Goal: Task Accomplishment & Management: Manage account settings

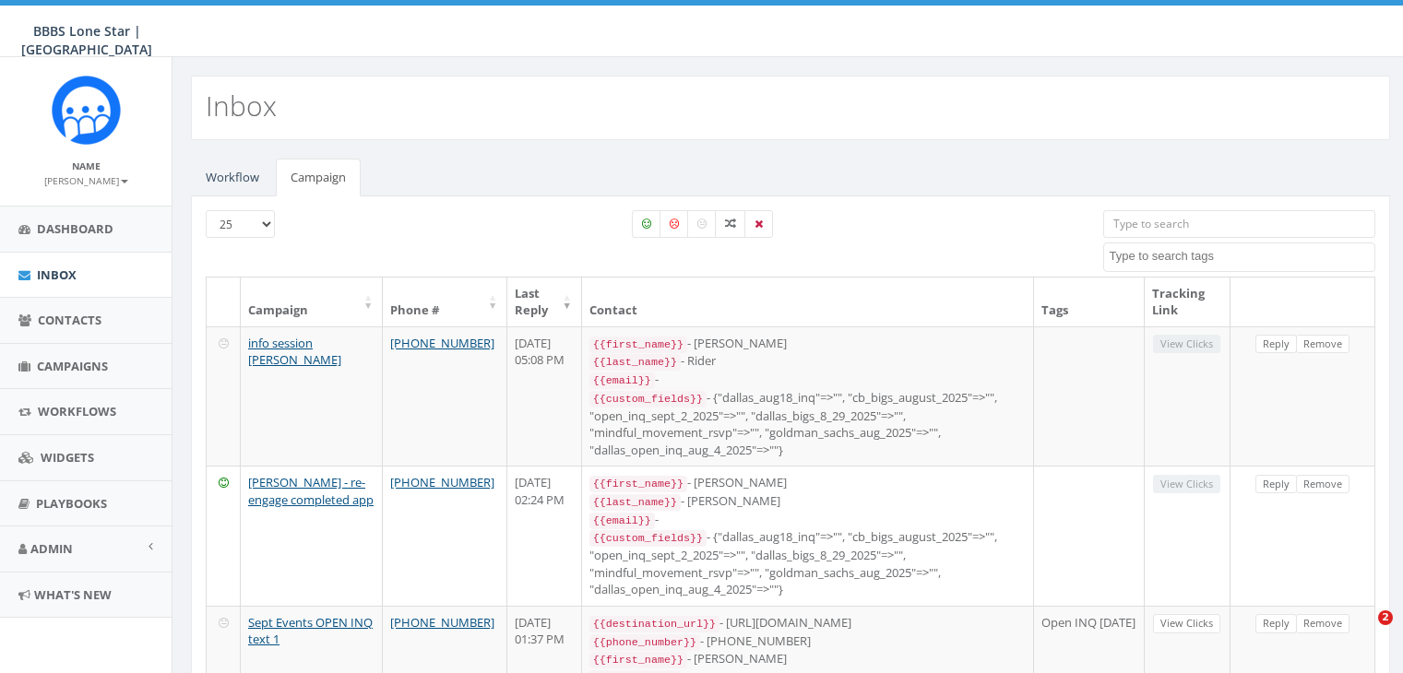
select select
click at [79, 364] on span "Campaigns" at bounding box center [72, 366] width 71 height 17
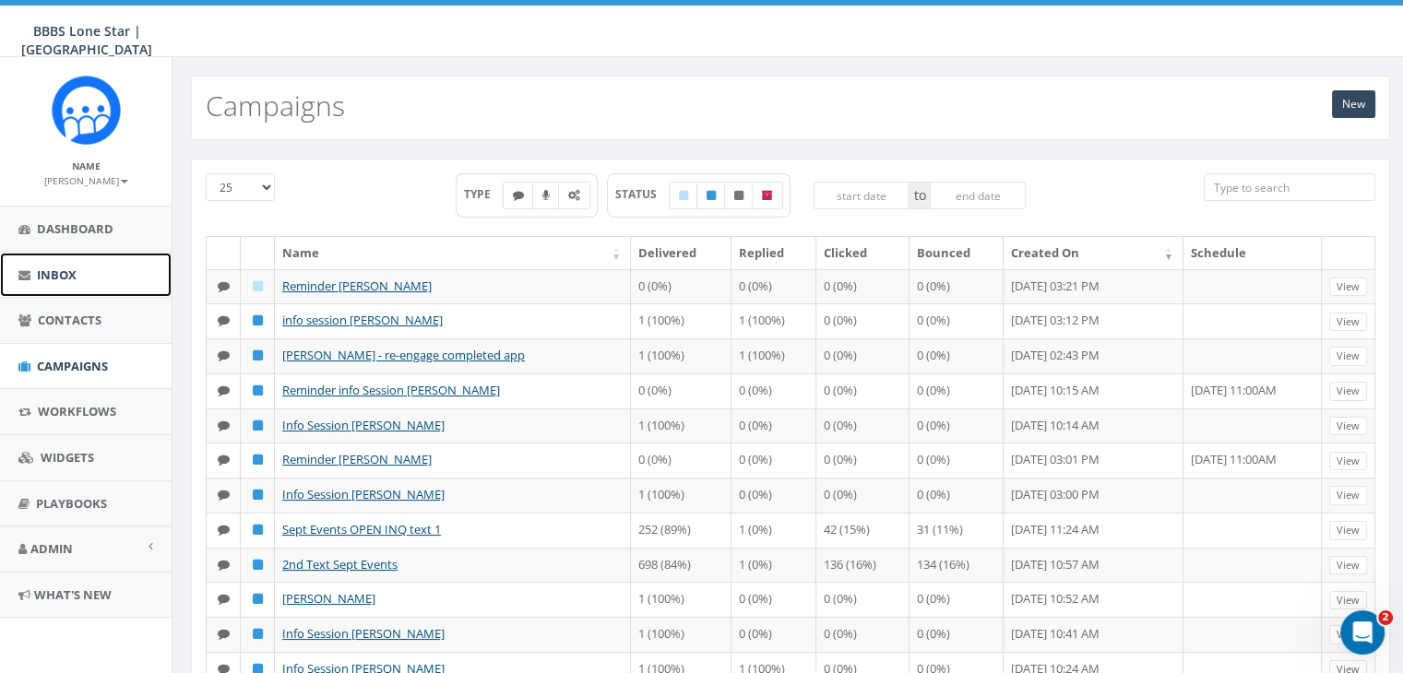
click at [57, 272] on span "Inbox" at bounding box center [57, 275] width 40 height 17
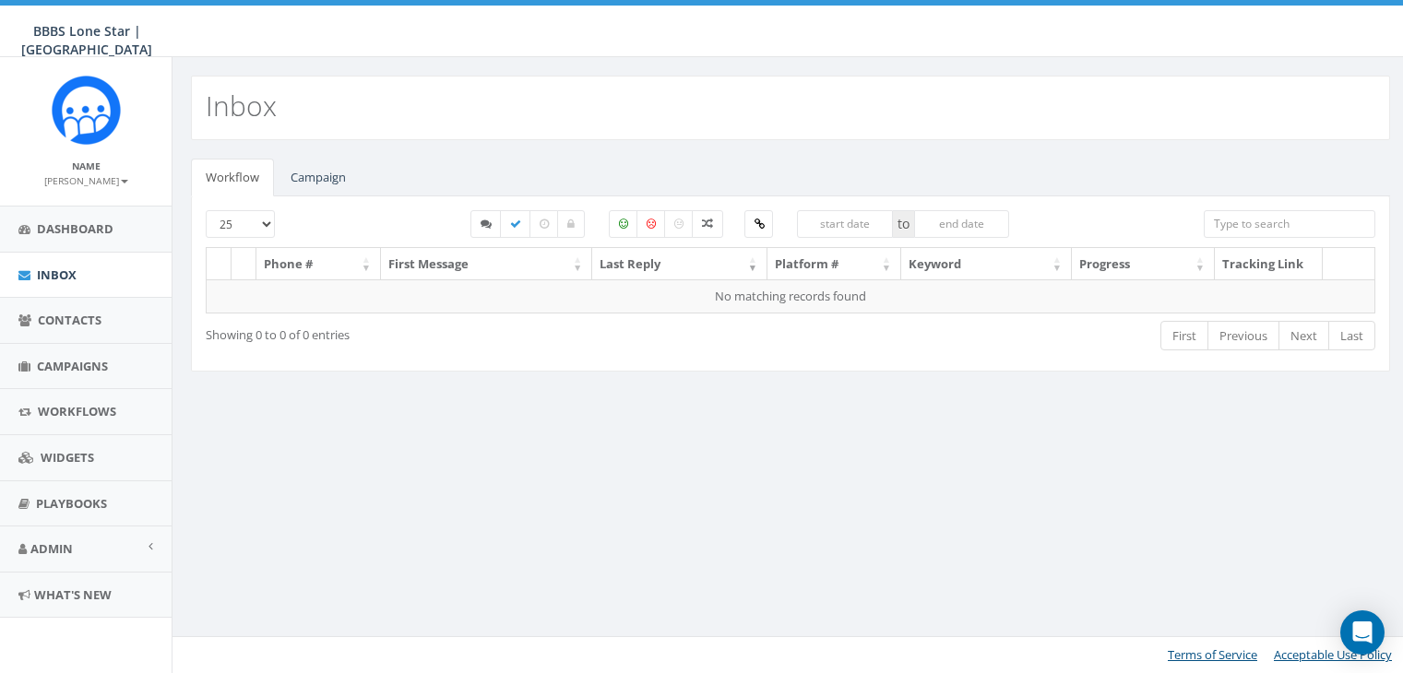
select select
click at [325, 166] on link "Campaign" at bounding box center [318, 178] width 85 height 38
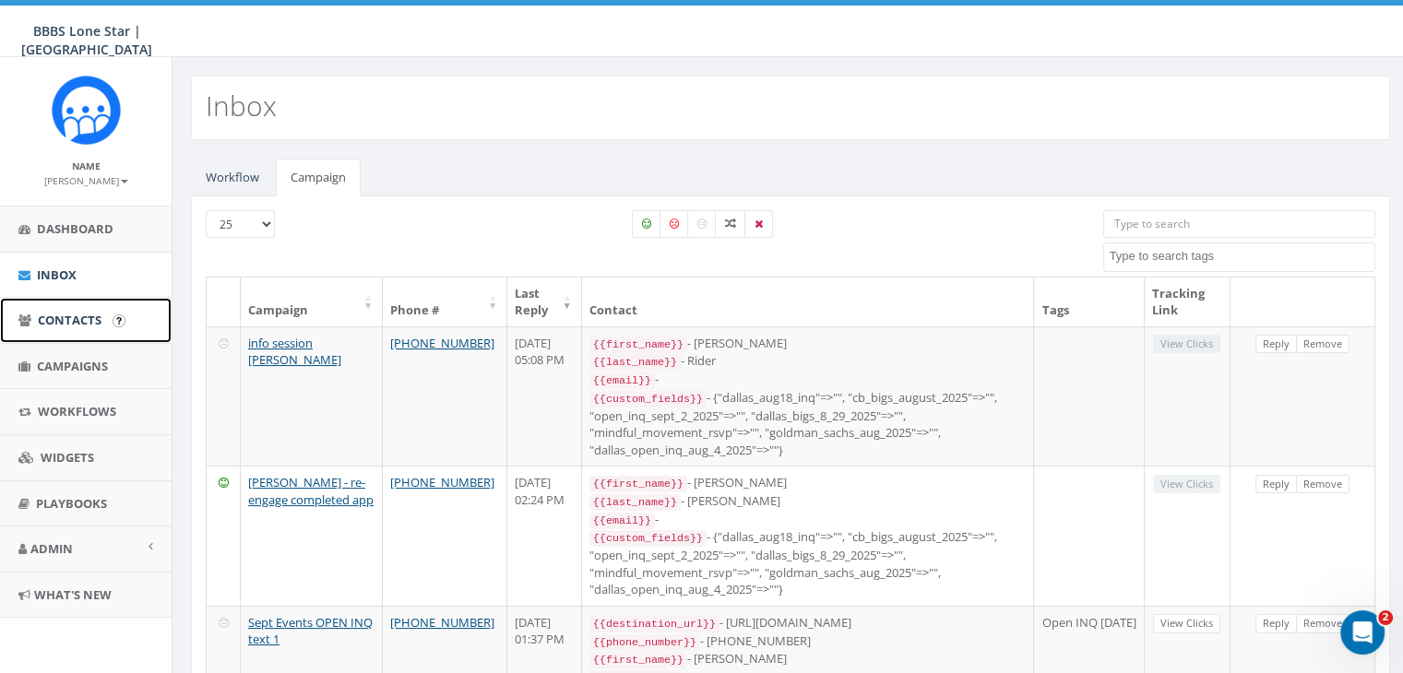
click at [86, 312] on span "Contacts" at bounding box center [70, 320] width 64 height 17
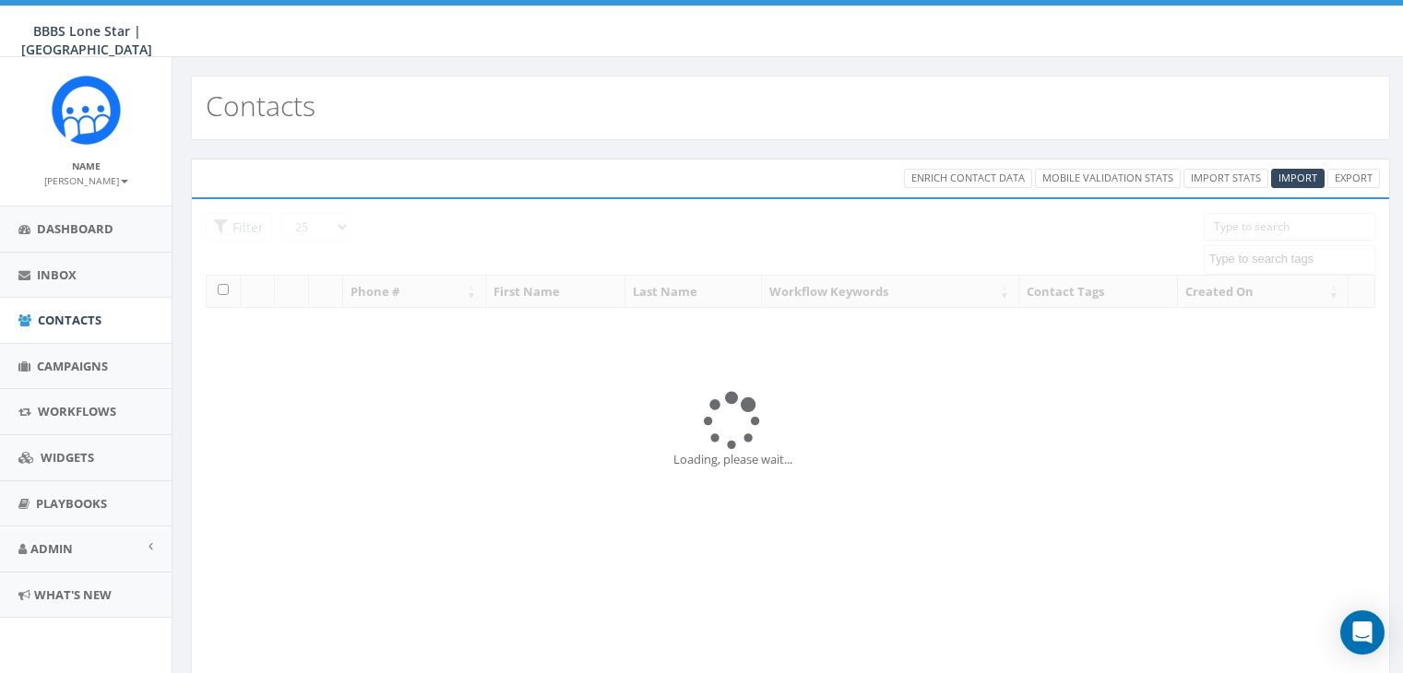
select select
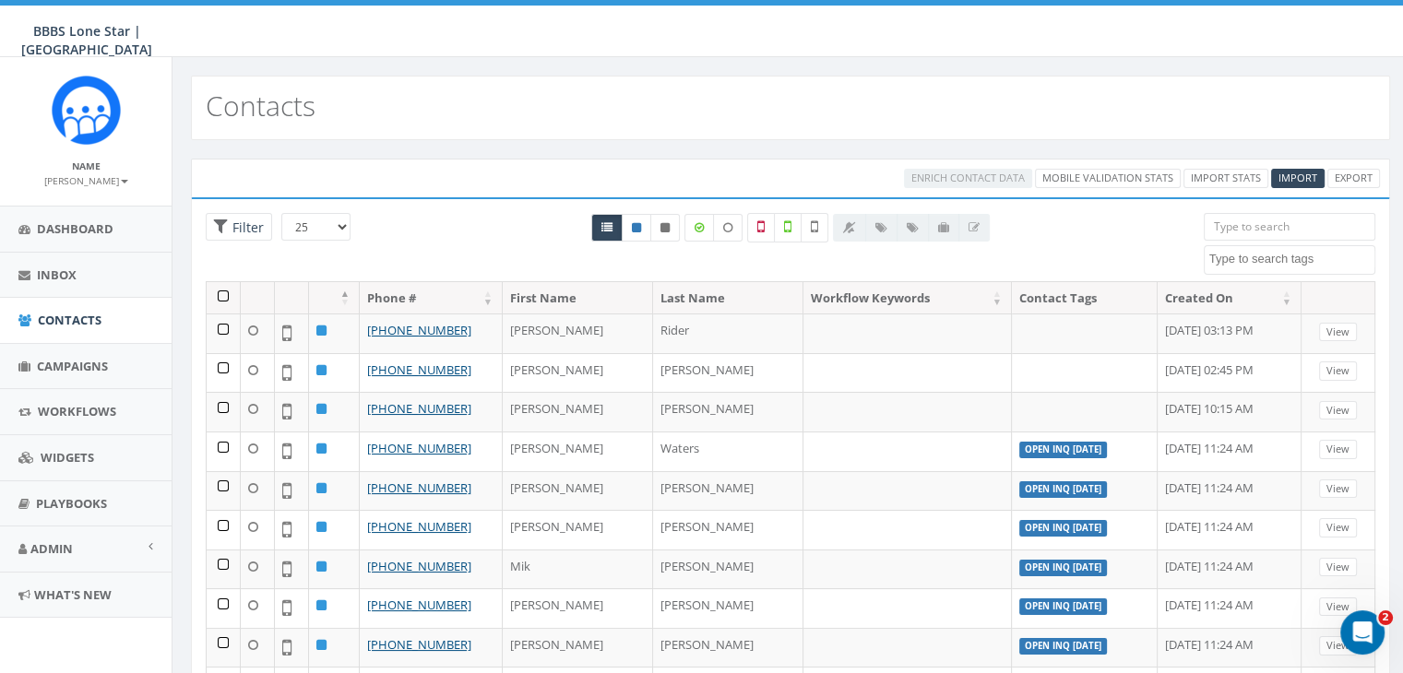
click at [1220, 223] on input "search" at bounding box center [1289, 227] width 172 height 28
paste input "337-278-2902"
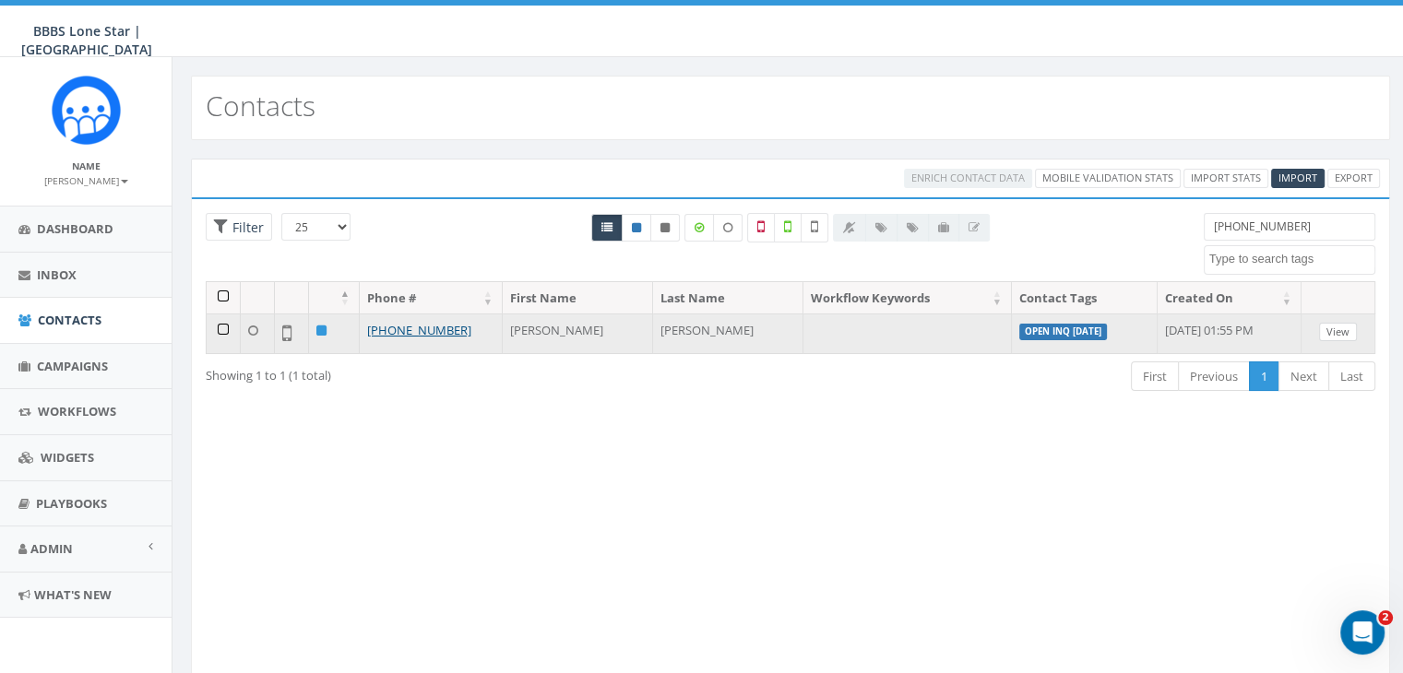
type input "337-278-2902"
click at [1341, 326] on link "View" at bounding box center [1338, 332] width 38 height 19
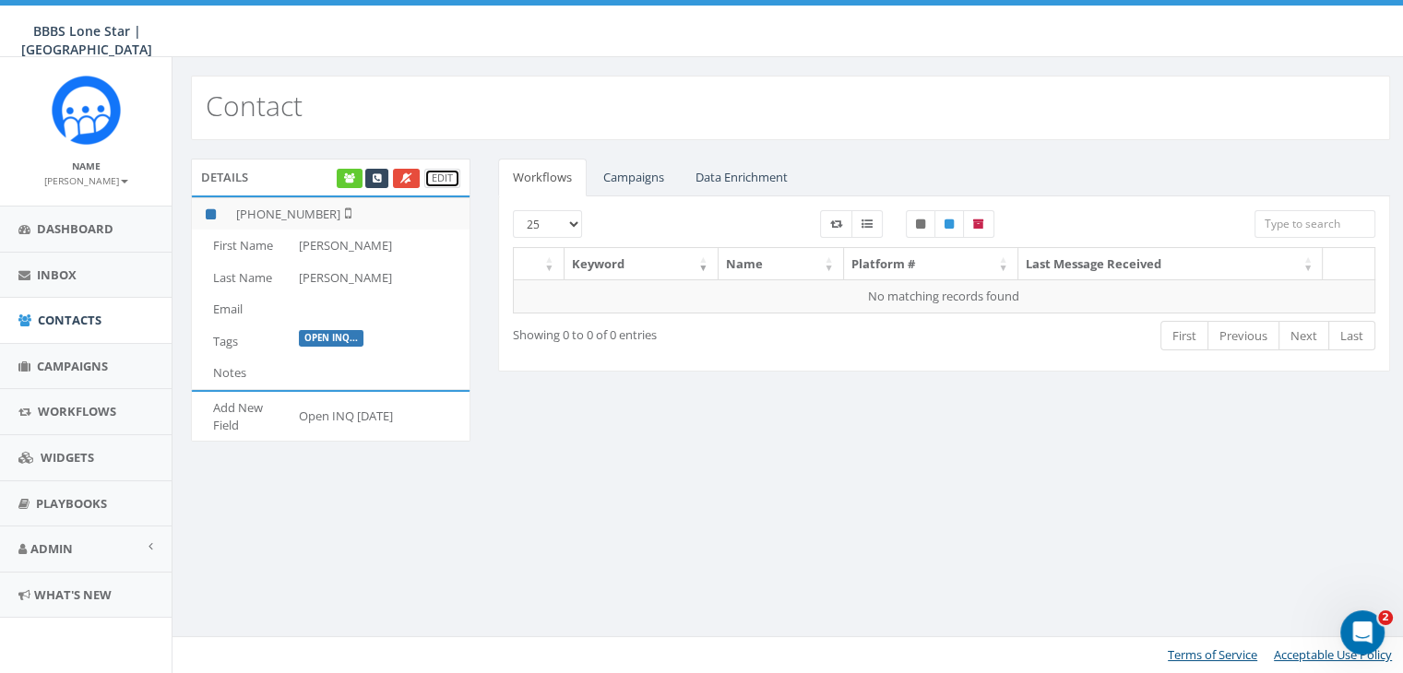
click at [443, 178] on link "Edit" at bounding box center [442, 178] width 36 height 19
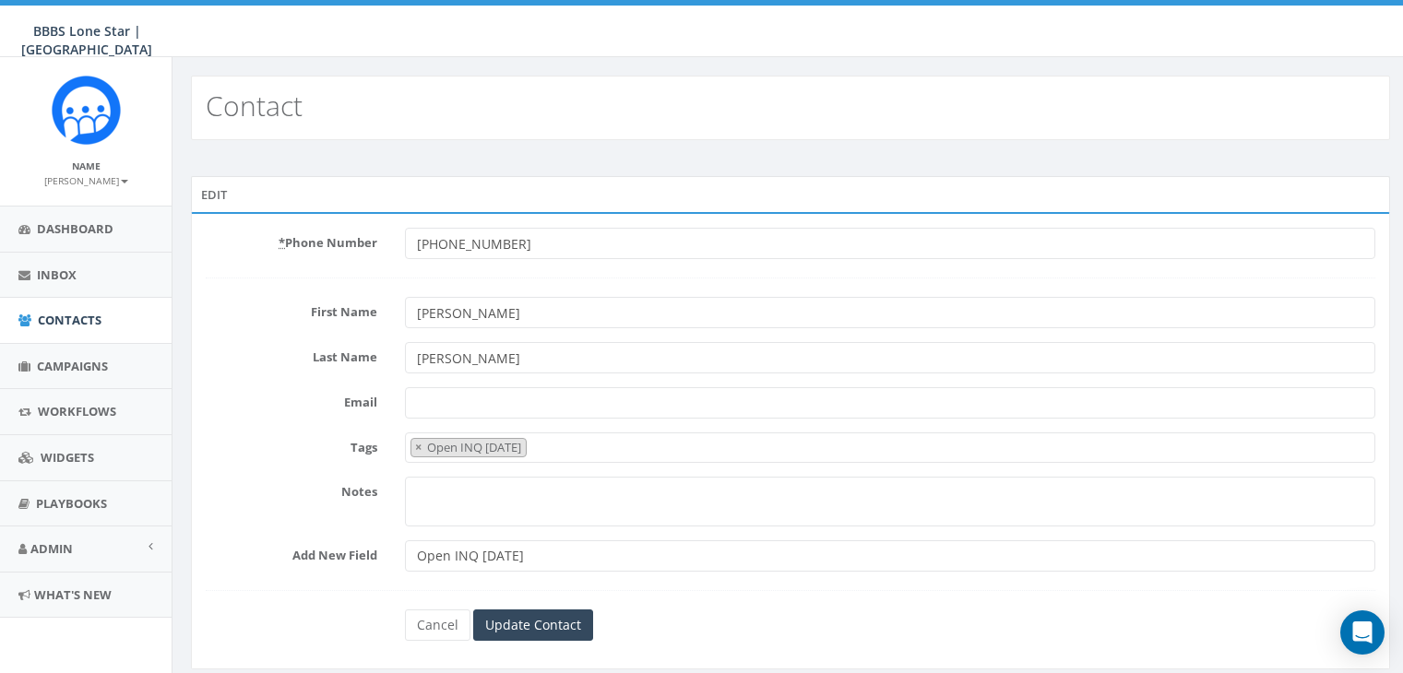
select select "Open INQ [DATE]"
click at [417, 445] on span "×" at bounding box center [418, 447] width 6 height 17
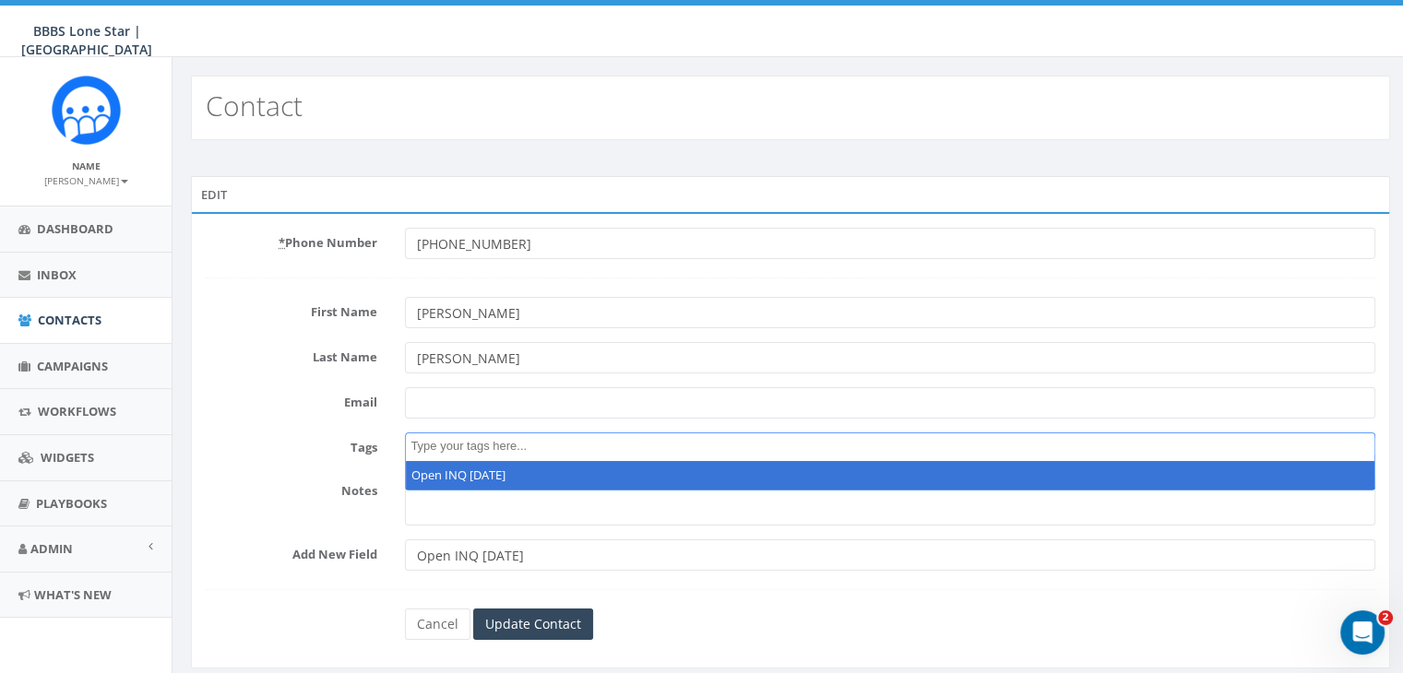
select select "Open INQ [DATE]"
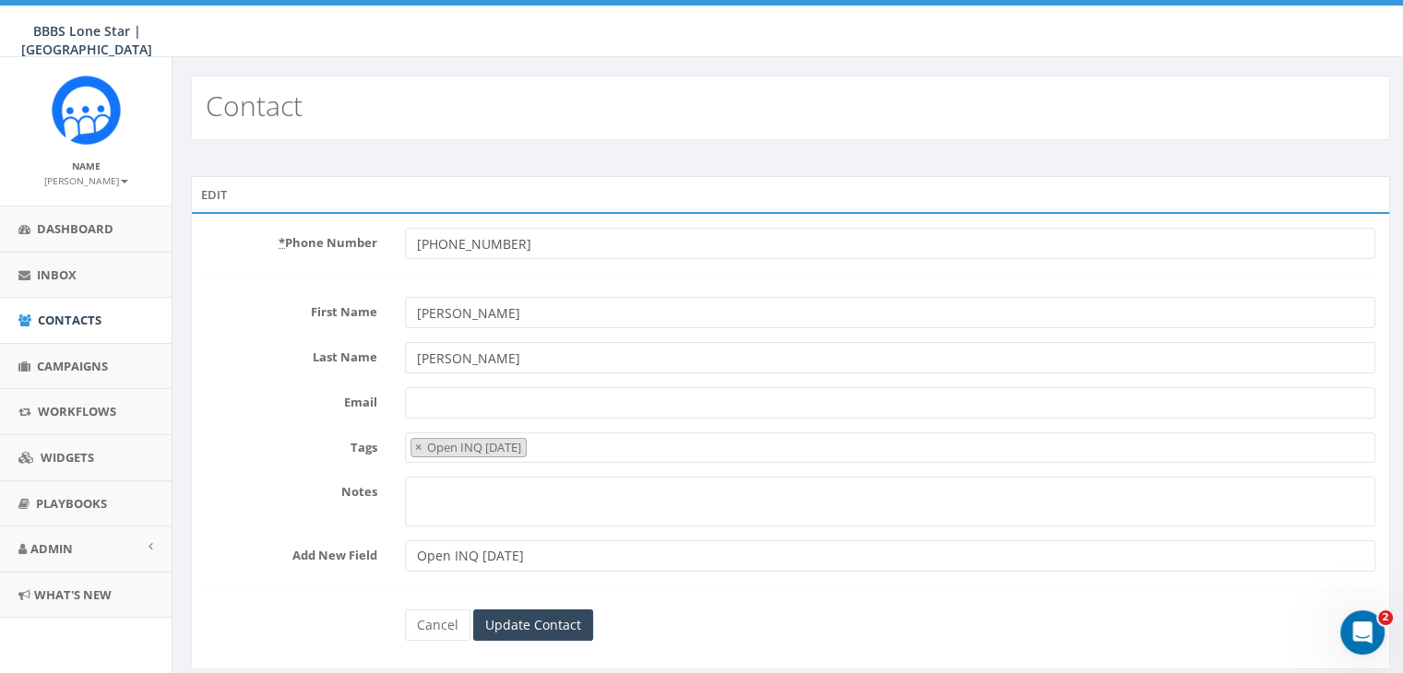
drag, startPoint x: 529, startPoint y: 237, endPoint x: 357, endPoint y: 240, distance: 172.5
click at [357, 240] on div "* Phone Number +13372782902" at bounding box center [790, 243] width 1197 height 31
click at [527, 632] on input "Update Contact" at bounding box center [533, 625] width 120 height 31
click at [428, 621] on link "Cancel" at bounding box center [437, 625] width 65 height 31
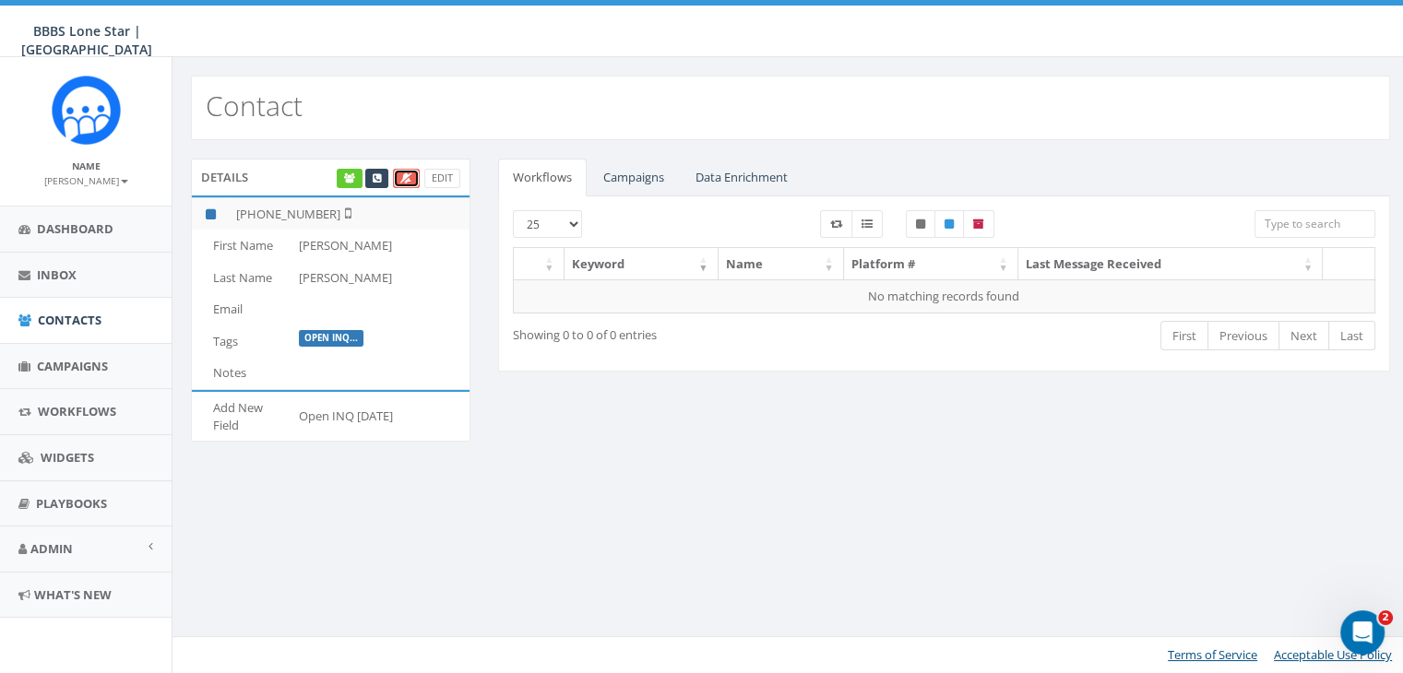
click at [406, 175] on icon at bounding box center [406, 178] width 12 height 10
click at [62, 270] on span "Inbox" at bounding box center [57, 275] width 40 height 17
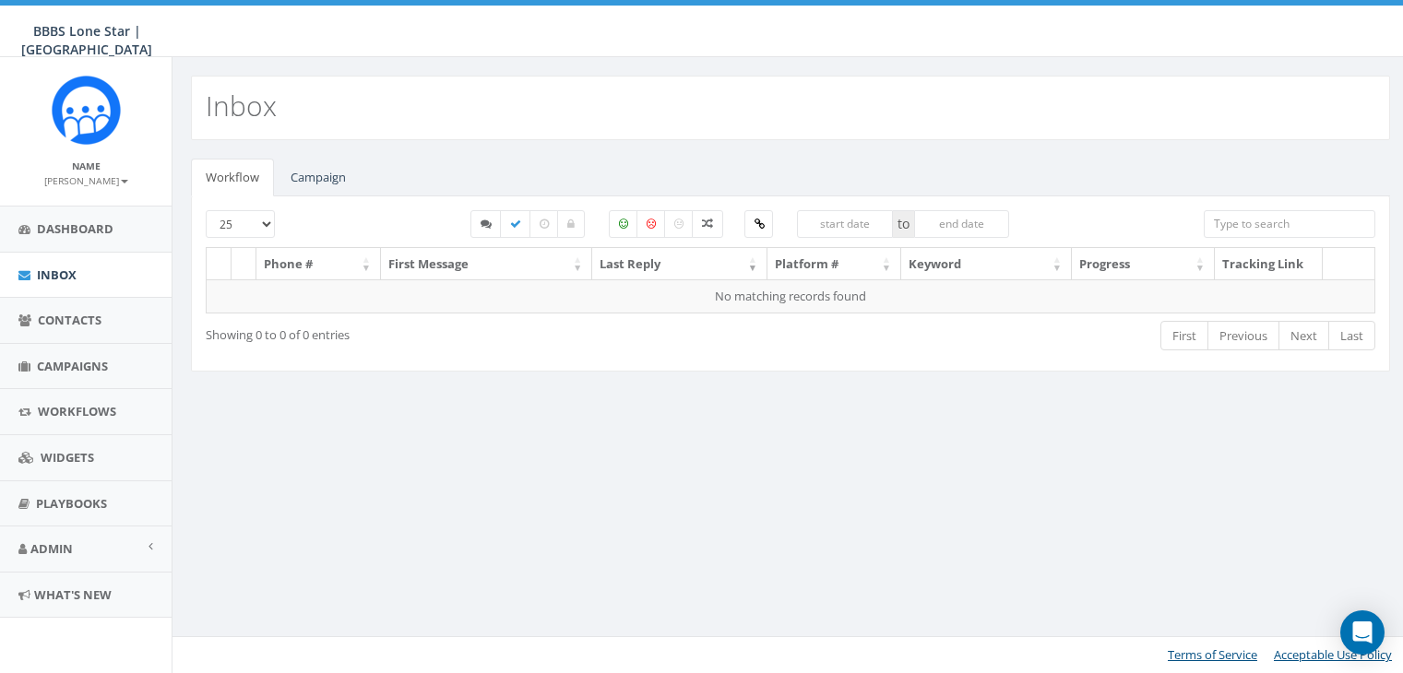
select select
click at [338, 174] on link "Campaign" at bounding box center [318, 178] width 85 height 38
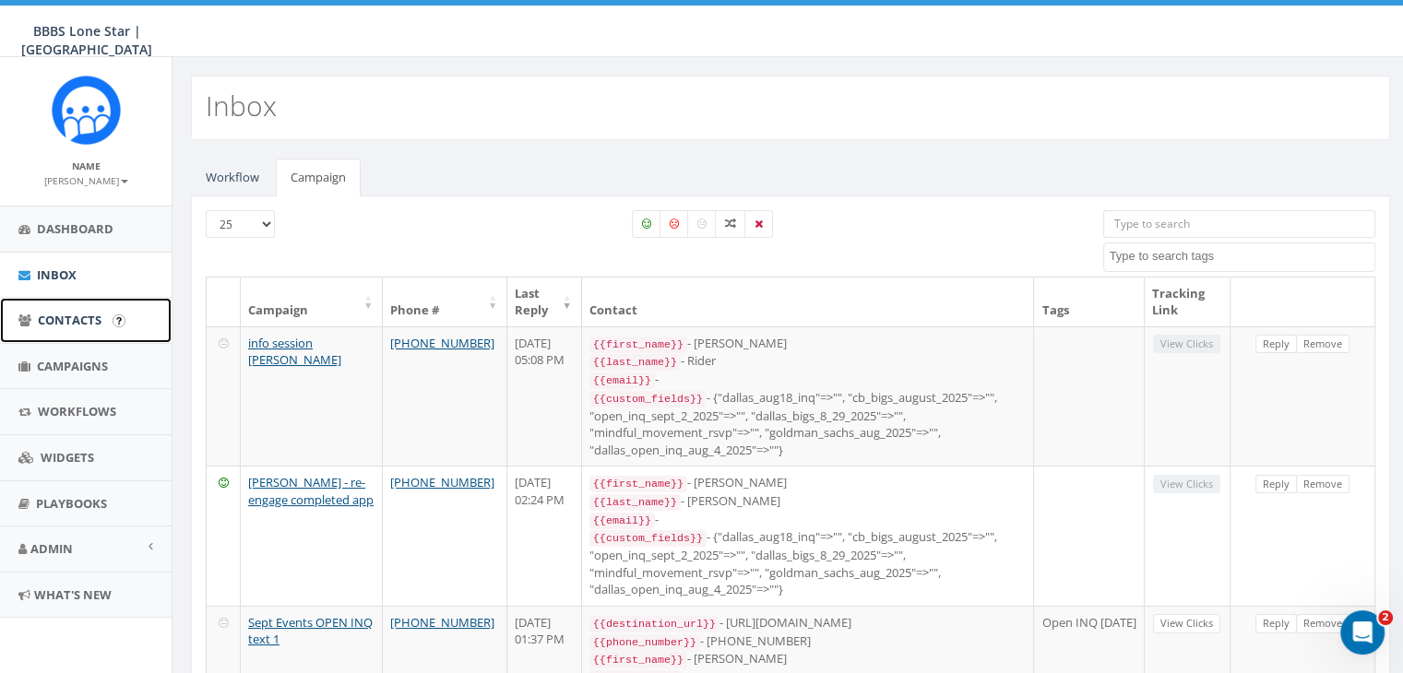
click at [95, 317] on span "Contacts" at bounding box center [70, 320] width 64 height 17
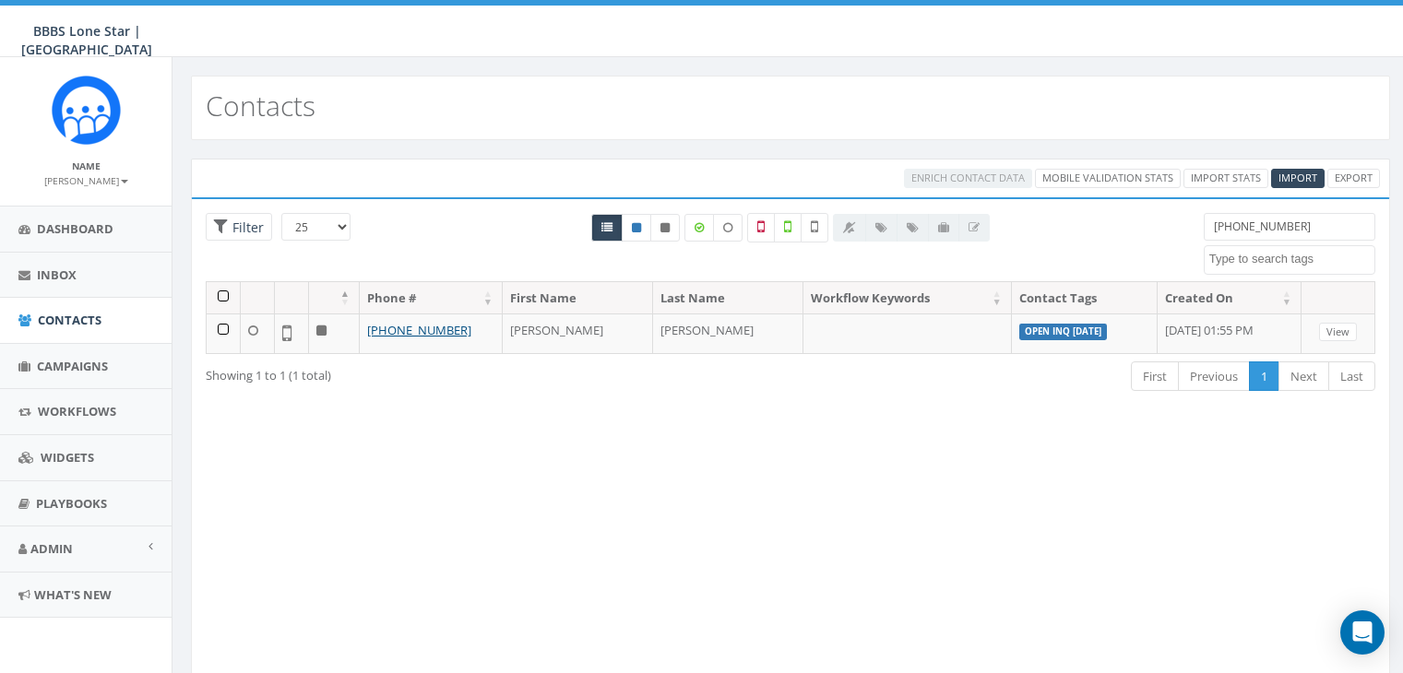
select select
drag, startPoint x: 1316, startPoint y: 223, endPoint x: 1164, endPoint y: 214, distance: 152.4
click at [1164, 214] on div "25 50 100 Filter 337-278-2902 Dallas BIGS 8_29_2025 Import - 08/04/2025 landlin…" at bounding box center [790, 247] width 1197 height 68
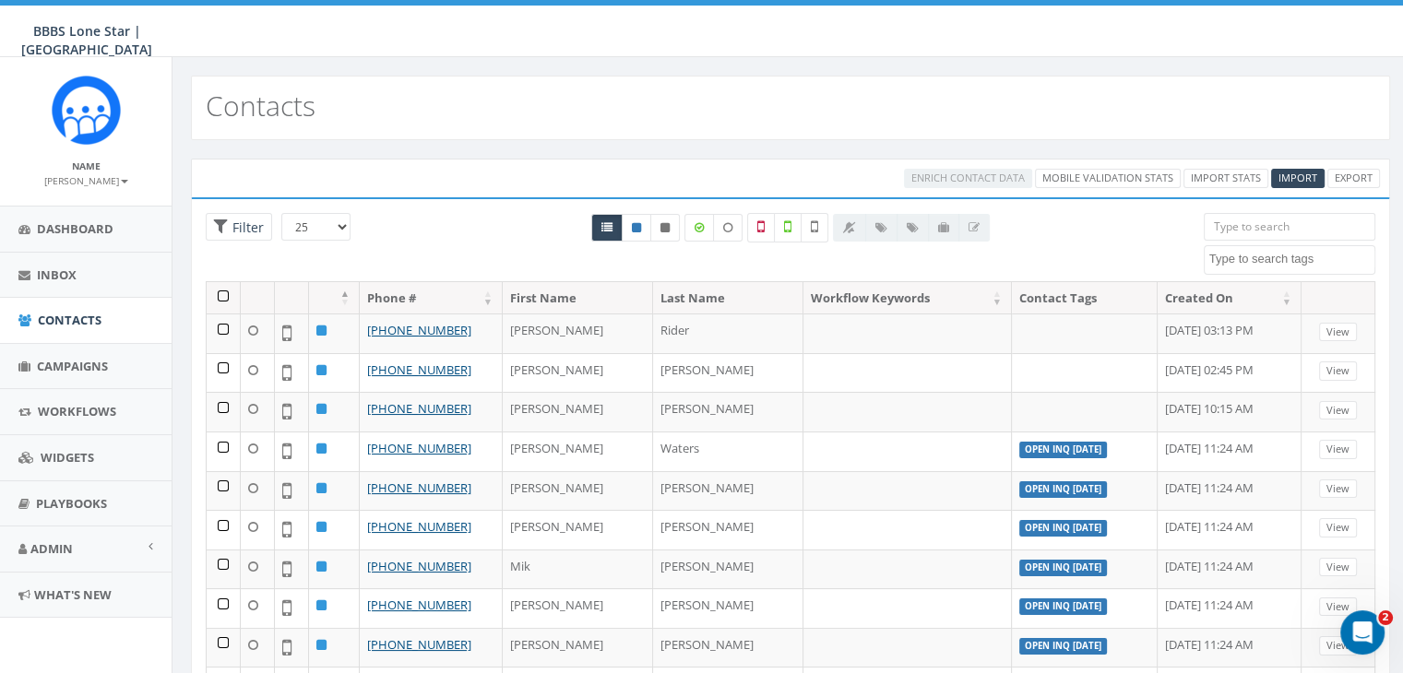
paste input "469-664-1464"
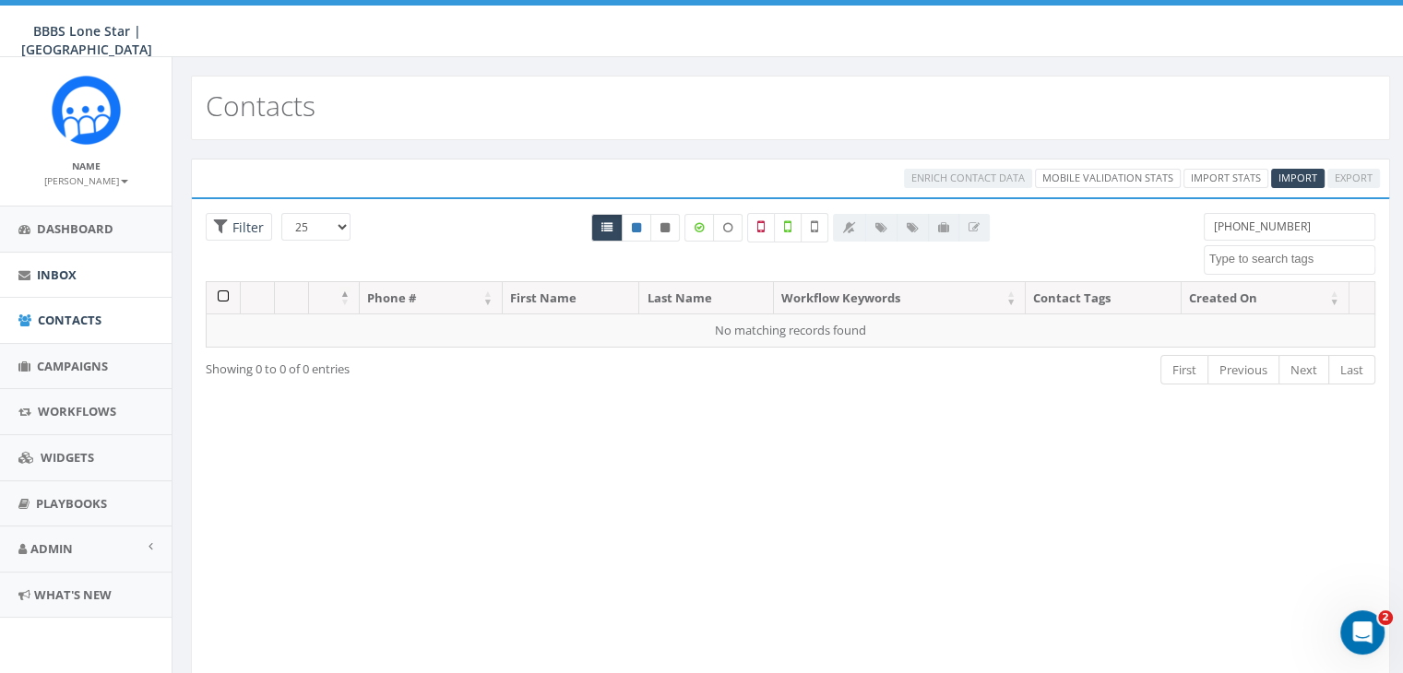
type input "469-664-1464"
click at [64, 274] on span "Inbox" at bounding box center [57, 275] width 40 height 17
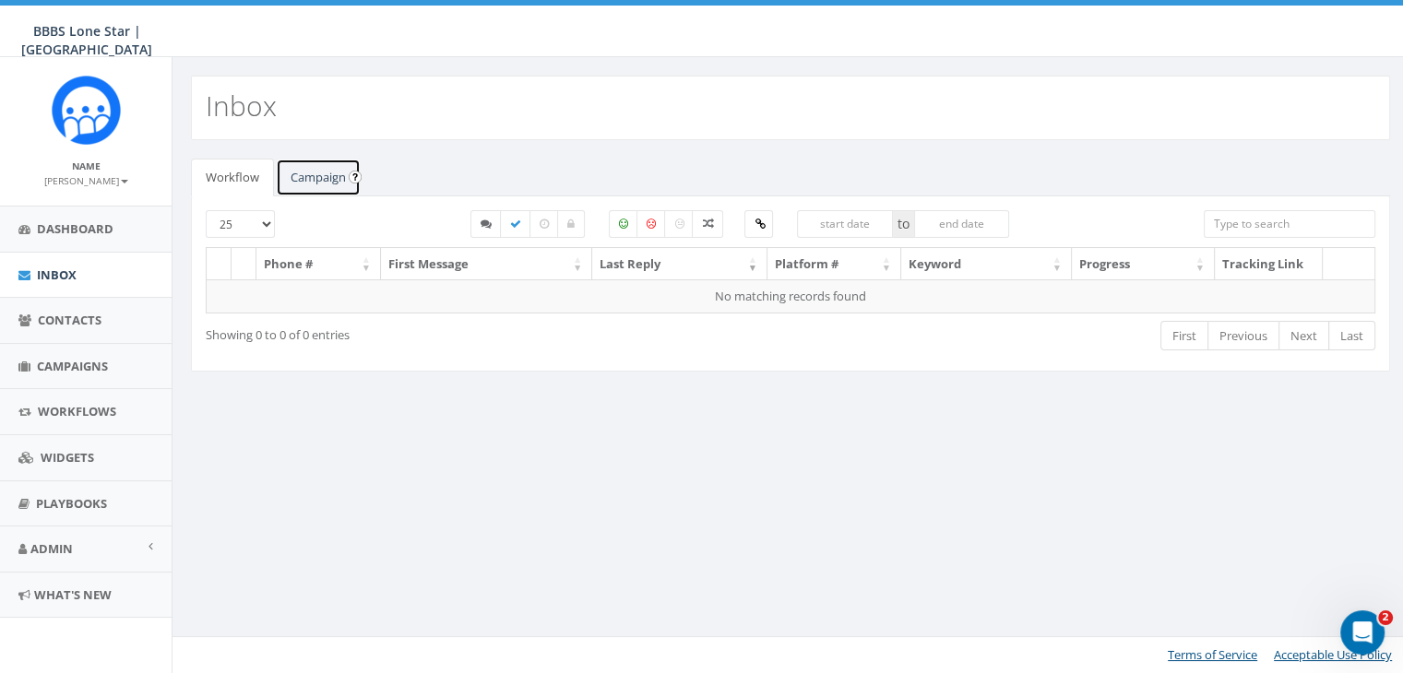
click at [327, 176] on link "Campaign" at bounding box center [318, 178] width 85 height 38
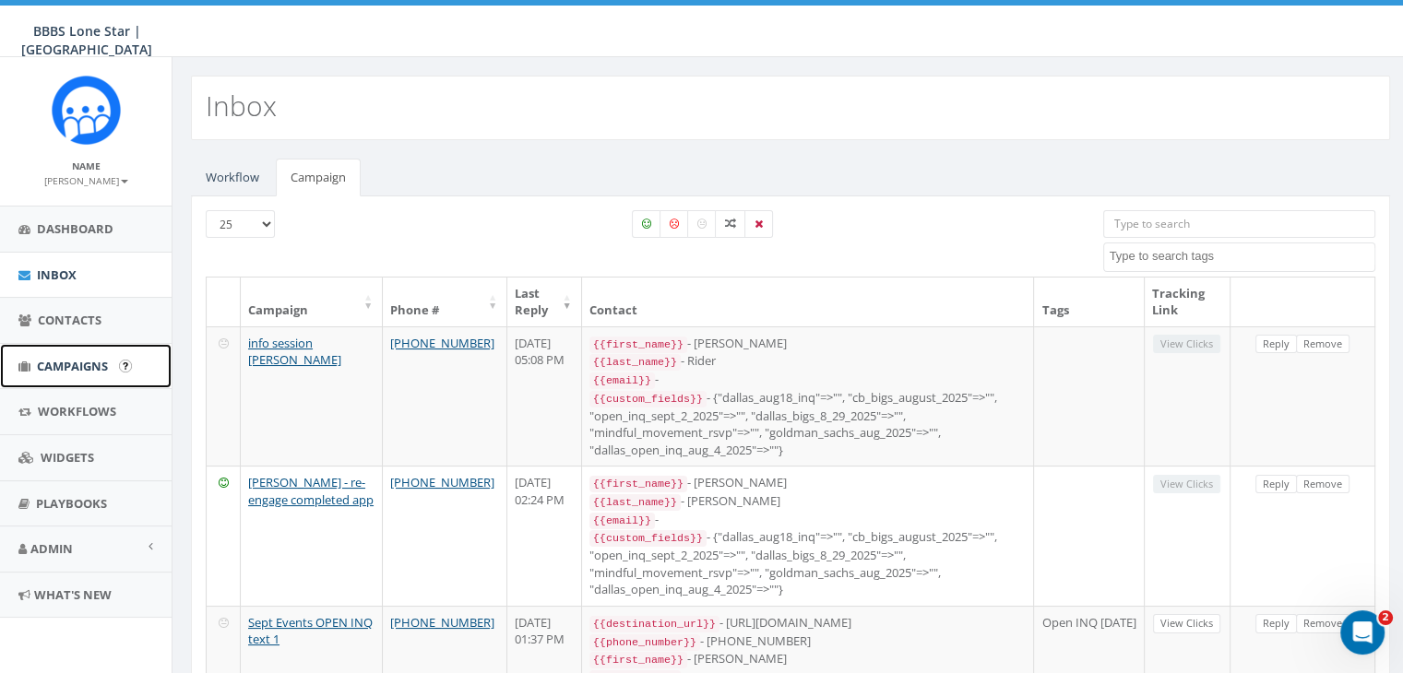
click at [66, 366] on span "Campaigns" at bounding box center [72, 366] width 71 height 17
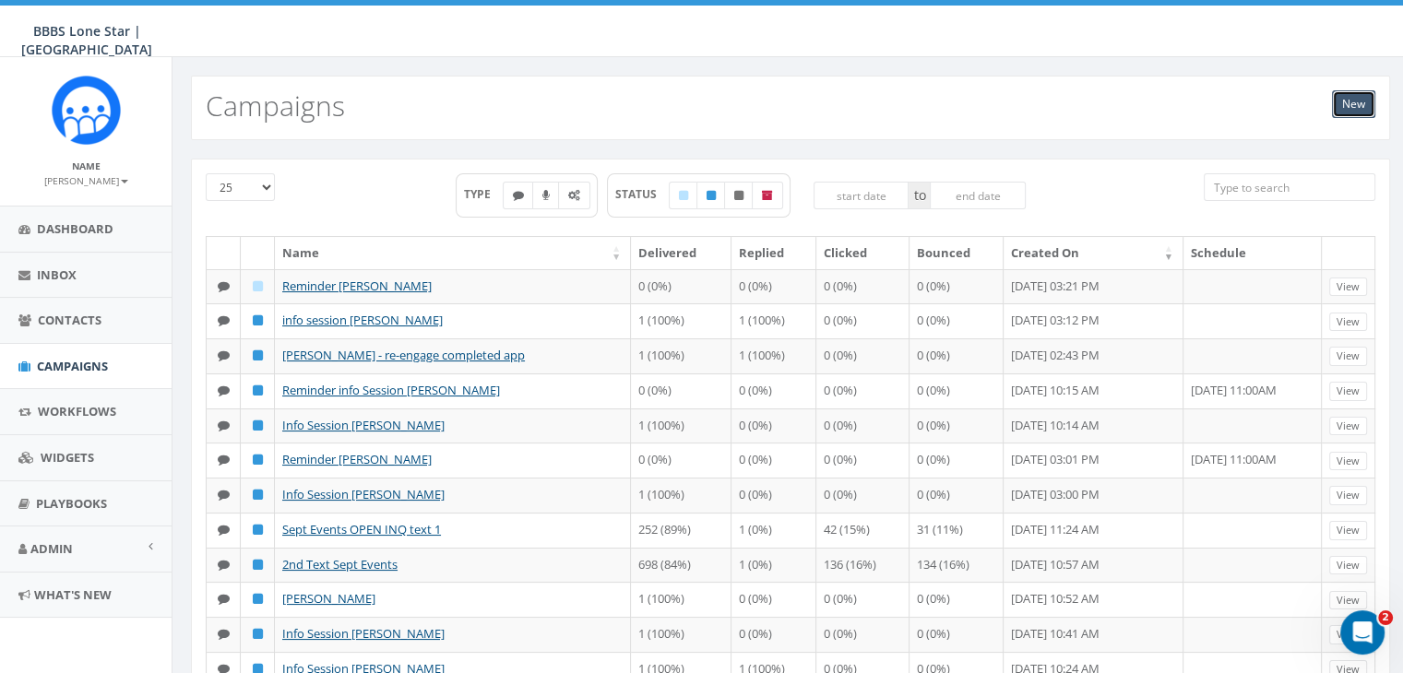
click at [1345, 99] on link "New" at bounding box center [1353, 104] width 43 height 28
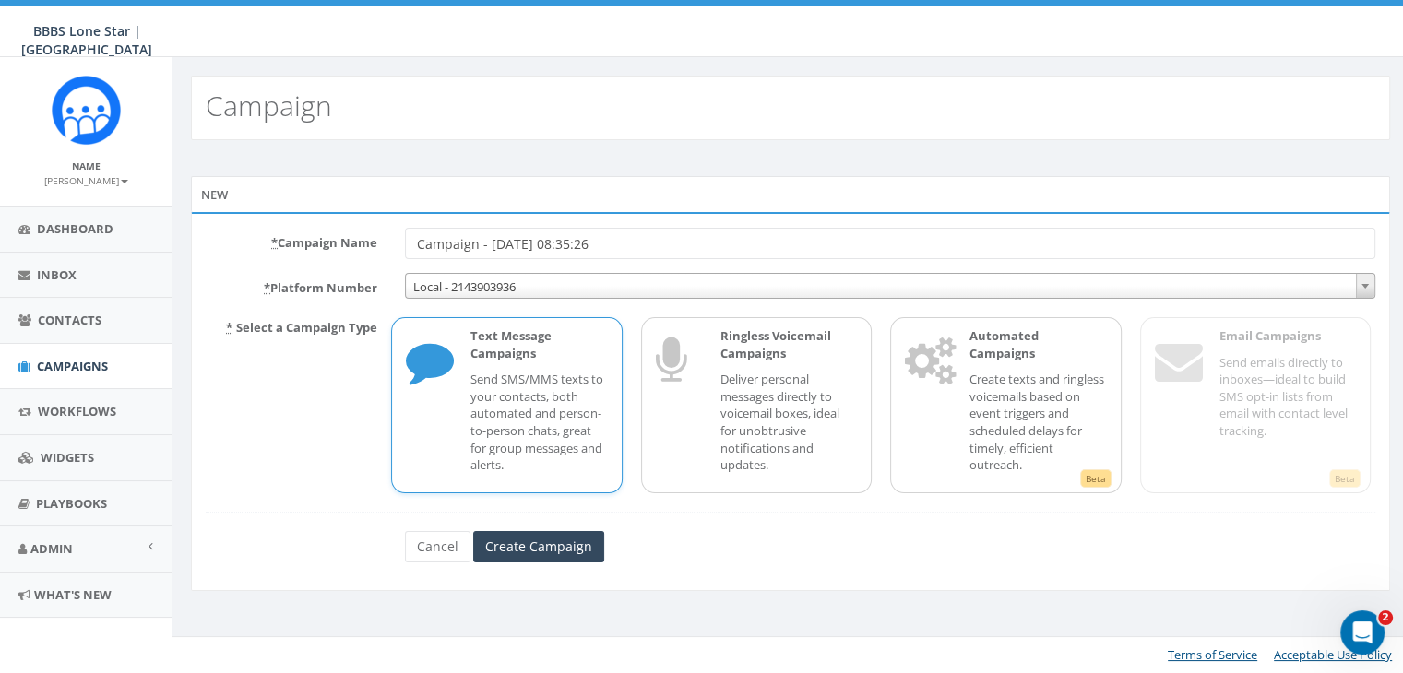
drag, startPoint x: 637, startPoint y: 241, endPoint x: 397, endPoint y: 231, distance: 240.9
click at [397, 231] on div "Campaign - [DATE] 08:35:26" at bounding box center [890, 243] width 998 height 31
type input "Info Session [PERSON_NAME]"
click at [500, 367] on div "Text Message Campaigns Send SMS/MMS texts to your contacts, both automated and …" at bounding box center [529, 405] width 155 height 156
click at [535, 552] on input "Create Campaign" at bounding box center [538, 546] width 131 height 31
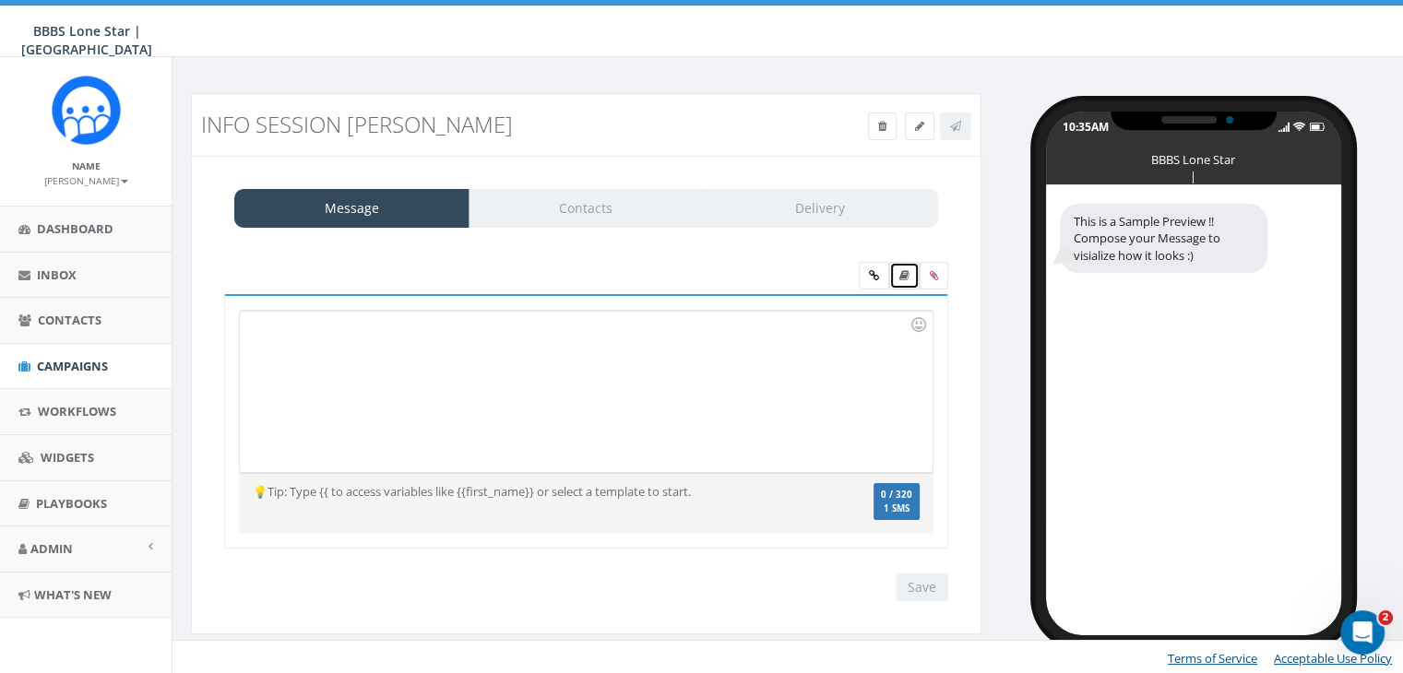
click at [909, 278] on link at bounding box center [904, 276] width 30 height 28
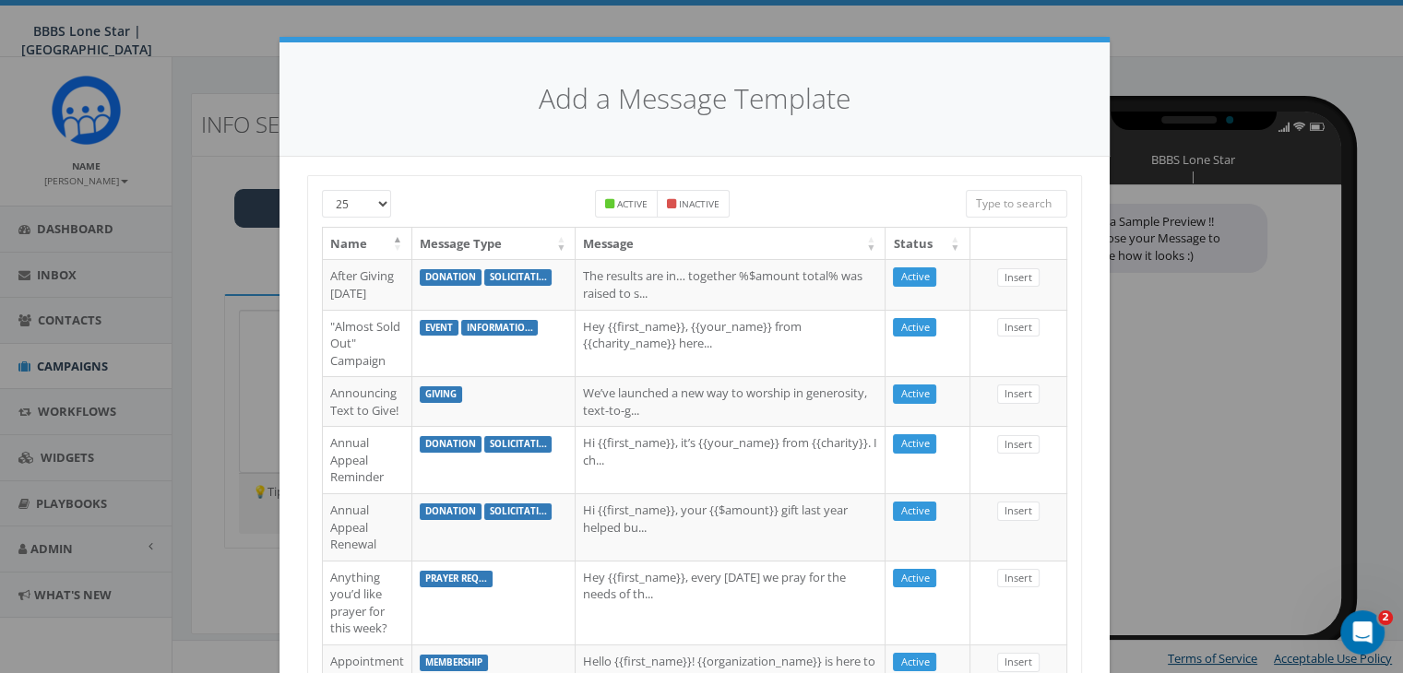
click at [971, 202] on input "search" at bounding box center [1016, 204] width 101 height 28
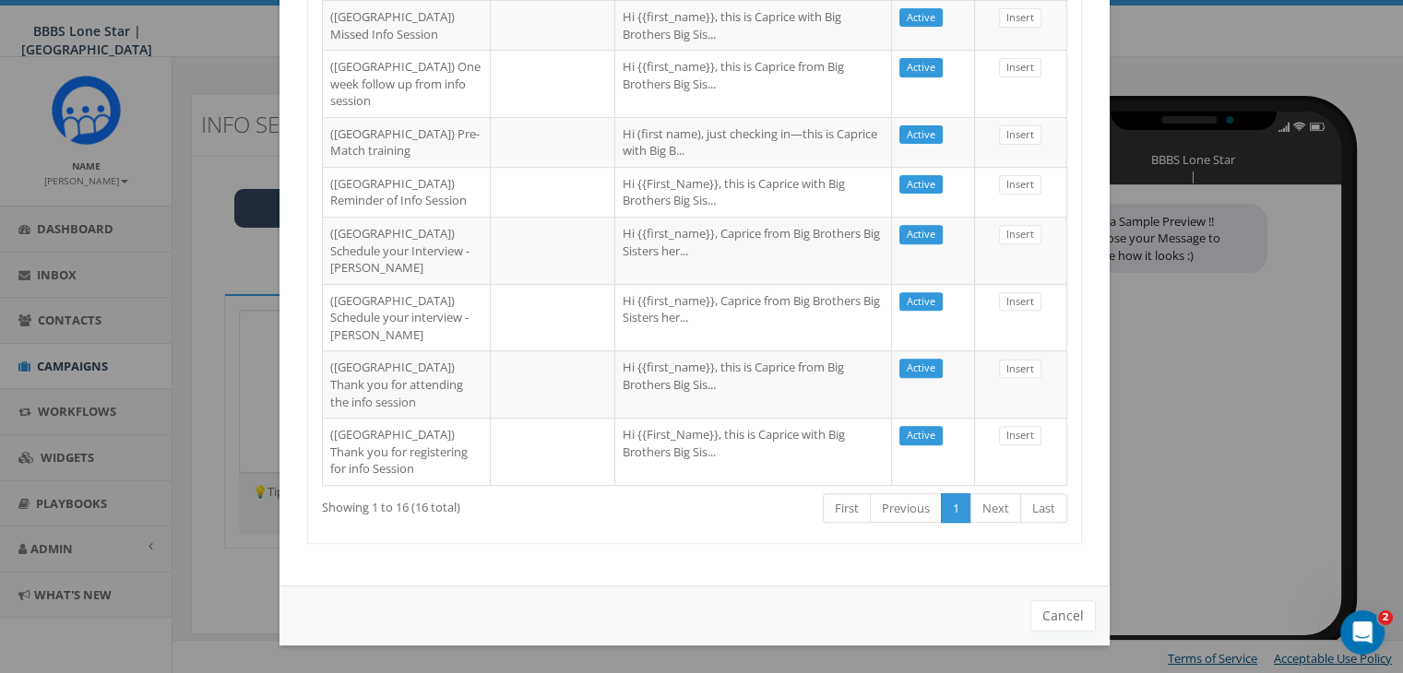
scroll to position [1065, 0]
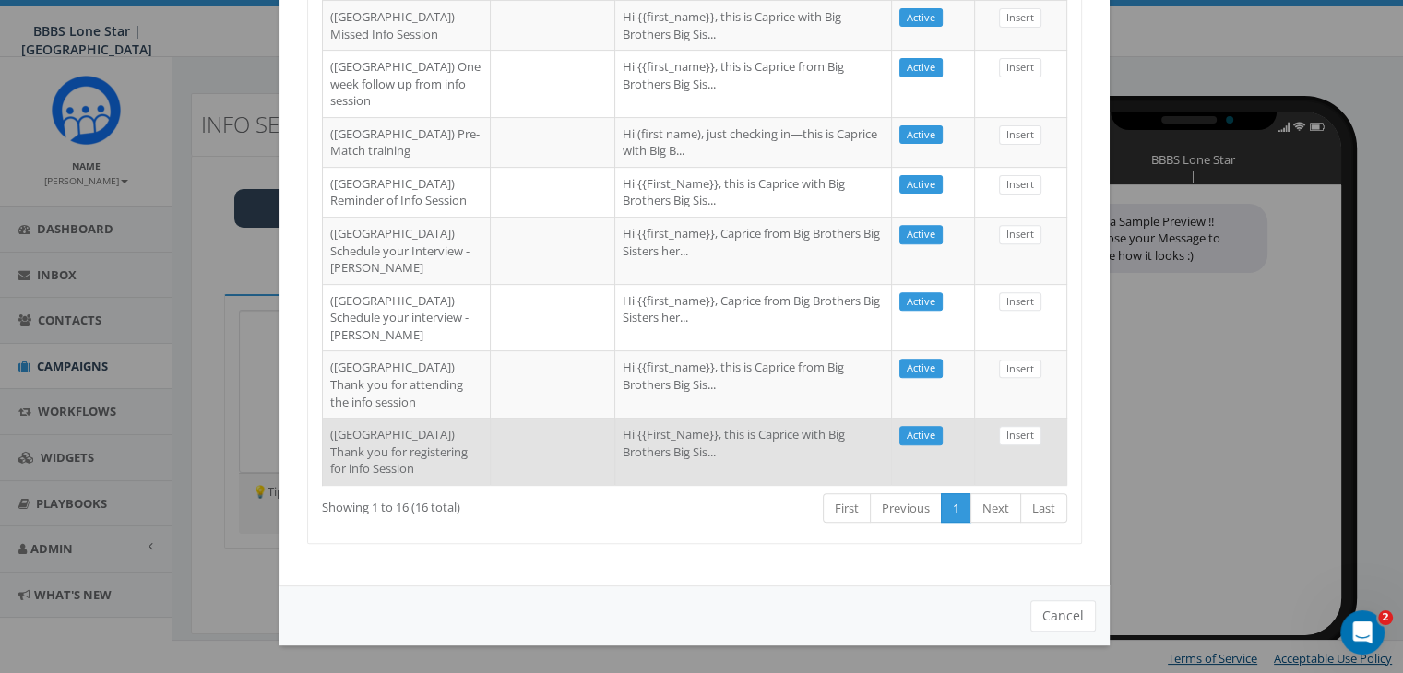
type input "dallas"
click at [708, 456] on td "Hi {{First_Name}}, this is Caprice with Big Brothers Big Sis..." at bounding box center [753, 451] width 277 height 67
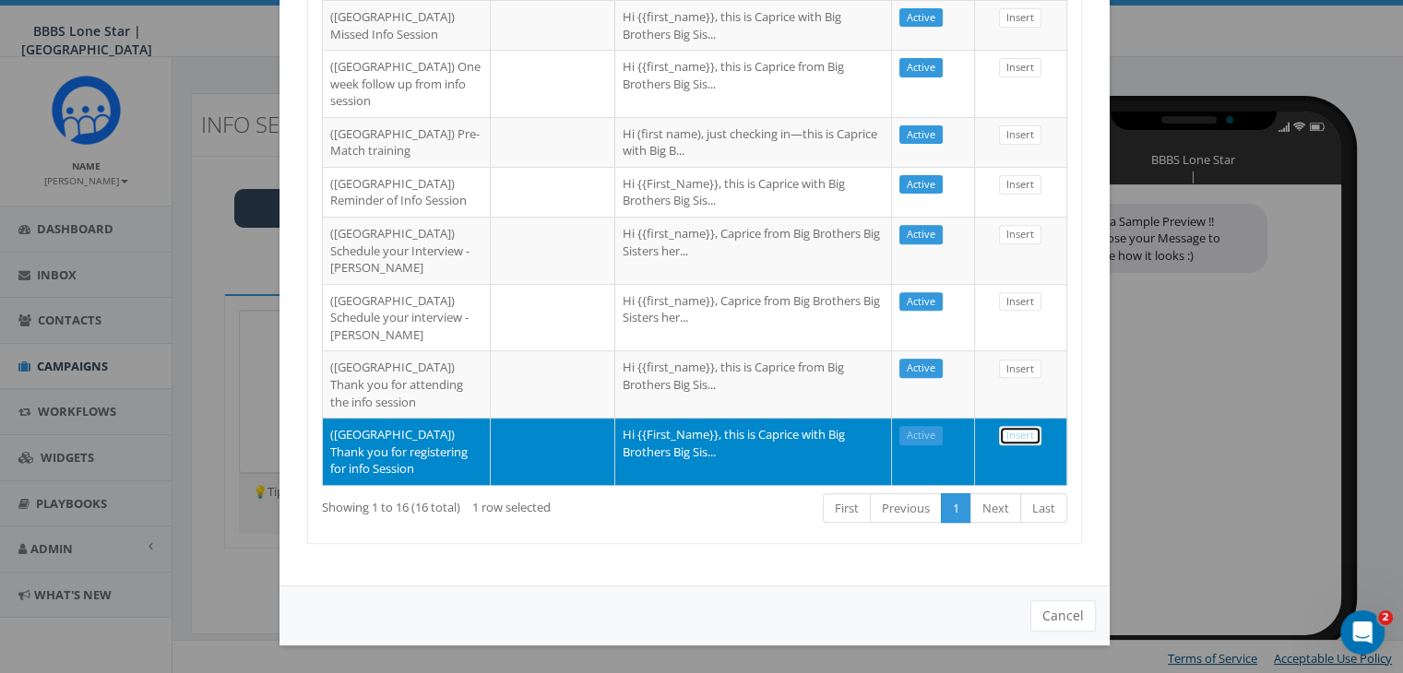
click at [1015, 426] on link "Insert" at bounding box center [1020, 435] width 42 height 19
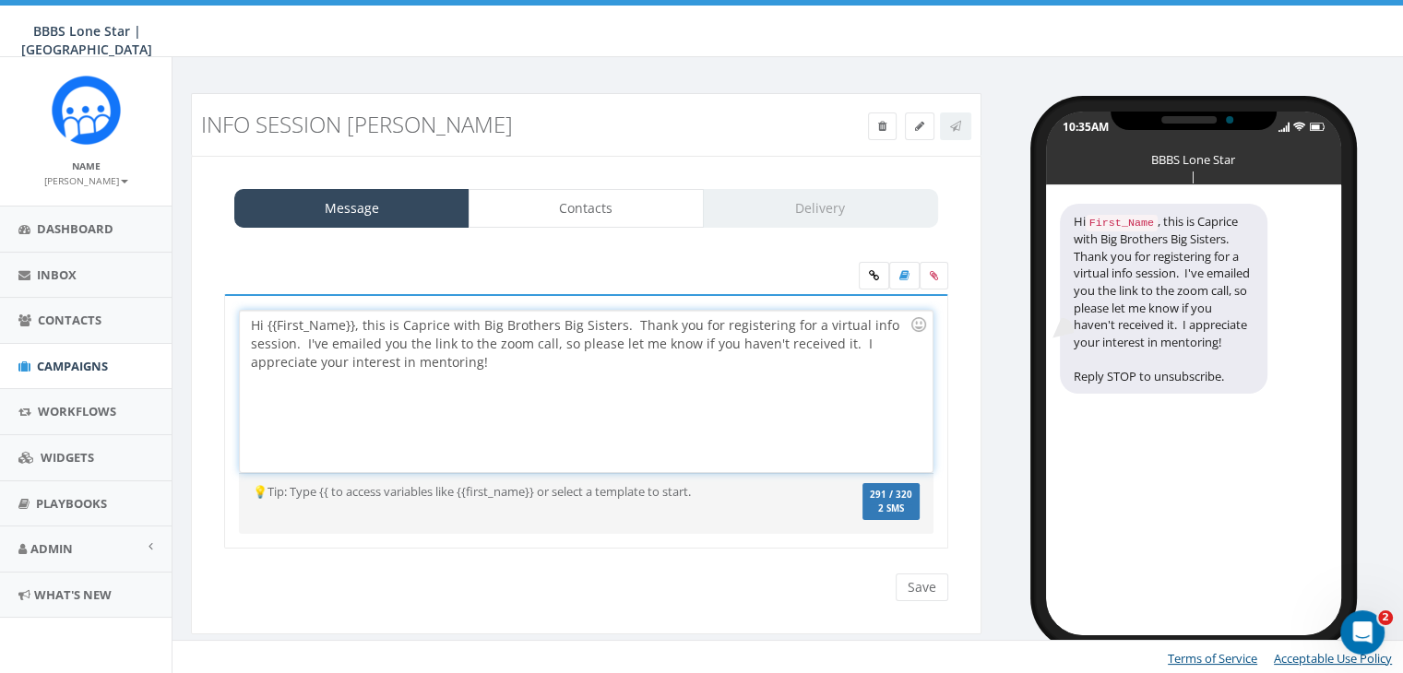
click at [354, 325] on div "Hi {{First_Name}}, this is Caprice with Big Brothers Big Sisters. Thank you for…" at bounding box center [586, 391] width 692 height 161
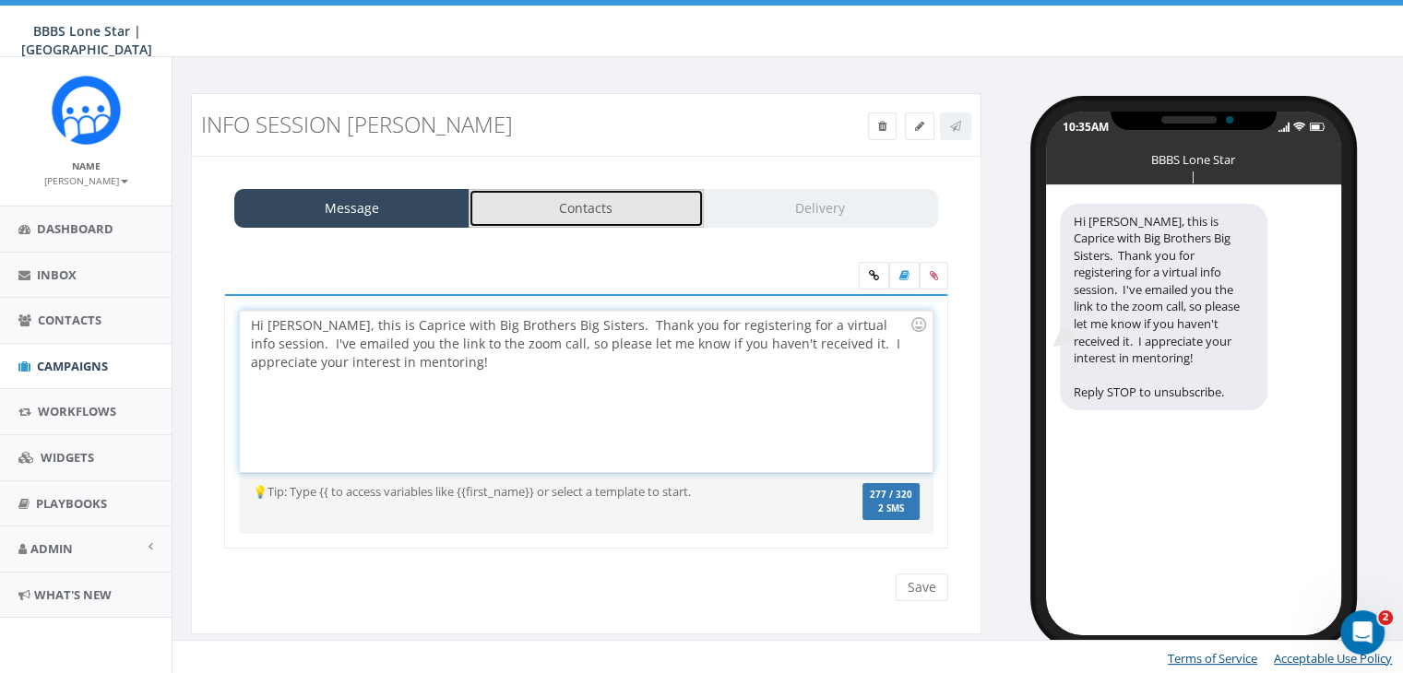
click at [636, 196] on link "Contacts" at bounding box center [585, 208] width 235 height 39
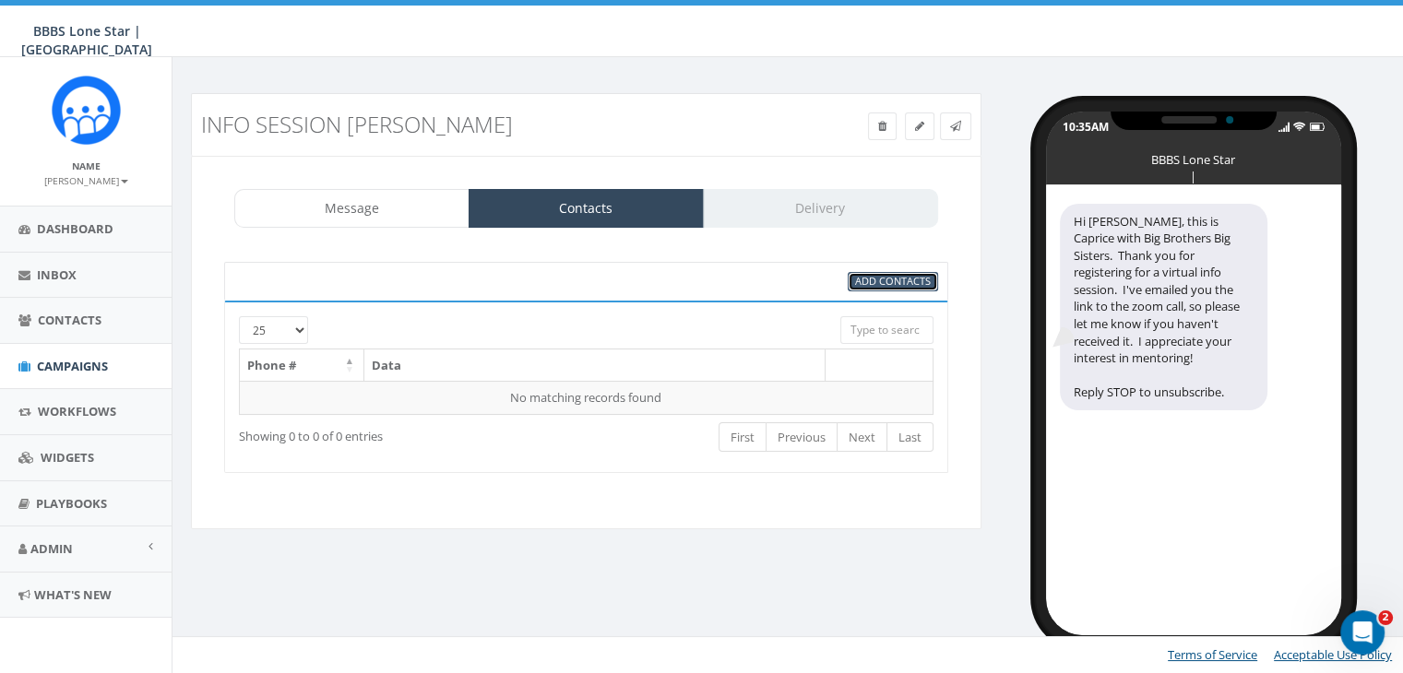
click at [896, 277] on span "Add Contacts" at bounding box center [893, 281] width 76 height 14
select select
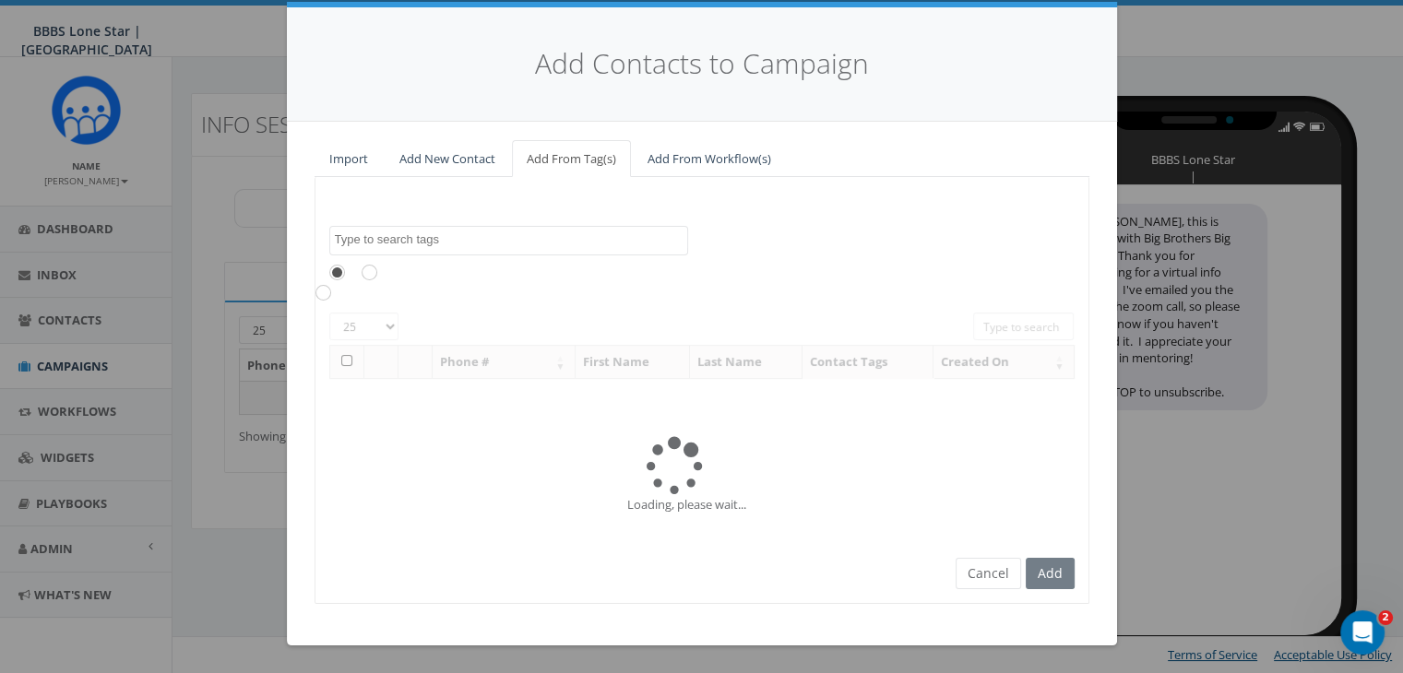
scroll to position [0, 0]
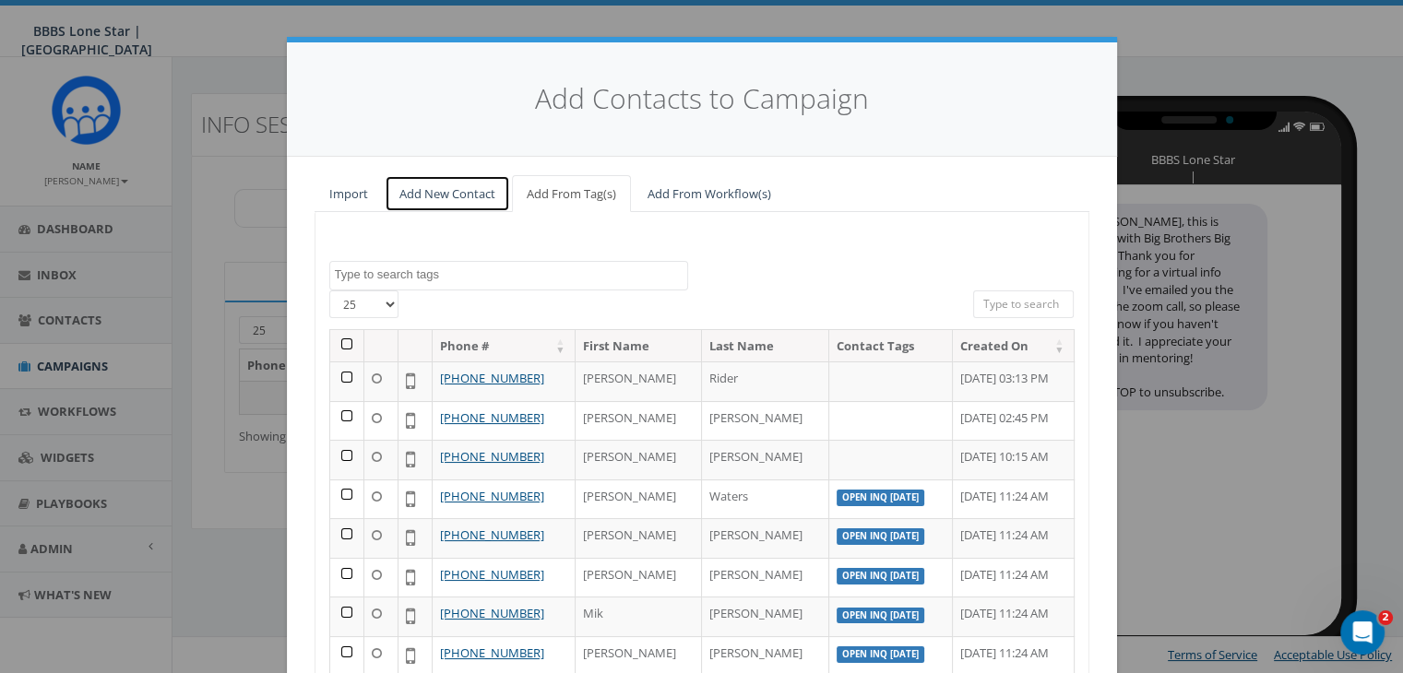
click at [438, 189] on link "Add New Contact" at bounding box center [447, 194] width 125 height 38
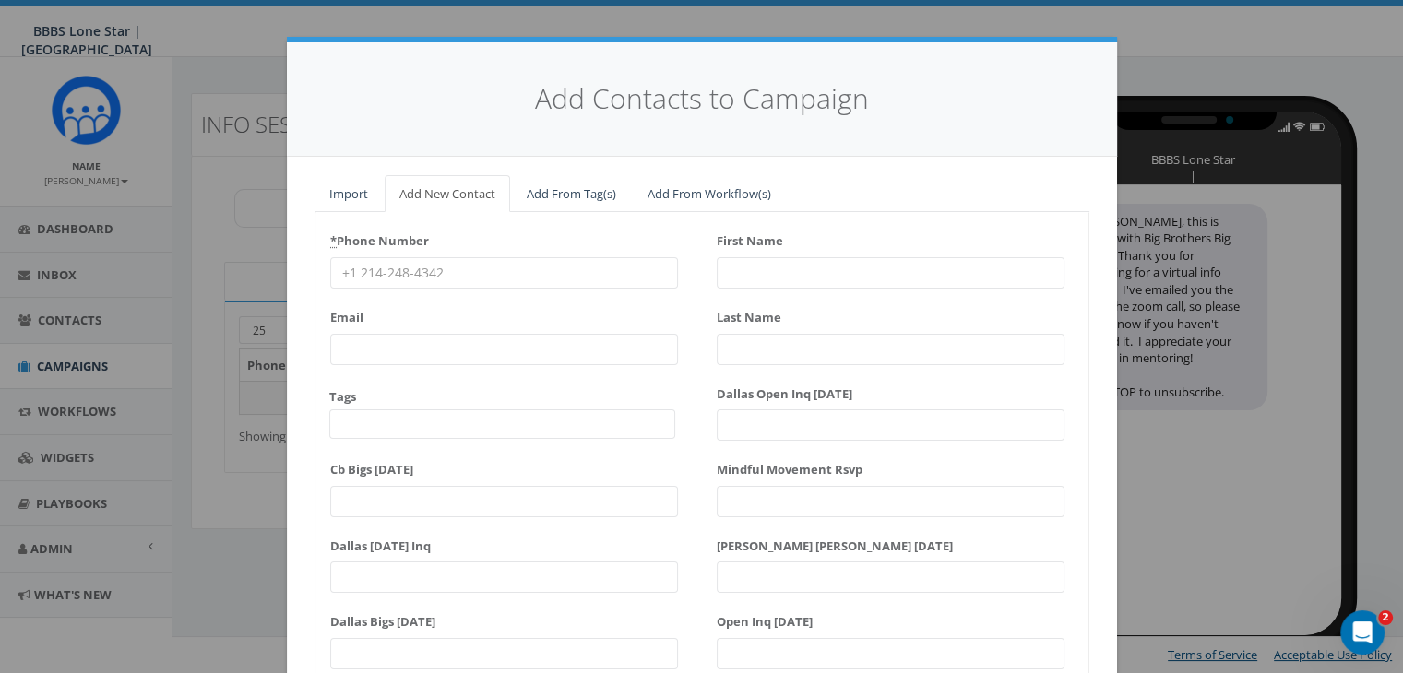
click at [398, 270] on input "* Phone Number" at bounding box center [504, 272] width 348 height 31
paste input "678-301-0847"
type input "678-301-0847"
click at [744, 261] on div "First Name" at bounding box center [891, 257] width 348 height 63
click at [744, 264] on input "First Name" at bounding box center [891, 272] width 348 height 31
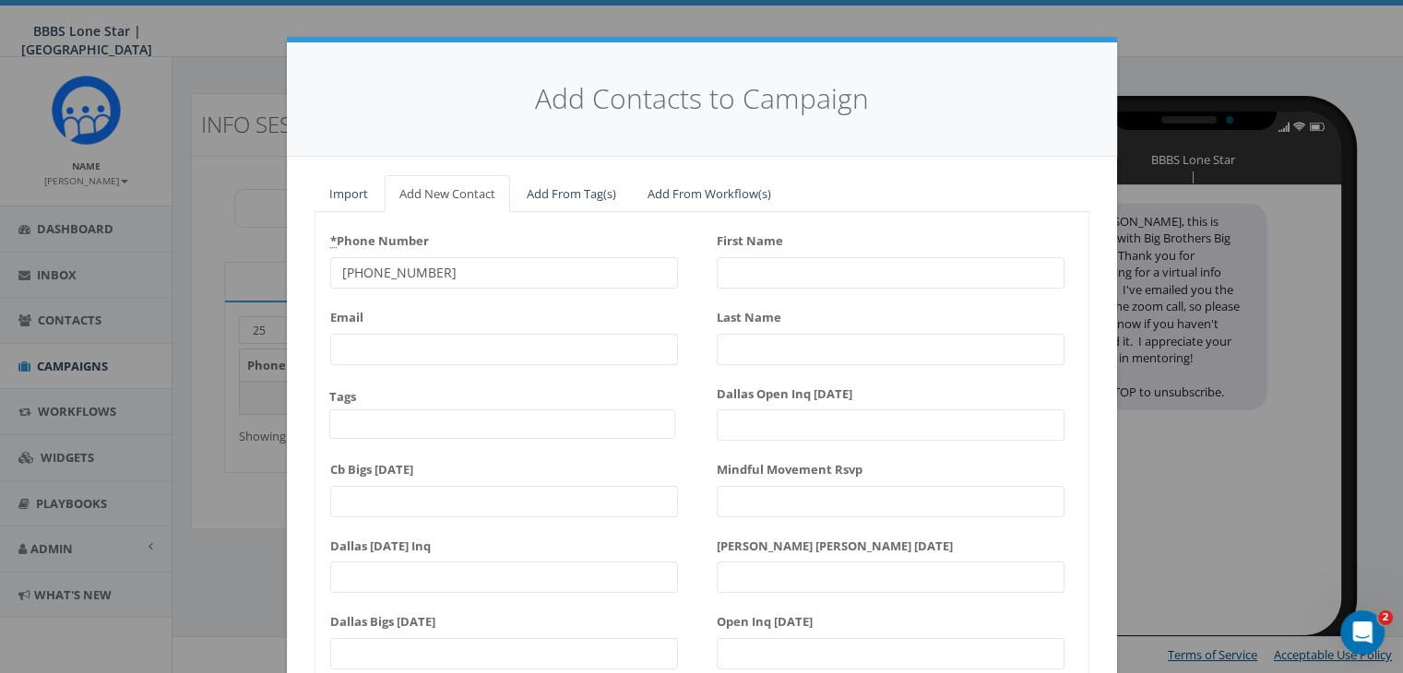
type input "A"
type input "l"
type input "Alex"
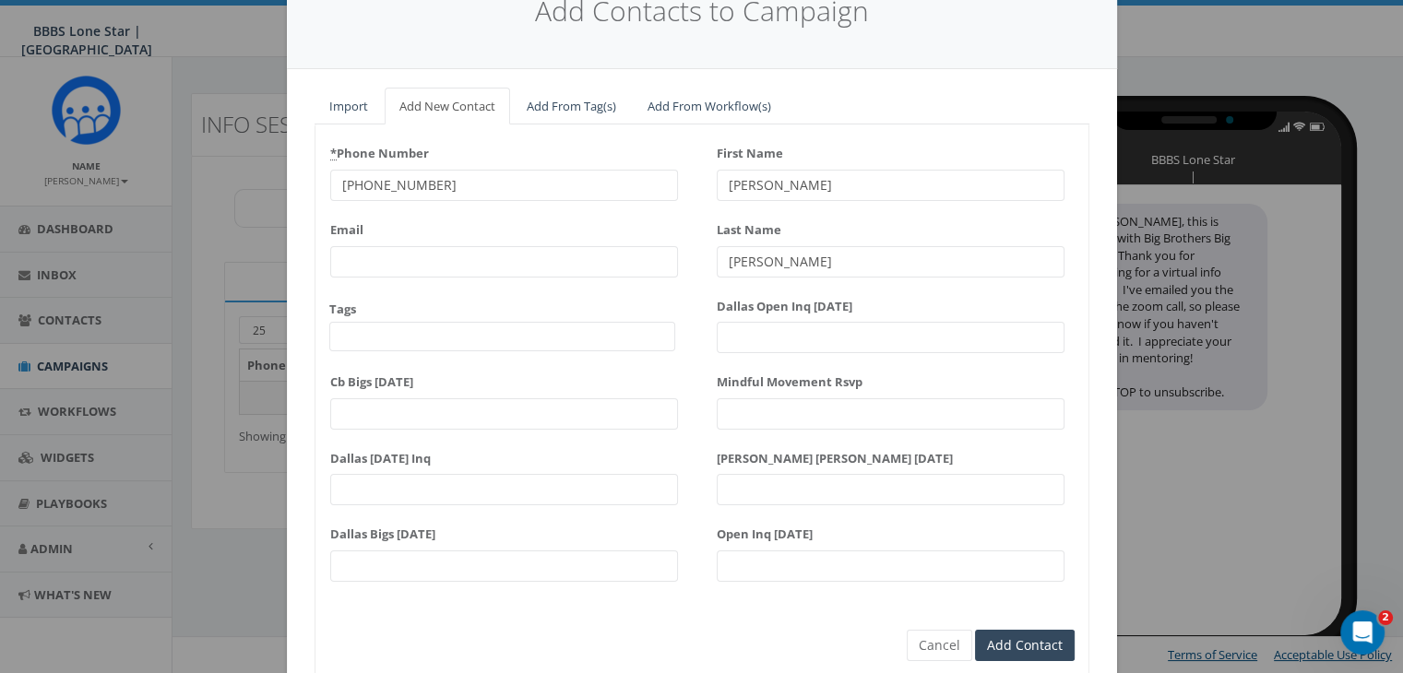
scroll to position [159, 0]
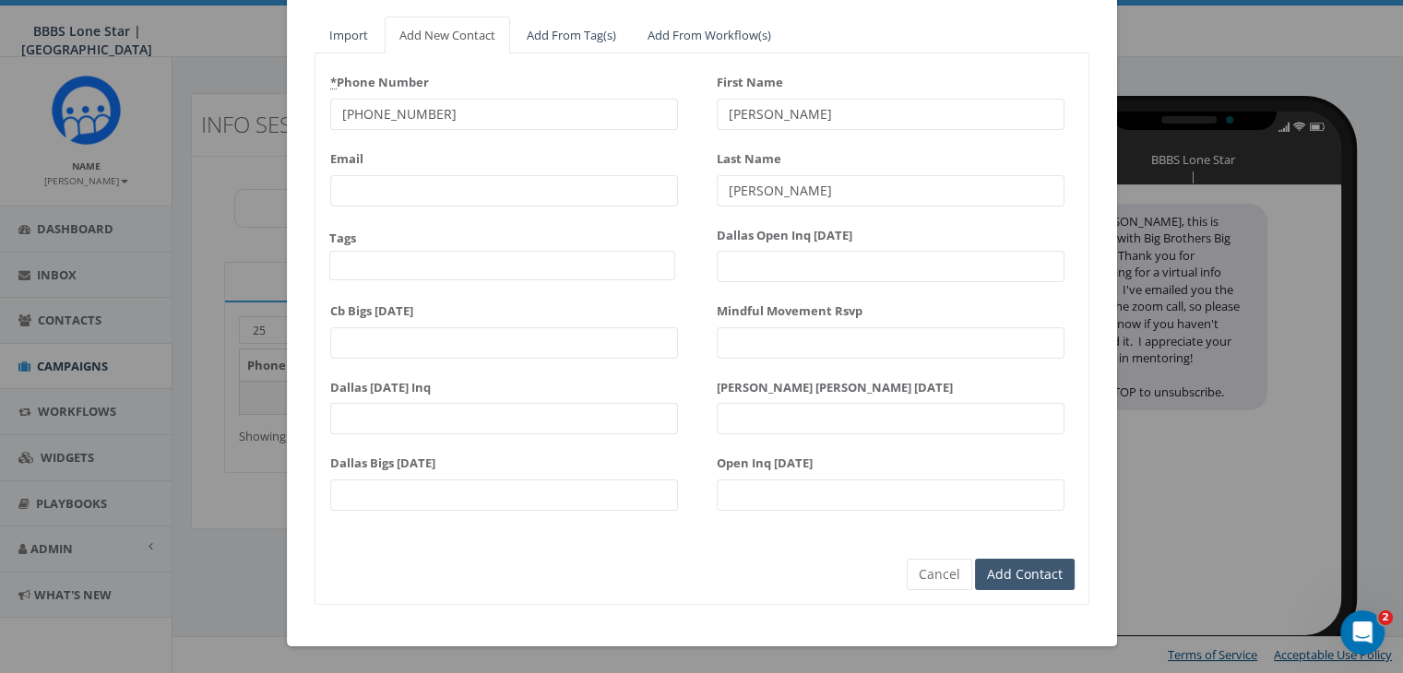
type input "Pham"
click at [1057, 576] on input "Add Contact" at bounding box center [1025, 574] width 100 height 31
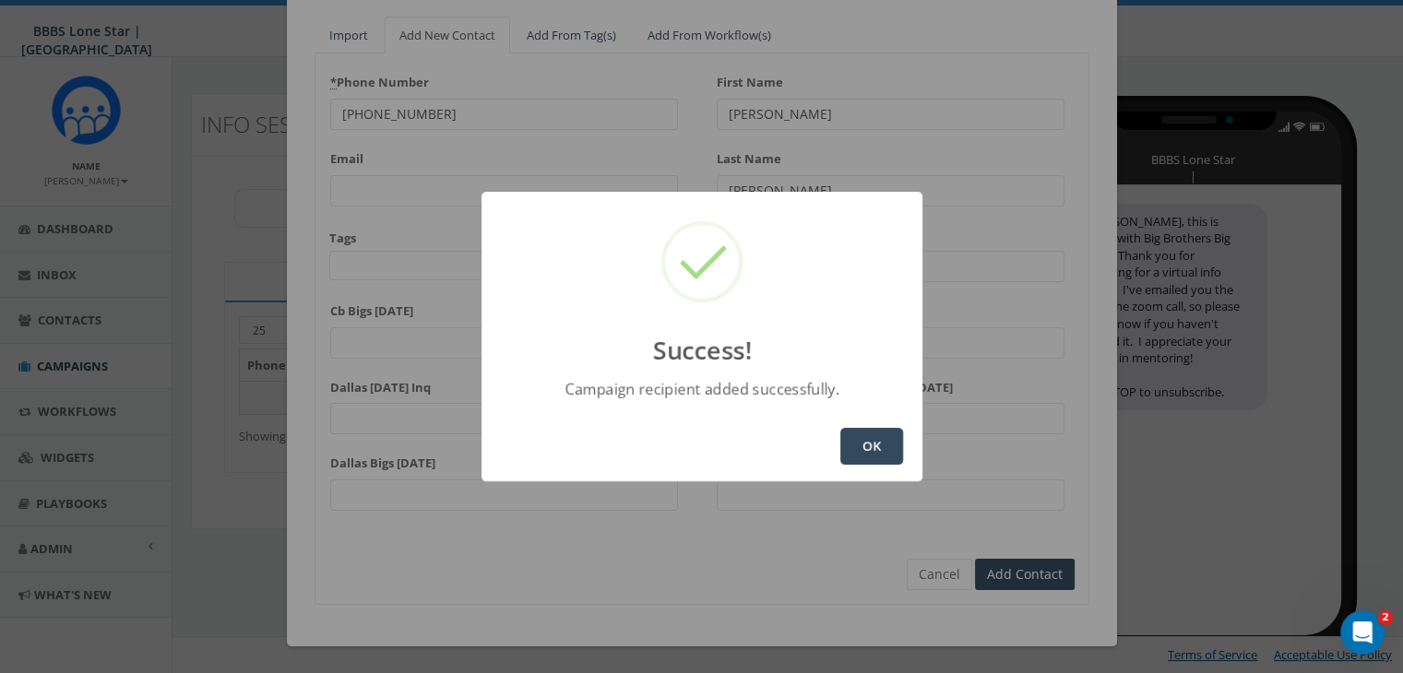
click at [868, 443] on button "OK" at bounding box center [871, 446] width 63 height 37
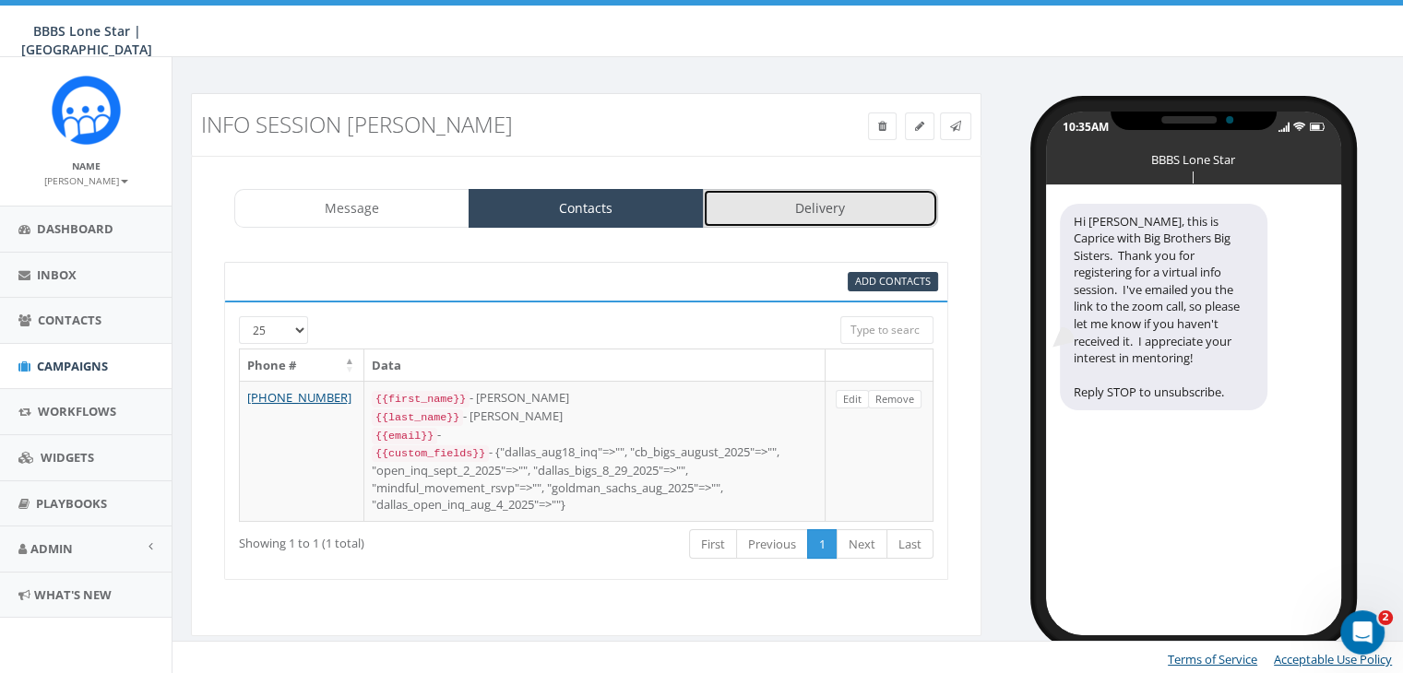
click at [897, 204] on link "Delivery" at bounding box center [820, 208] width 235 height 39
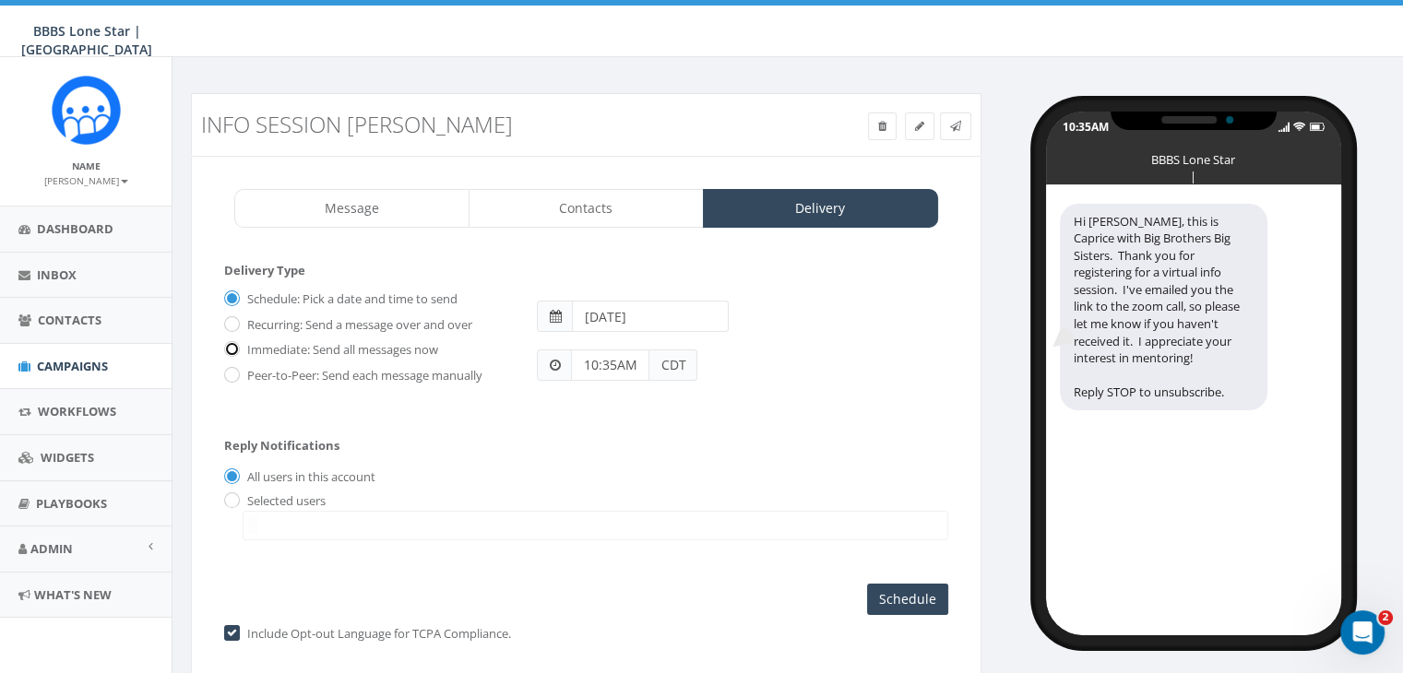
click at [227, 345] on input "Immediate: Send all messages now" at bounding box center [230, 351] width 12 height 12
radio input "true"
click at [231, 495] on input "radio" at bounding box center [230, 501] width 12 height 12
radio input "true"
click at [264, 527] on span at bounding box center [595, 526] width 705 height 30
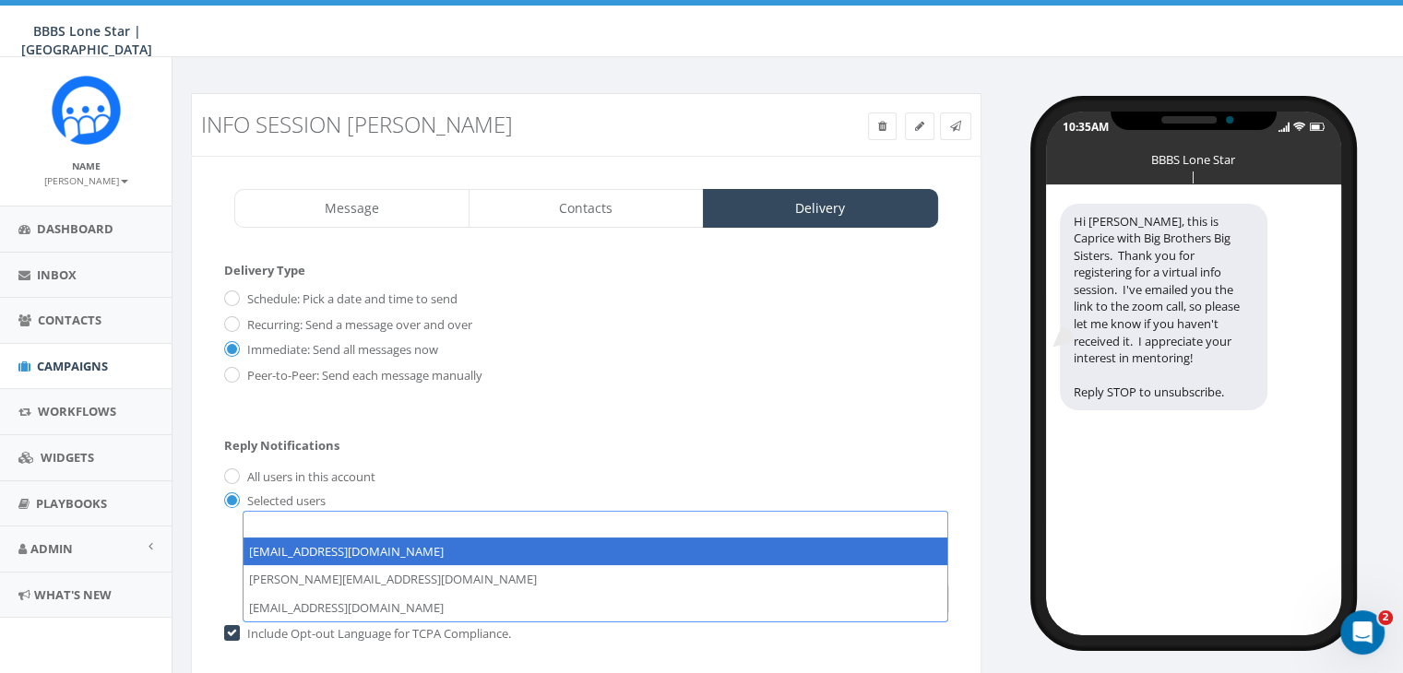
select select "1730"
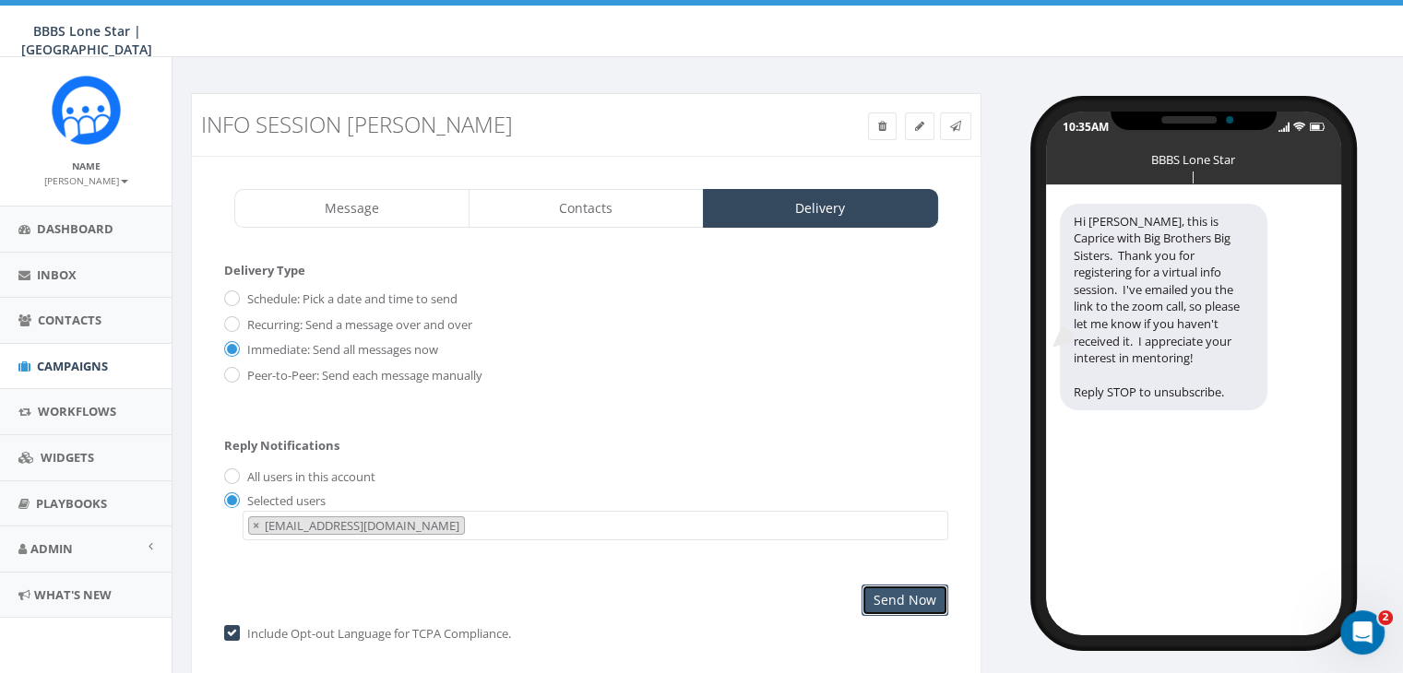
click at [910, 602] on input "Send Now" at bounding box center [904, 600] width 87 height 31
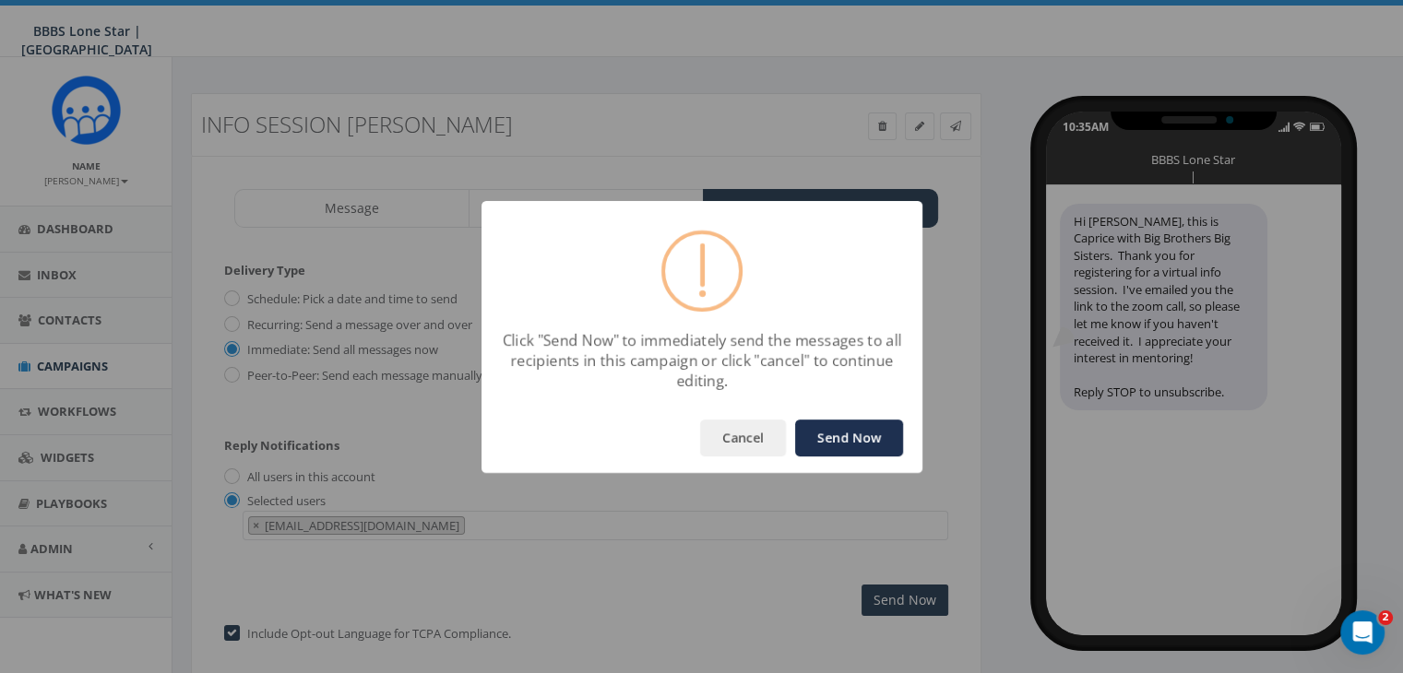
click at [843, 426] on button "Send Now" at bounding box center [849, 438] width 108 height 37
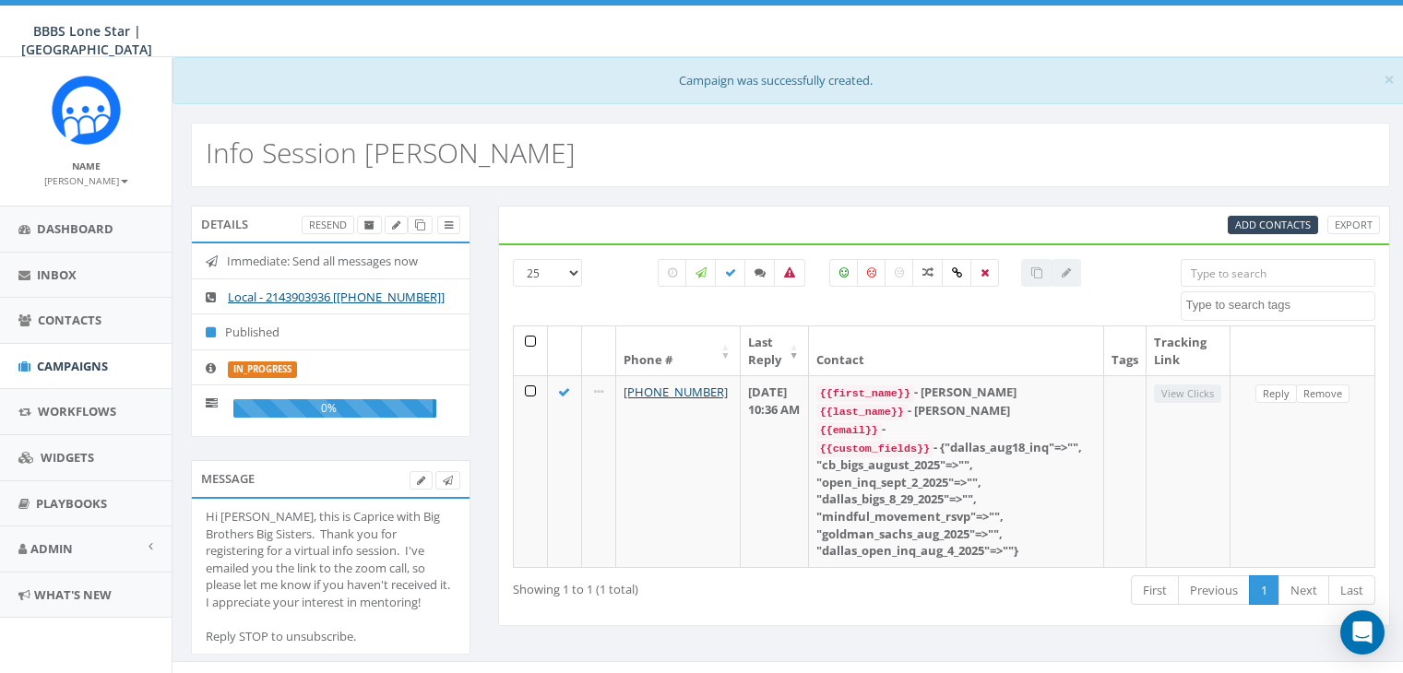
select select
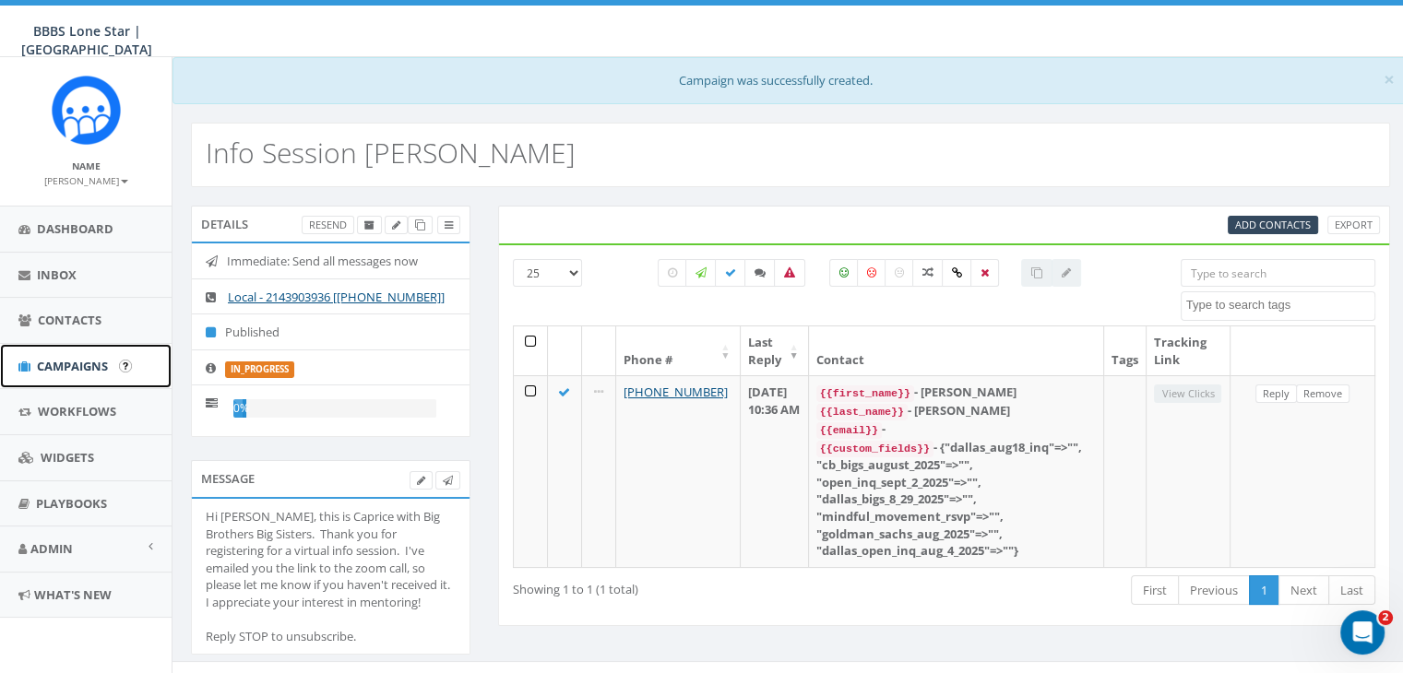
click at [84, 355] on link "Campaigns" at bounding box center [86, 366] width 172 height 45
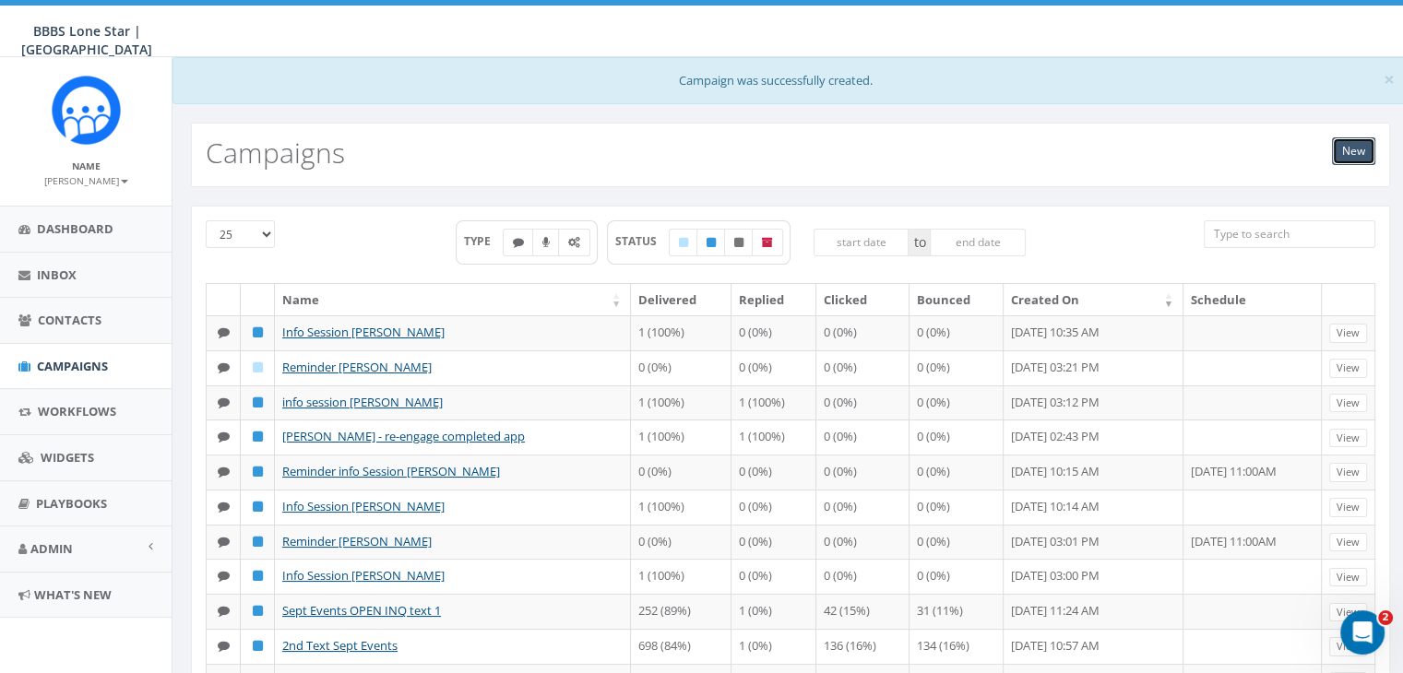
click at [1350, 139] on link "New" at bounding box center [1353, 151] width 43 height 28
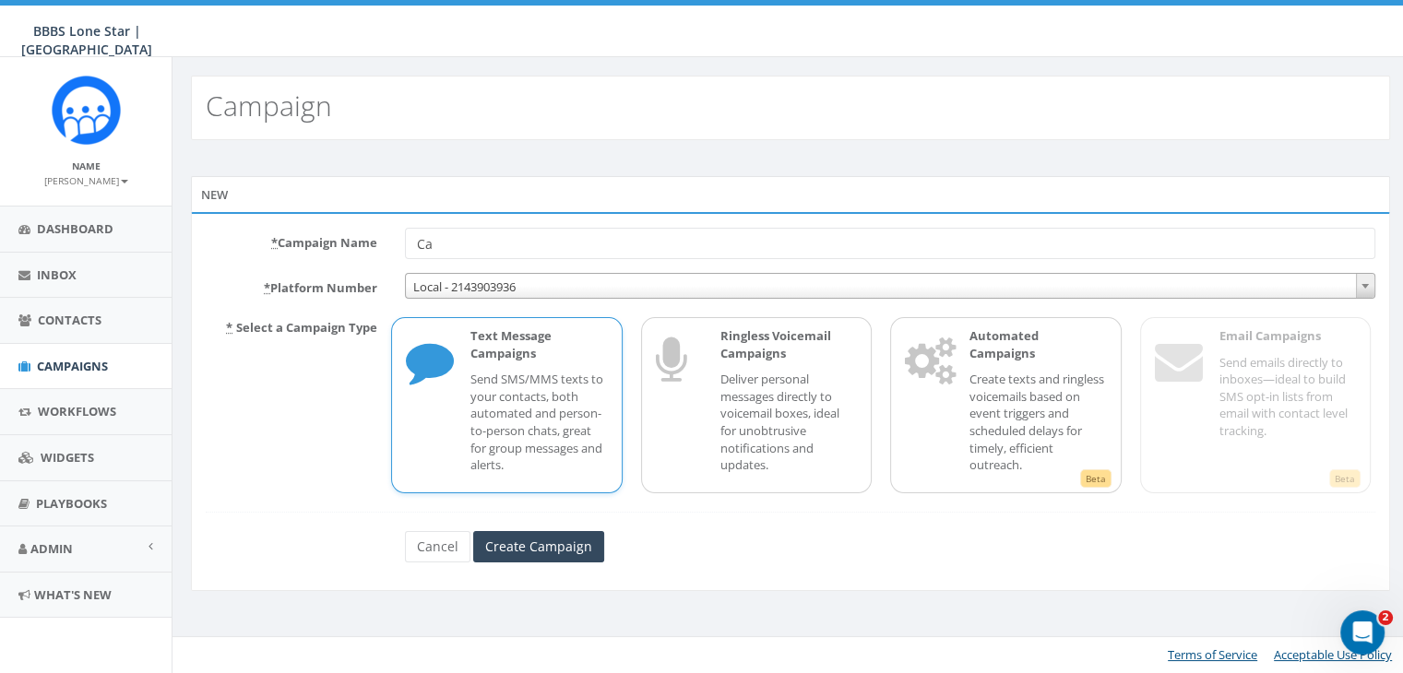
type input "C"
type input "Reminder Alex Pham"
click at [540, 554] on input "Create Campaign" at bounding box center [538, 546] width 131 height 31
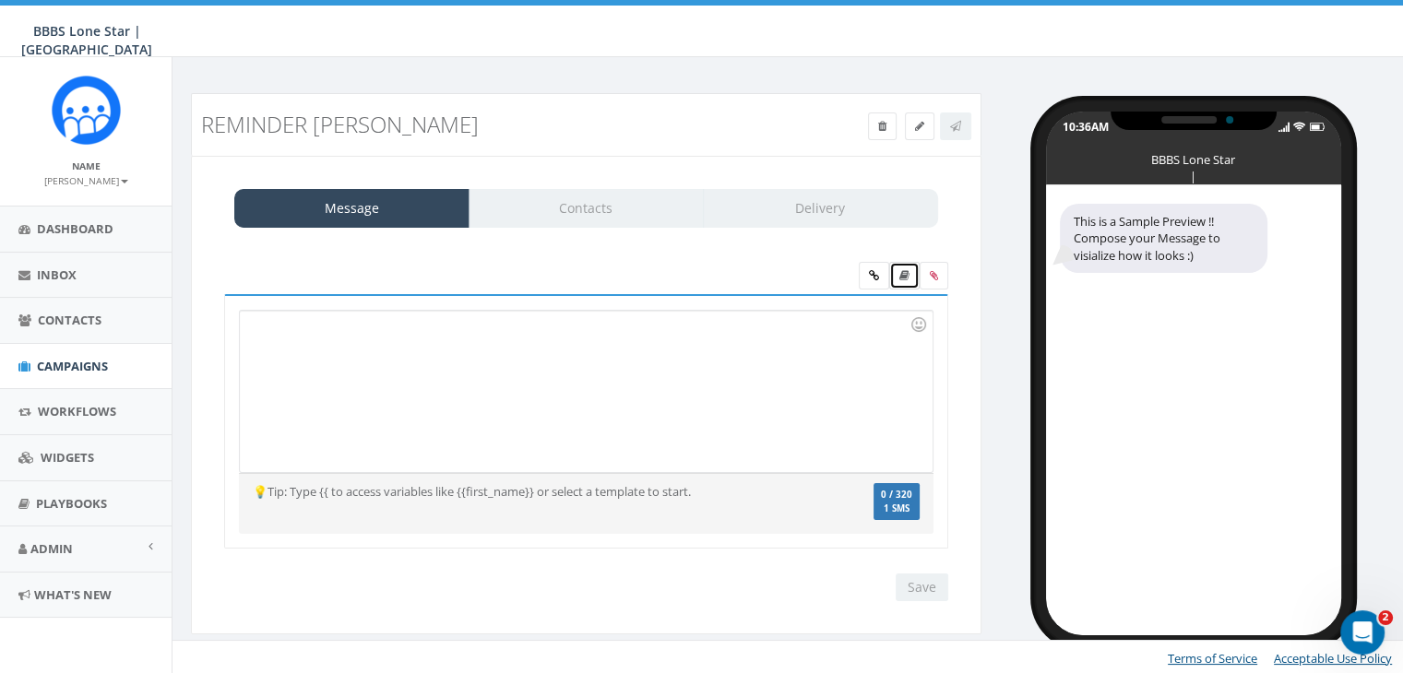
click at [910, 272] on link at bounding box center [904, 276] width 30 height 28
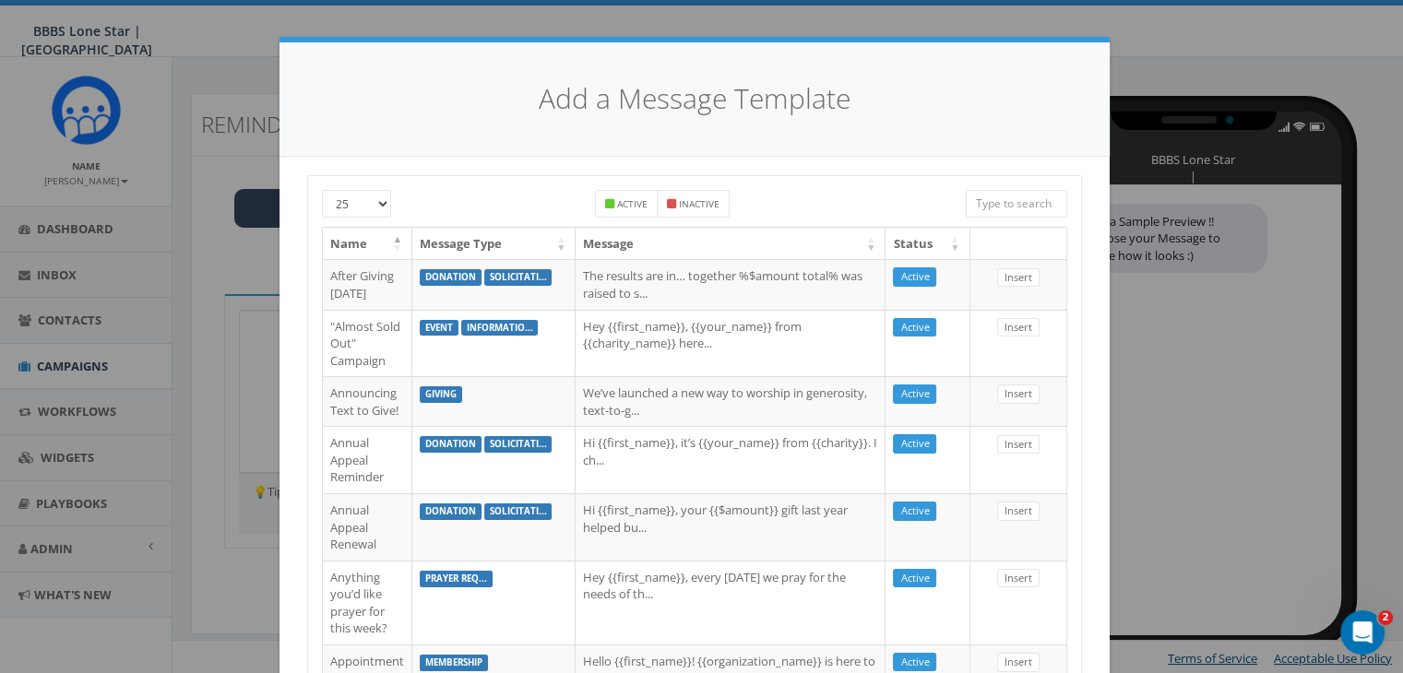
click at [1003, 200] on input "search" at bounding box center [1016, 204] width 101 height 28
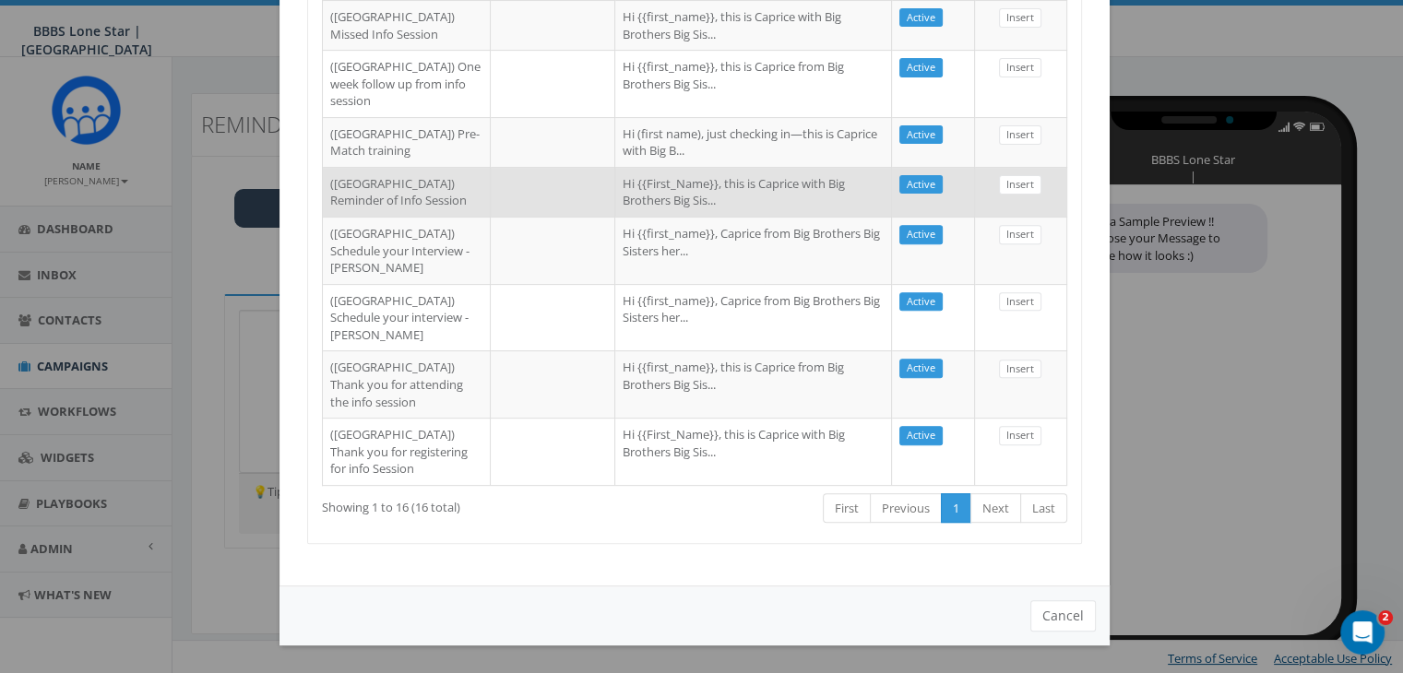
scroll to position [696, 0]
type input "dallas"
click at [696, 217] on td "Hi {{First_Name}}, this is Caprice with Big Brothers Big Sis..." at bounding box center [753, 192] width 277 height 50
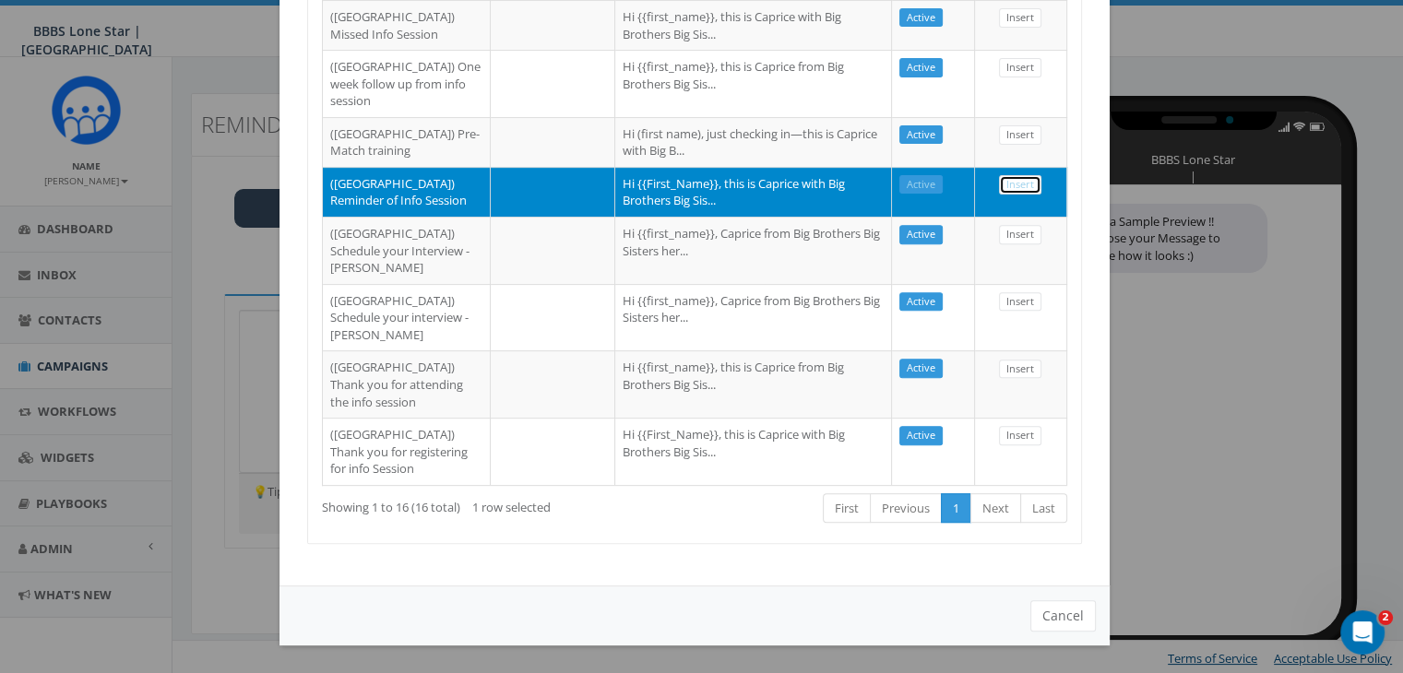
click at [1018, 195] on link "Insert" at bounding box center [1020, 184] width 42 height 19
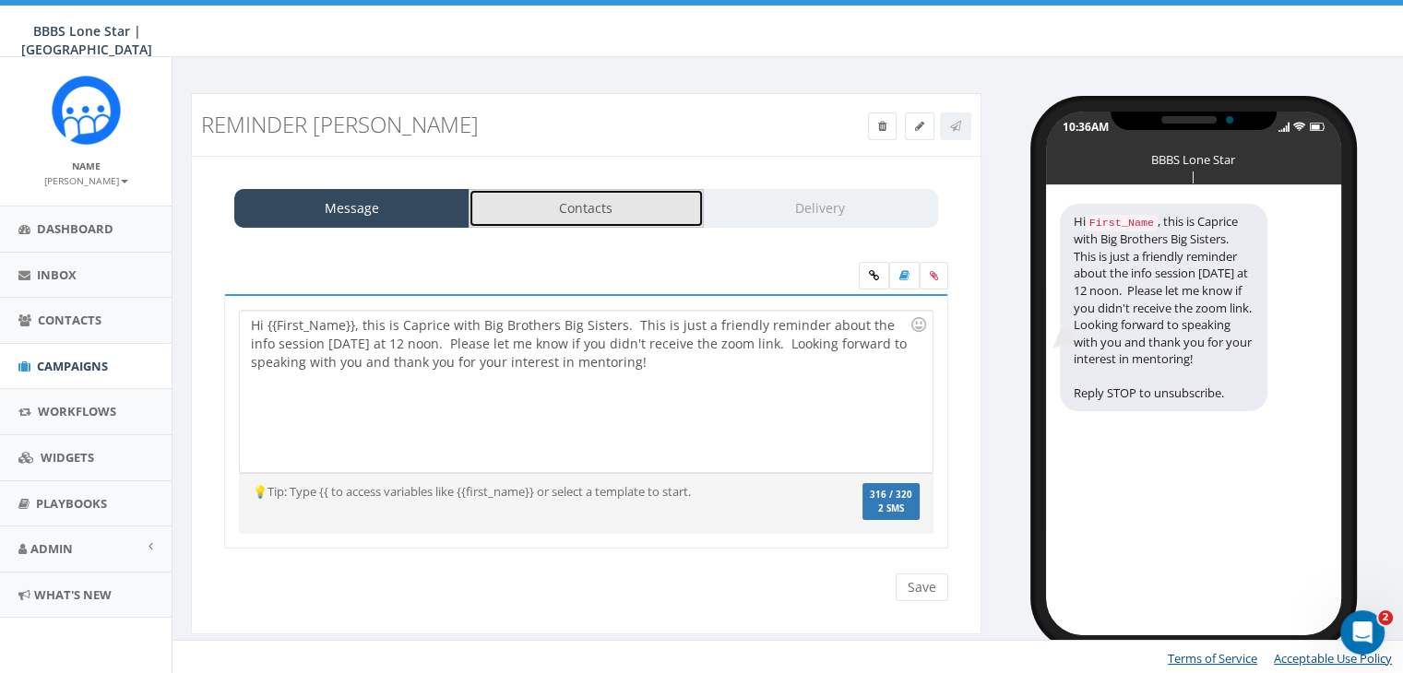
click at [662, 211] on link "Contacts" at bounding box center [585, 208] width 235 height 39
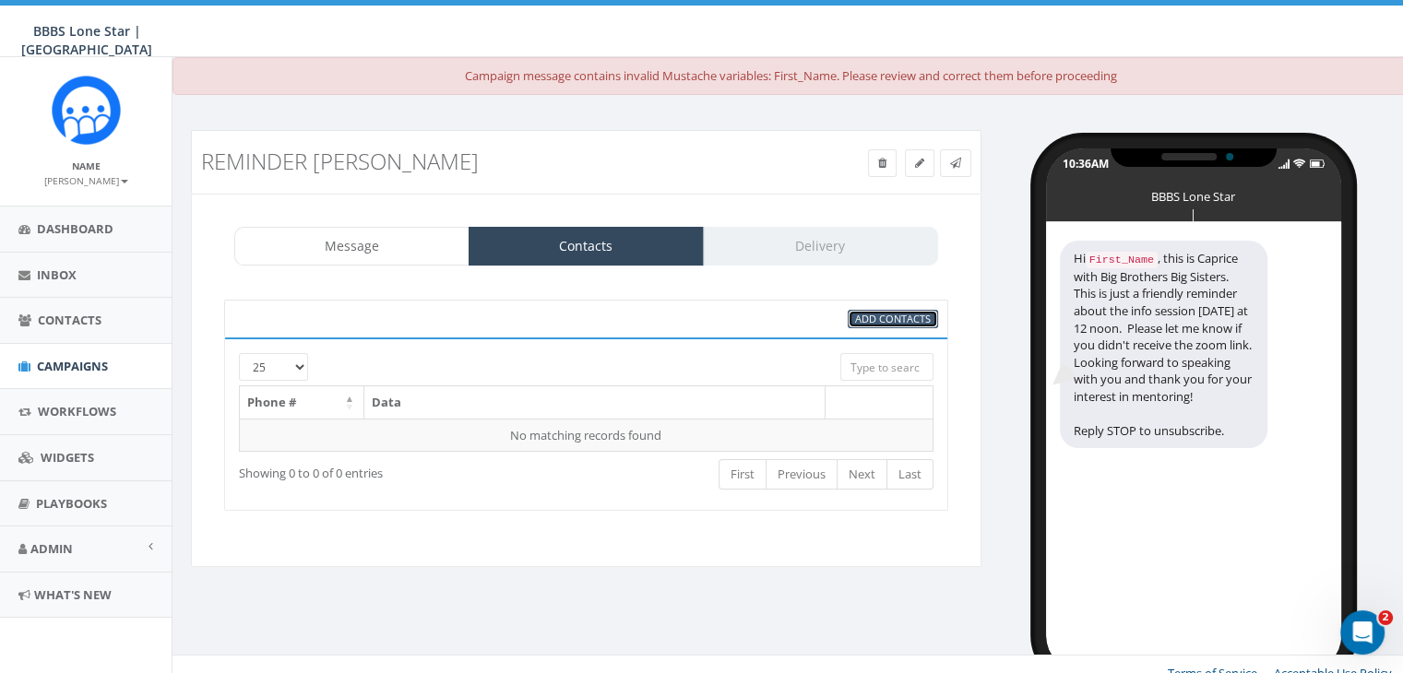
click at [916, 312] on span "Add Contacts" at bounding box center [893, 319] width 76 height 14
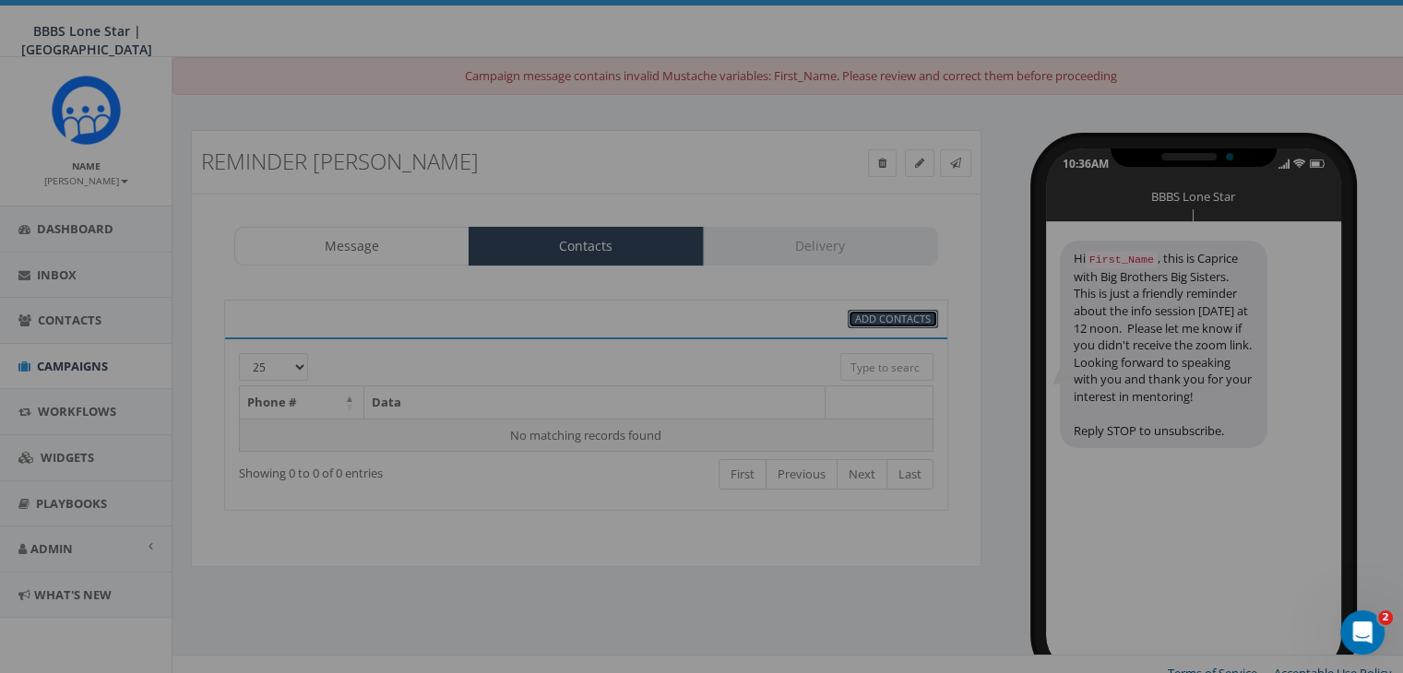
scroll to position [0, 0]
select select
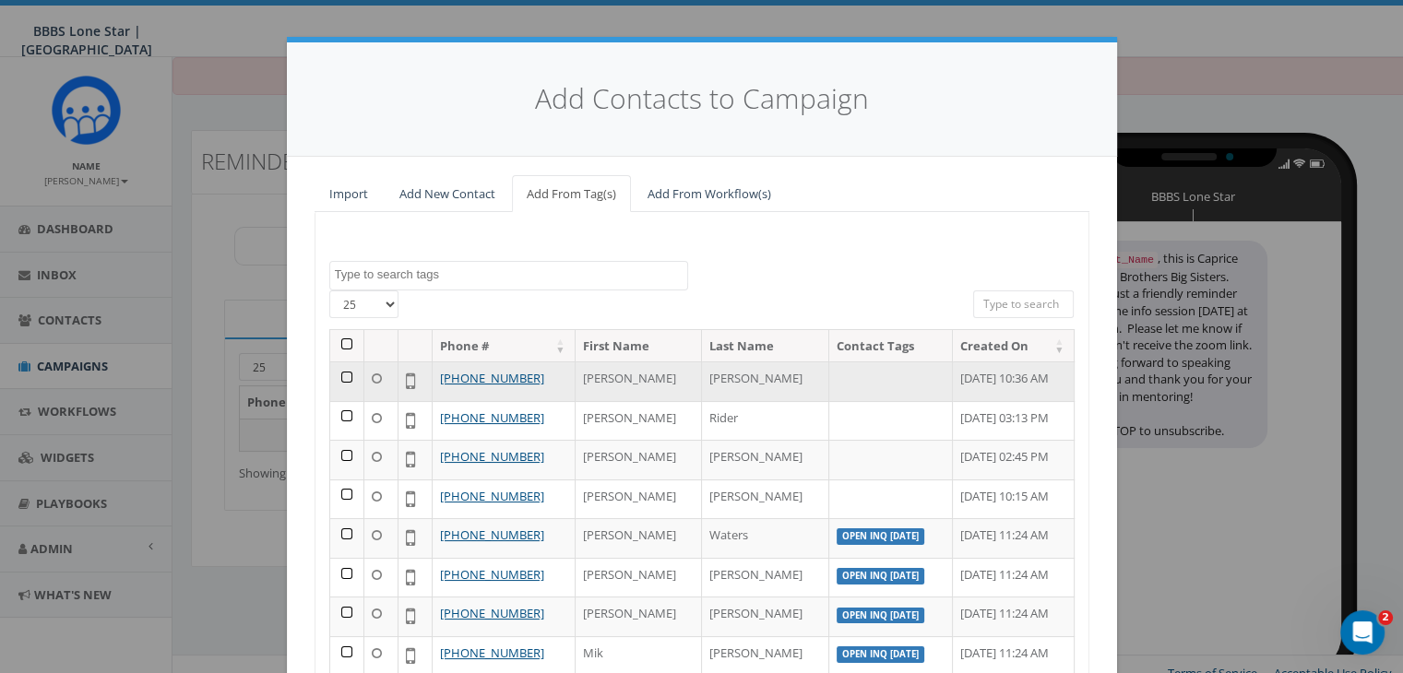
click at [337, 373] on td at bounding box center [347, 382] width 34 height 40
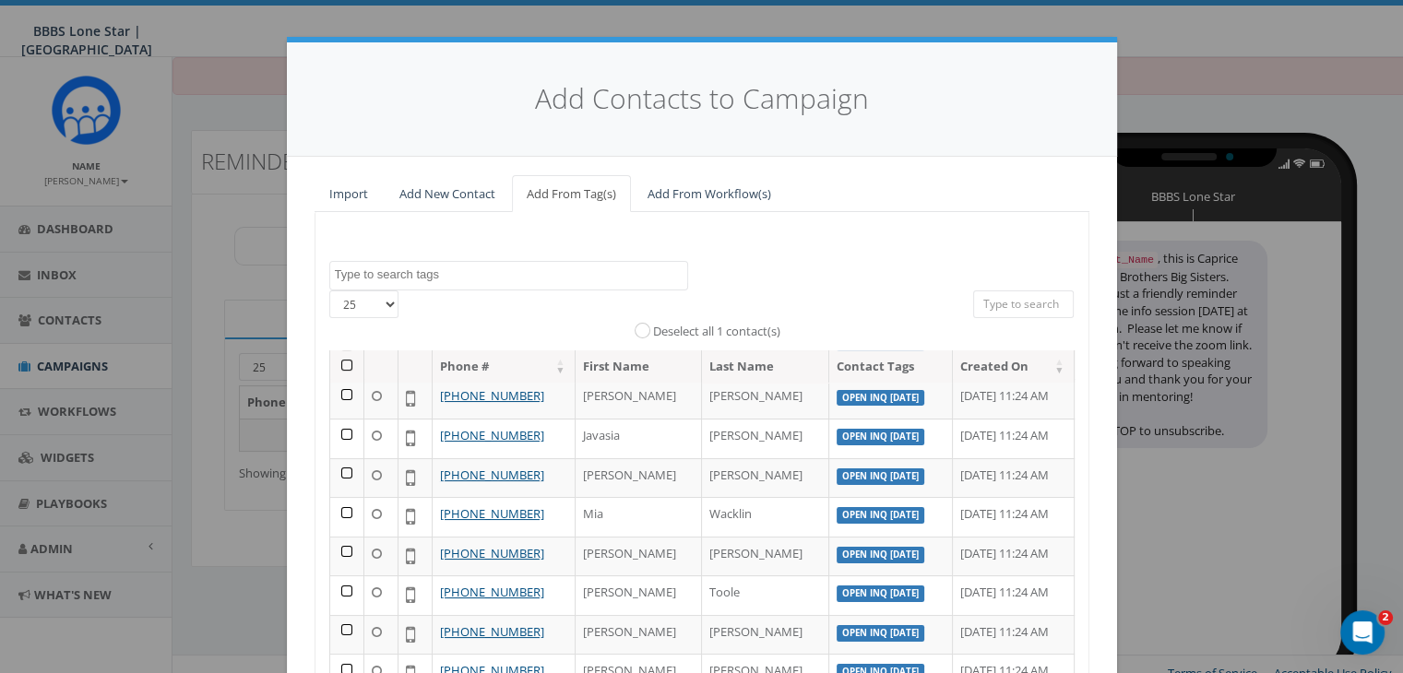
scroll to position [262, 0]
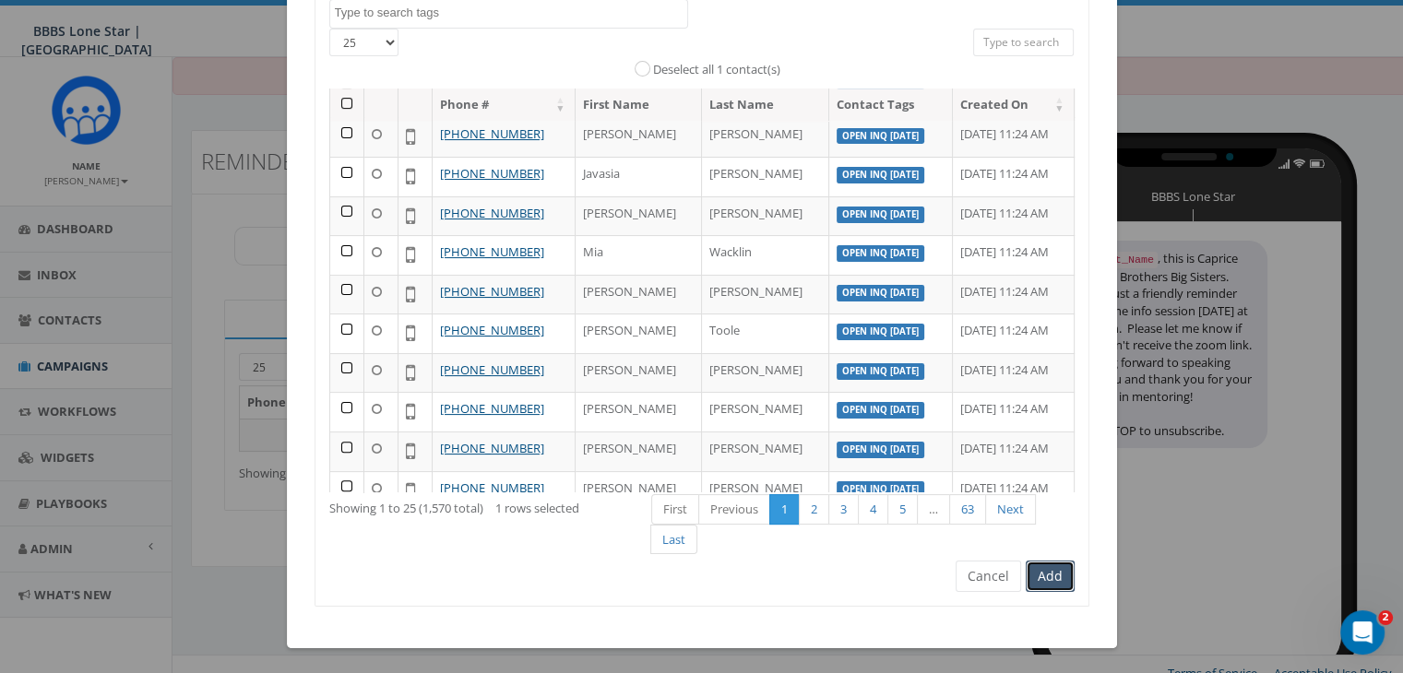
click at [1044, 578] on button "Add" at bounding box center [1049, 576] width 49 height 31
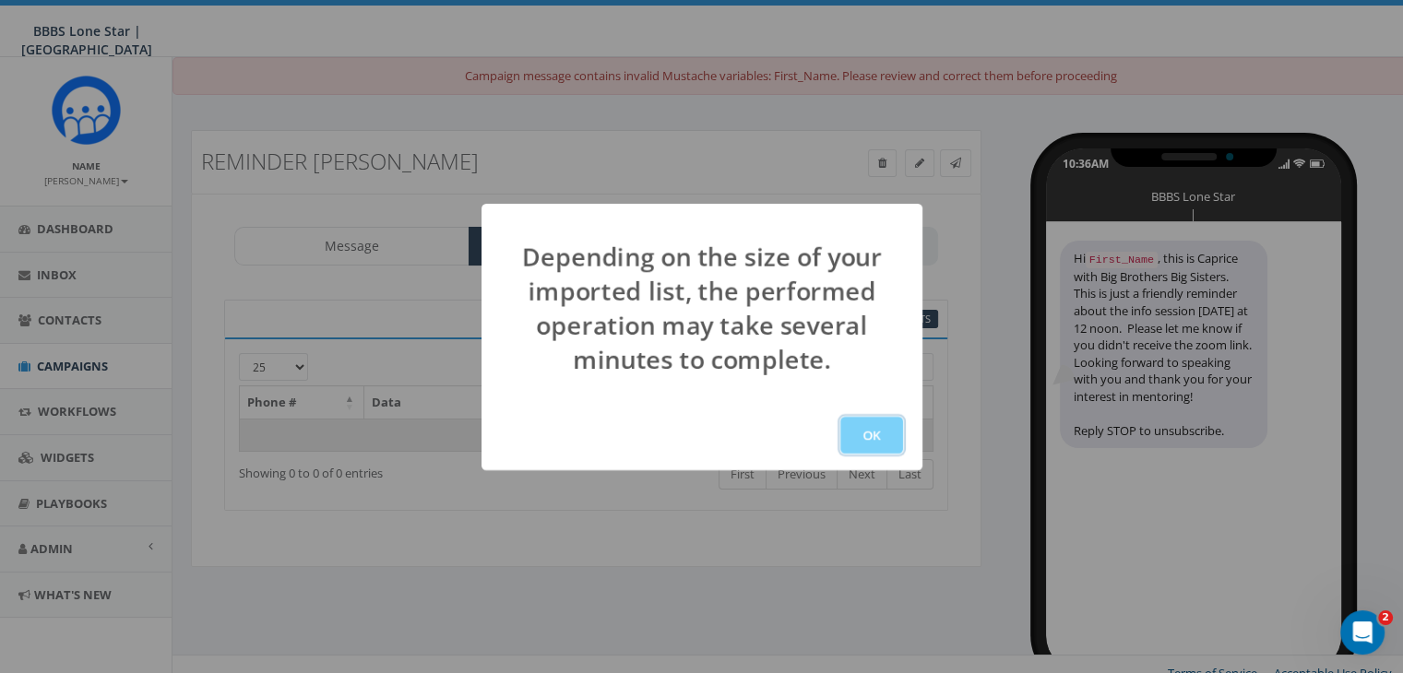
click at [873, 424] on button "OK" at bounding box center [871, 435] width 63 height 37
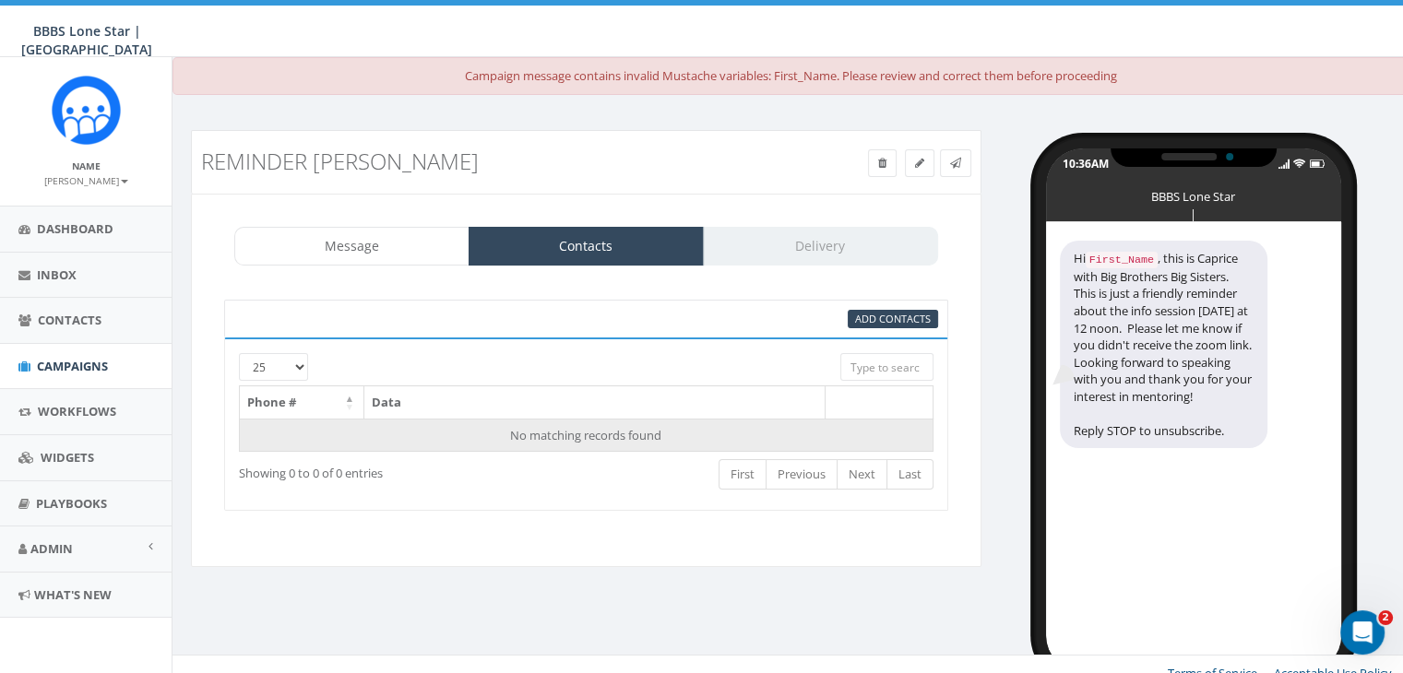
scroll to position [18, 0]
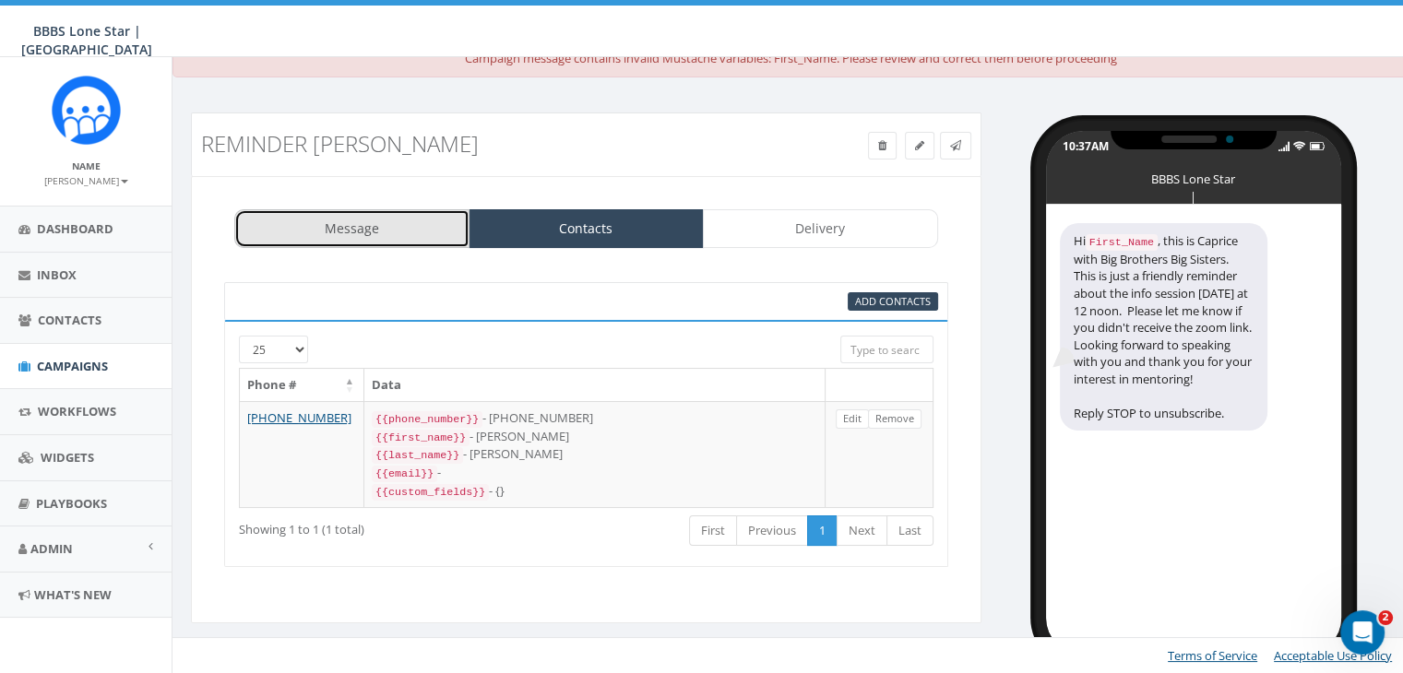
click at [380, 230] on link "Message" at bounding box center [351, 228] width 235 height 39
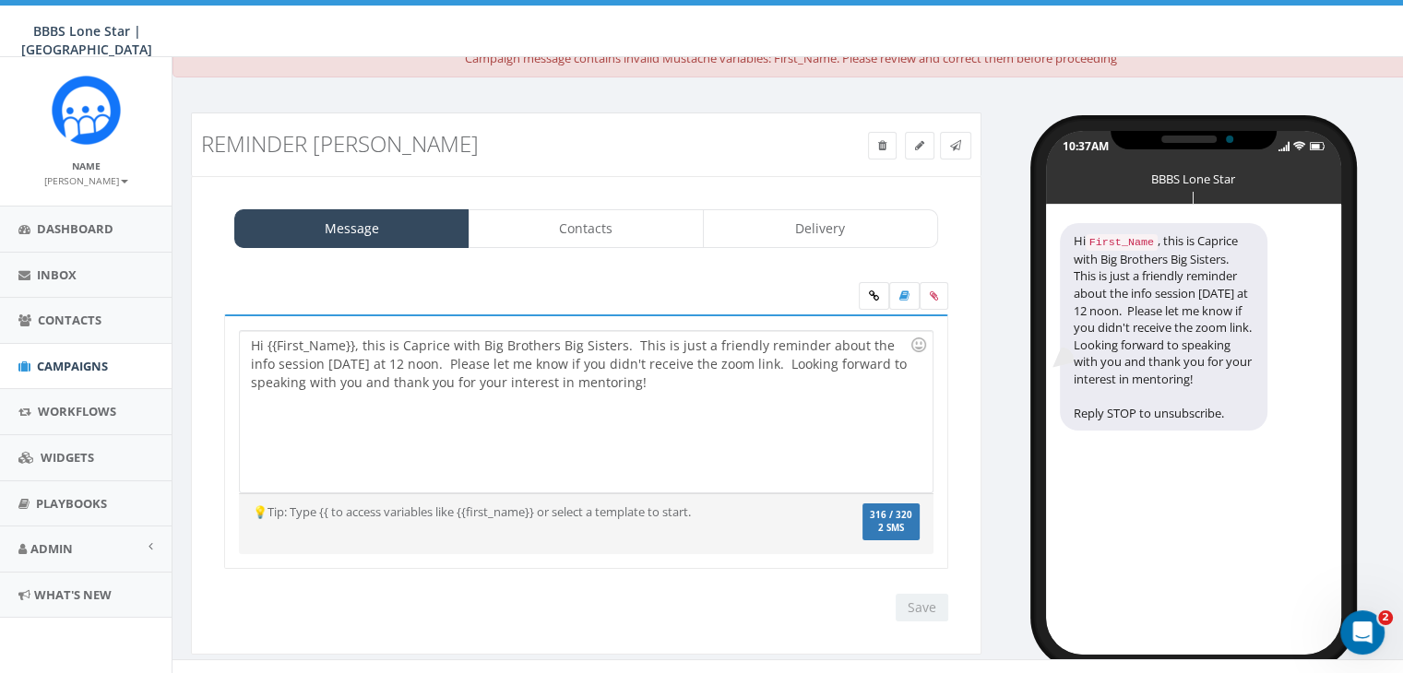
drag, startPoint x: 352, startPoint y: 346, endPoint x: 364, endPoint y: 356, distance: 15.7
click at [362, 355] on div "Hi {{First_Name}}, this is Caprice with Big Brothers Big Sisters. This is just …" at bounding box center [586, 411] width 692 height 161
click at [347, 331] on div "Hi {{First_Name}}, this is Caprice with Big Brothers Big Sisters. This is just …" at bounding box center [586, 411] width 692 height 161
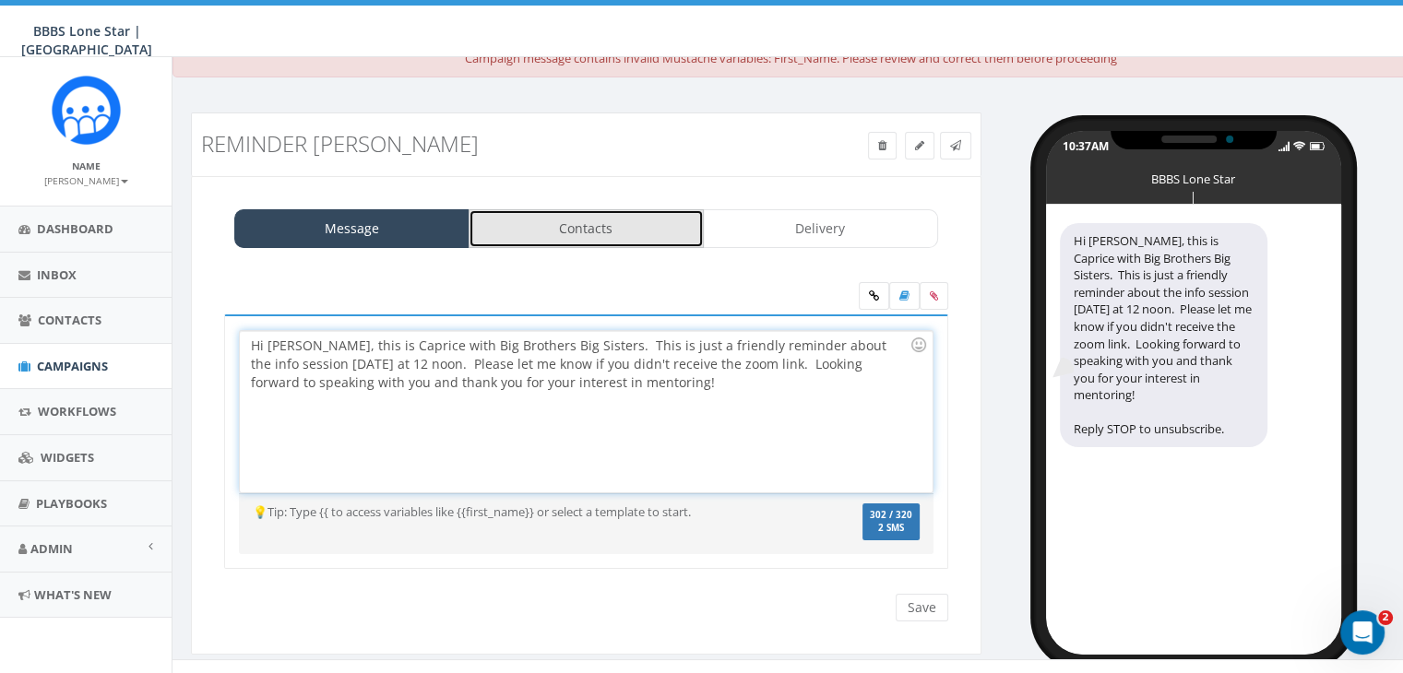
click at [672, 221] on link "Contacts" at bounding box center [585, 228] width 235 height 39
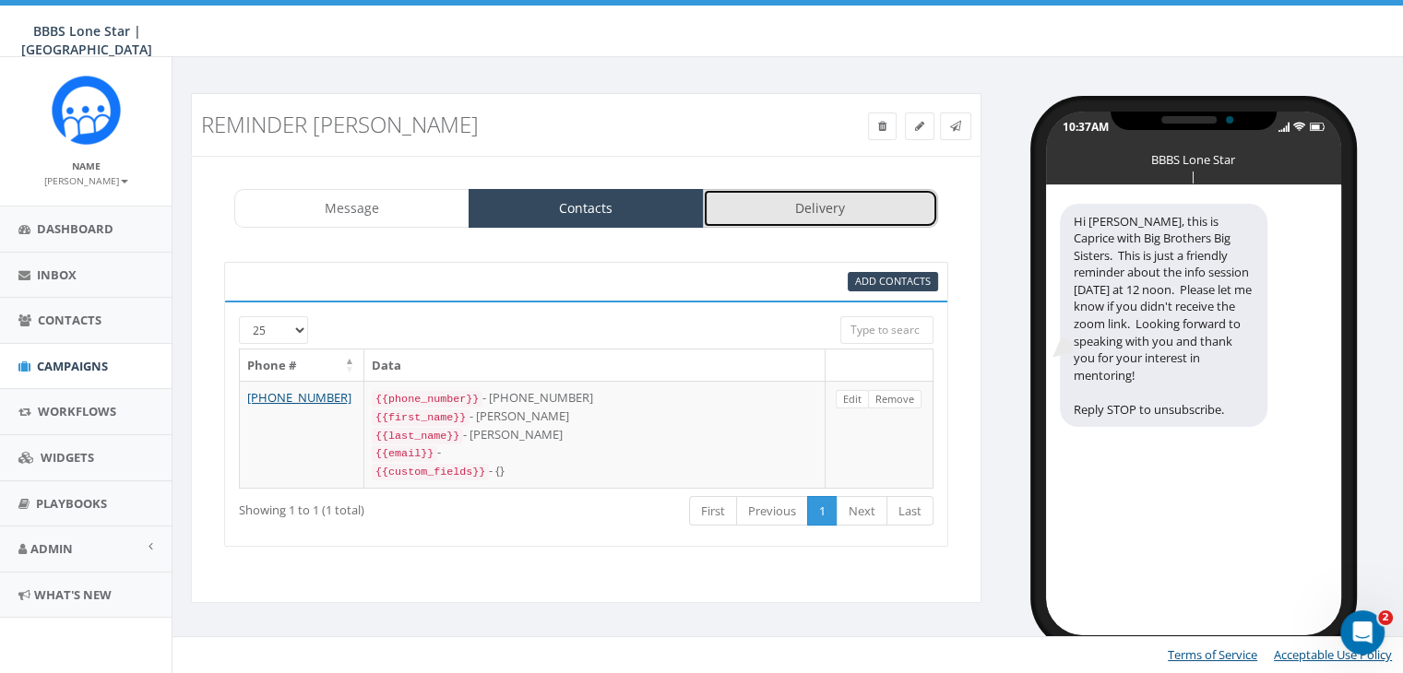
click at [755, 221] on link "Delivery" at bounding box center [820, 208] width 235 height 39
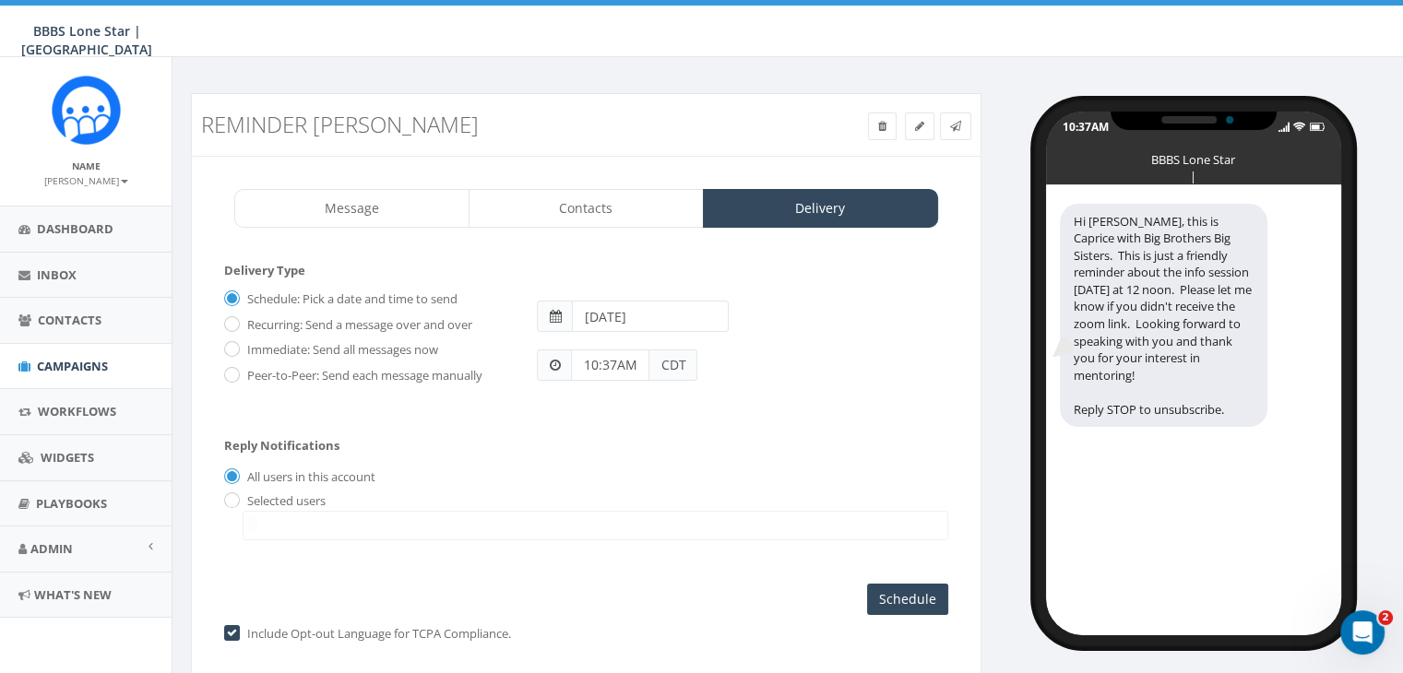
click at [709, 320] on input "2025-09-06" at bounding box center [650, 316] width 157 height 31
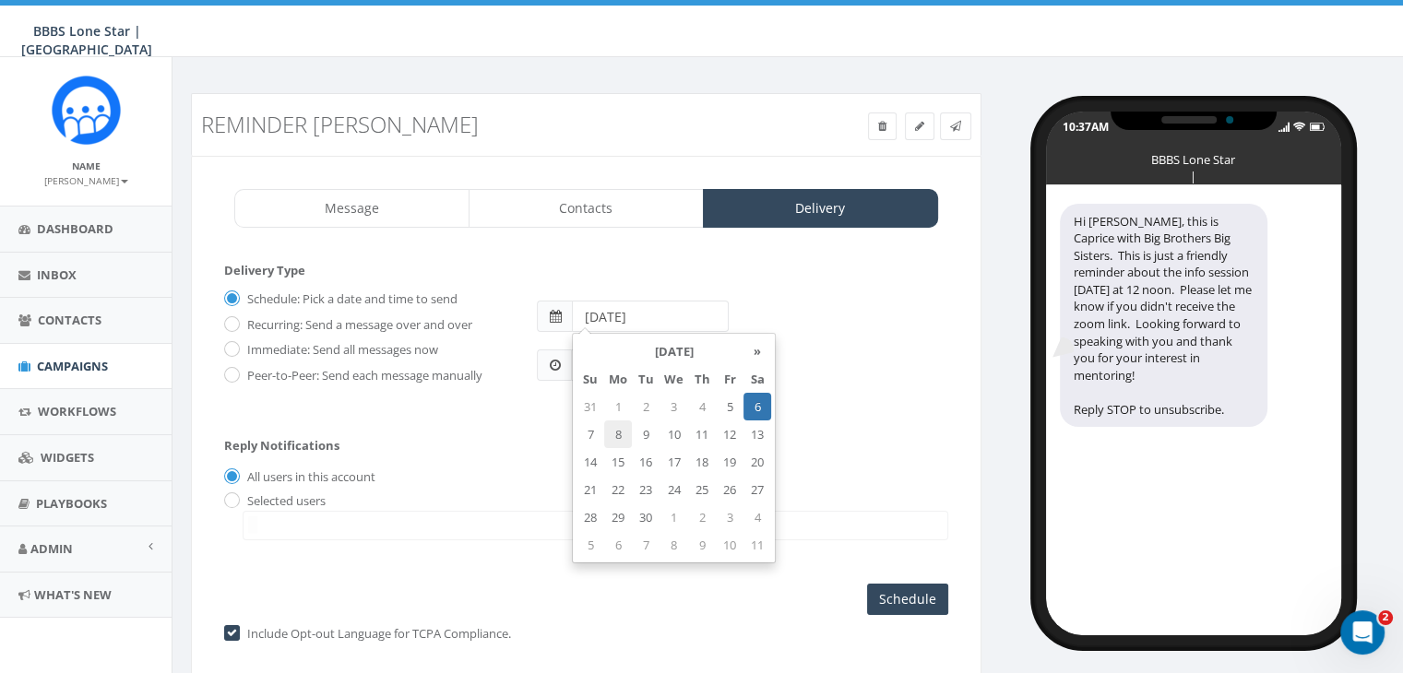
click at [622, 433] on td "8" at bounding box center [618, 435] width 28 height 28
type input "2025-09-08"
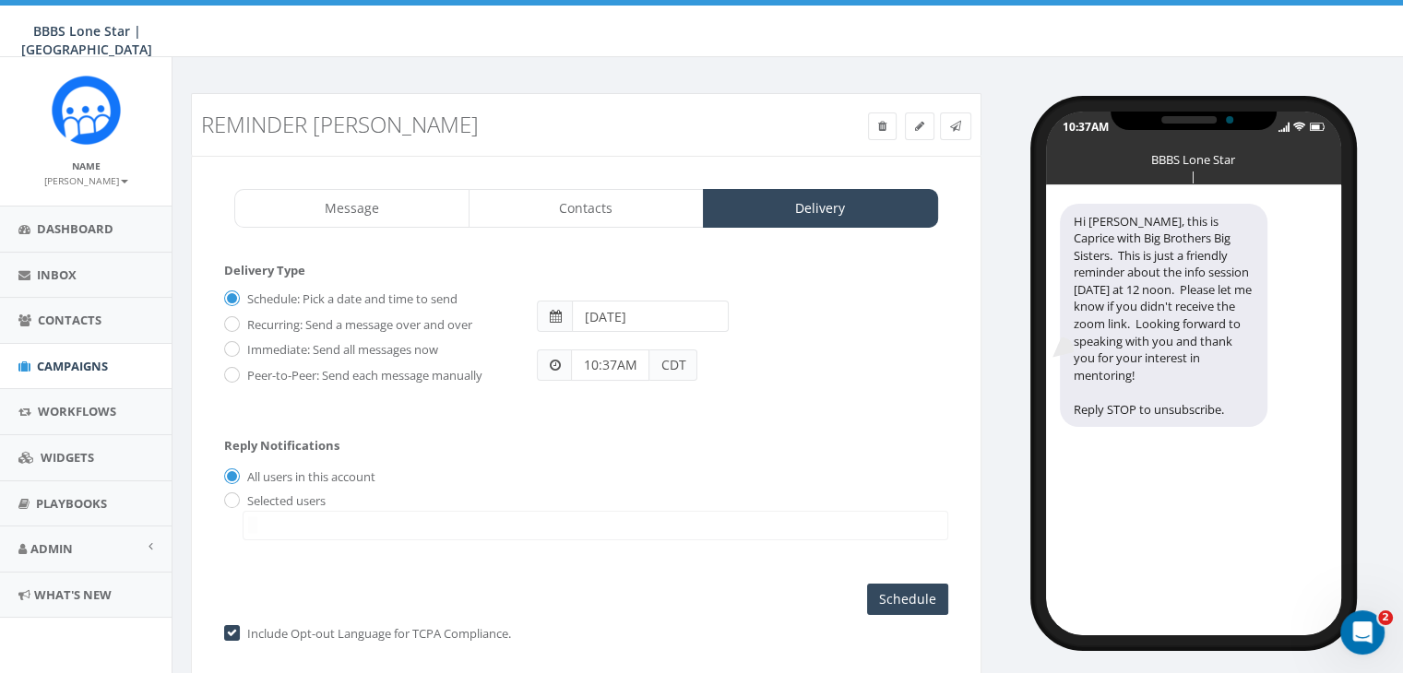
click at [541, 390] on div "Schedule: Pick a date and time to send Recurring: Send a message over and over …" at bounding box center [586, 344] width 724 height 120
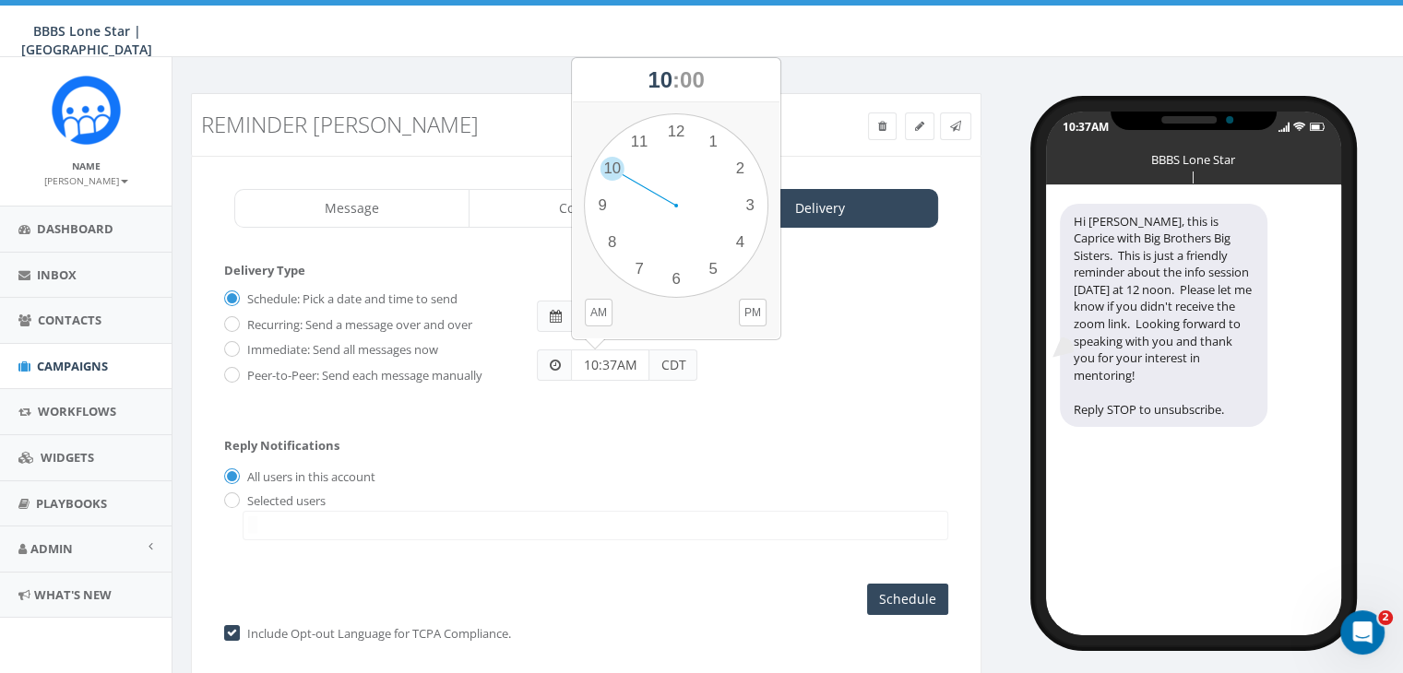
click at [613, 364] on input "10:37AM" at bounding box center [610, 365] width 78 height 31
type input "11:00AM"
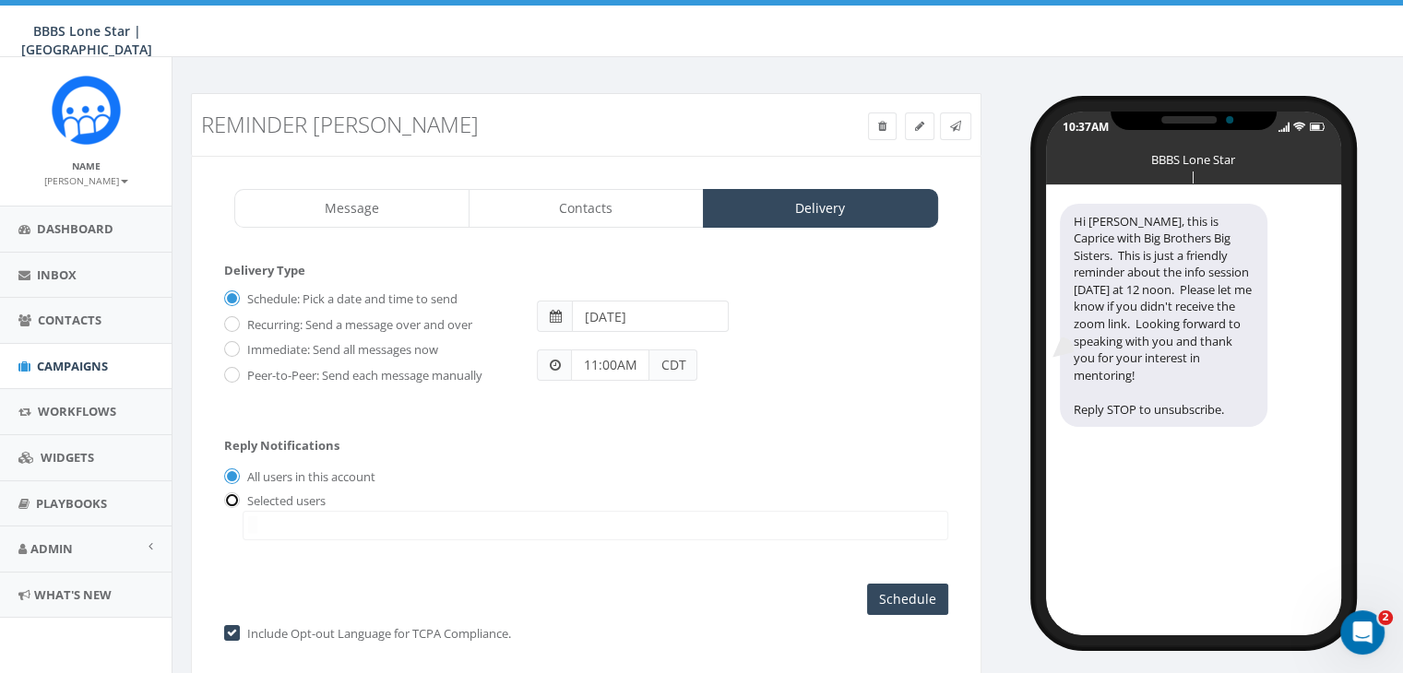
click at [230, 499] on input "radio" at bounding box center [230, 501] width 12 height 12
radio input "true"
click at [263, 511] on span at bounding box center [595, 526] width 705 height 30
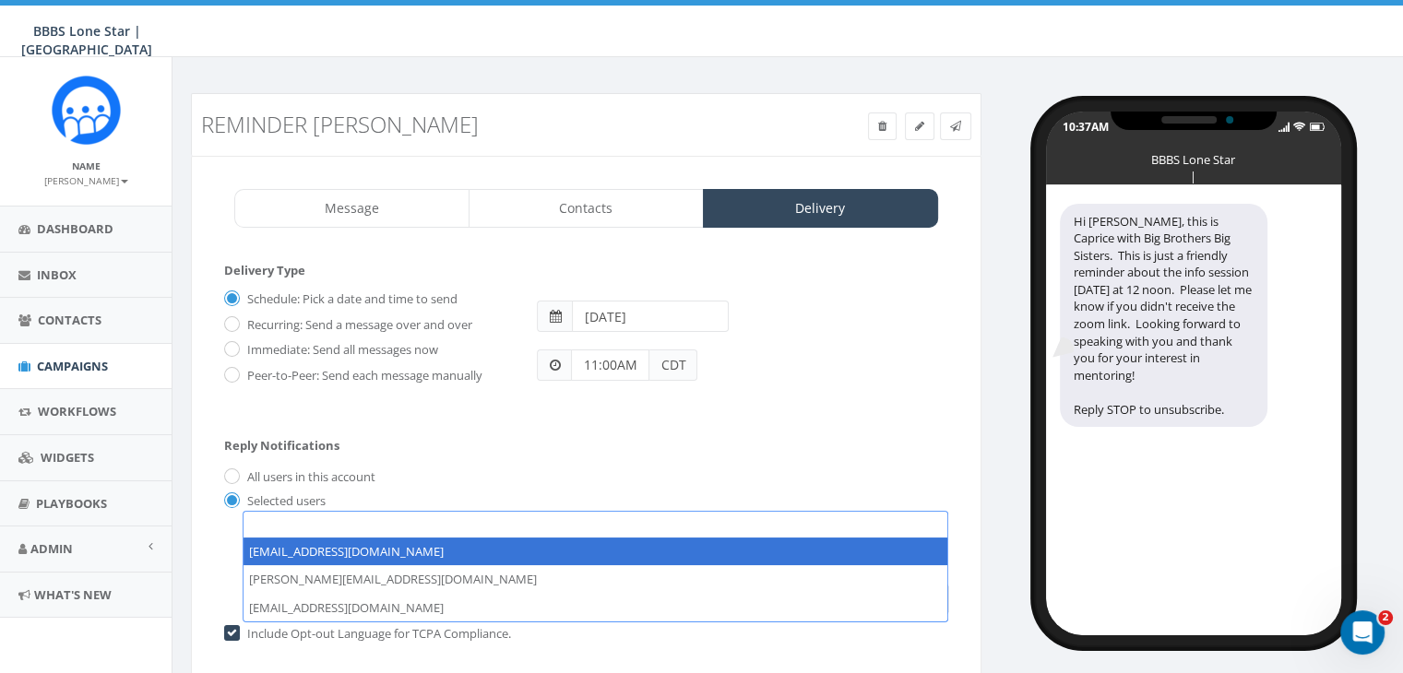
select select "1730"
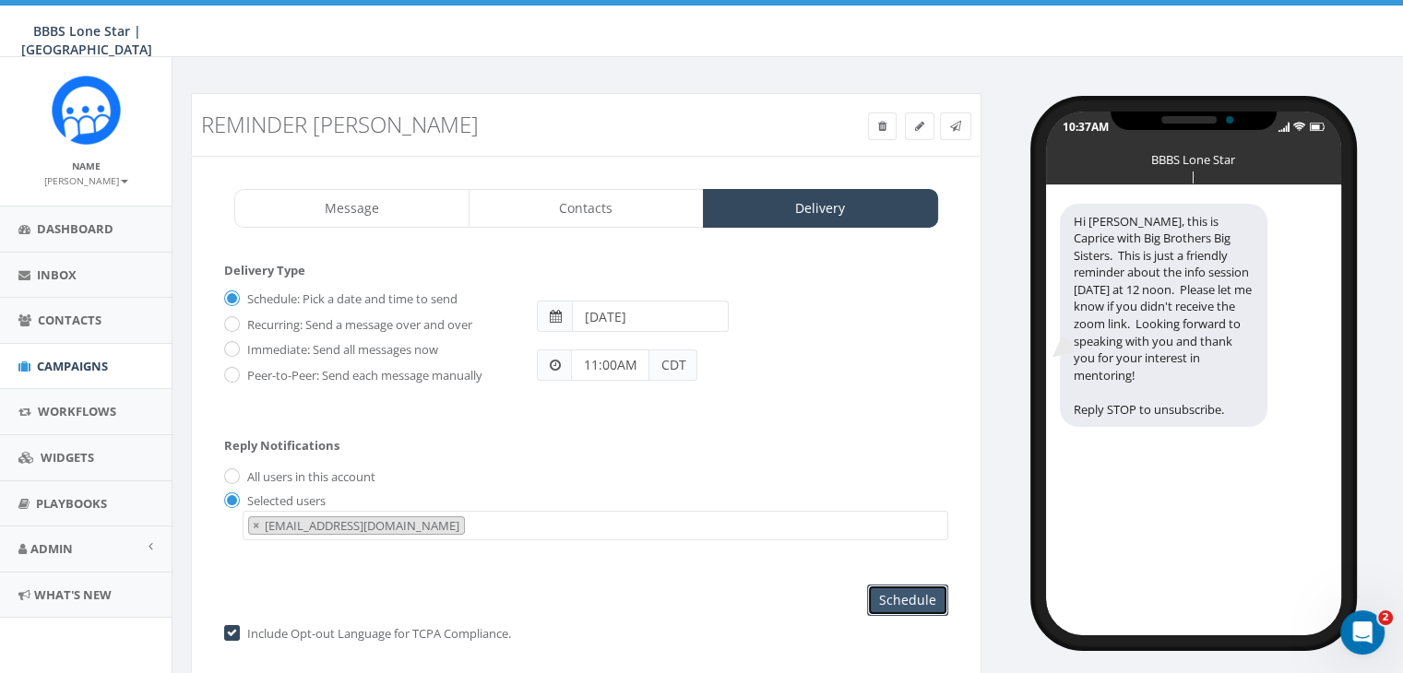
click at [927, 600] on input "Schedule" at bounding box center [907, 600] width 81 height 31
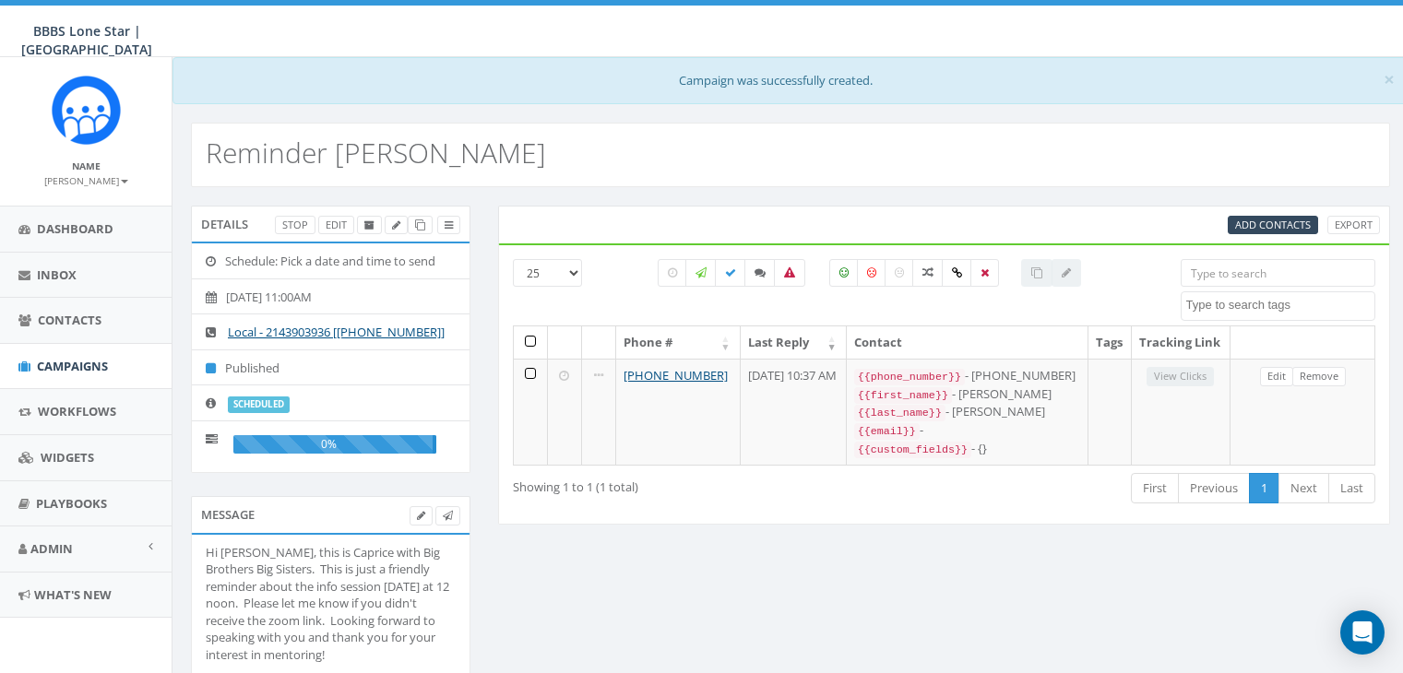
select select
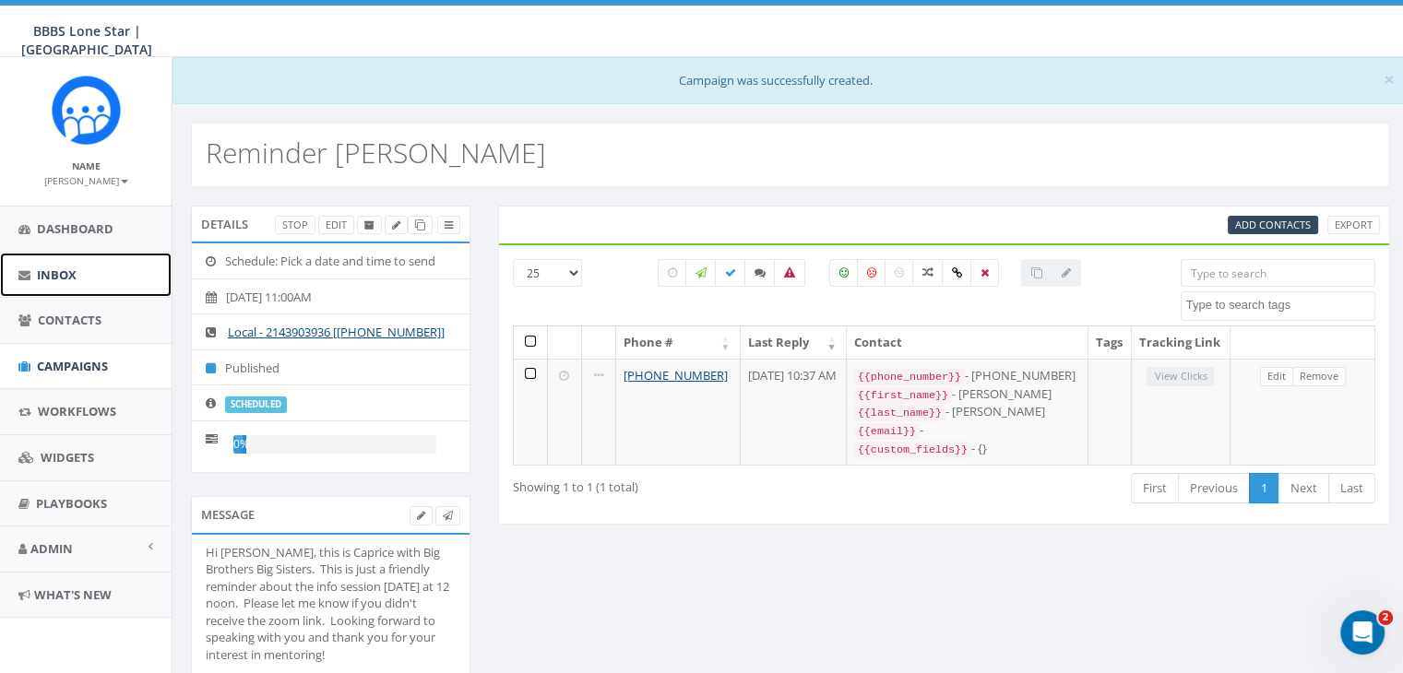
click at [53, 270] on span "Inbox" at bounding box center [57, 275] width 40 height 17
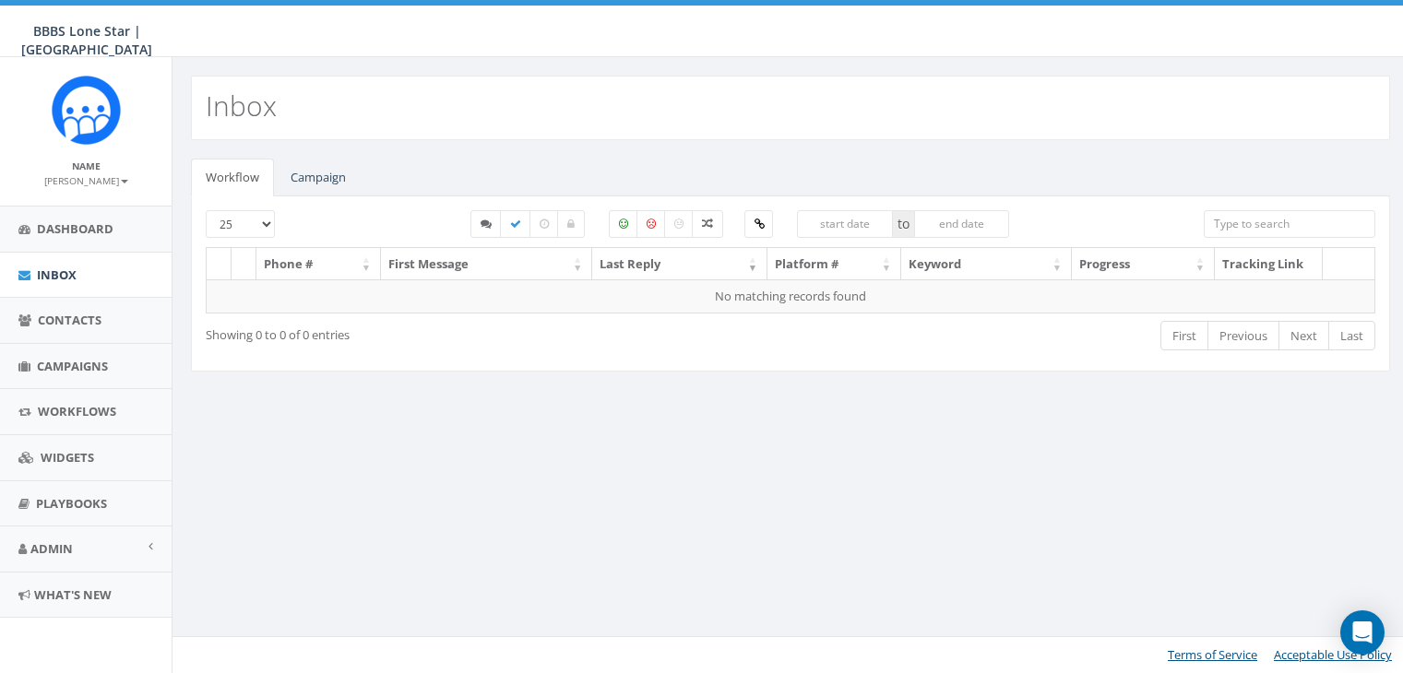
select select
click at [322, 178] on link "Campaign" at bounding box center [318, 178] width 85 height 38
